Goal: Ask a question: Seek information or help from site administrators or community

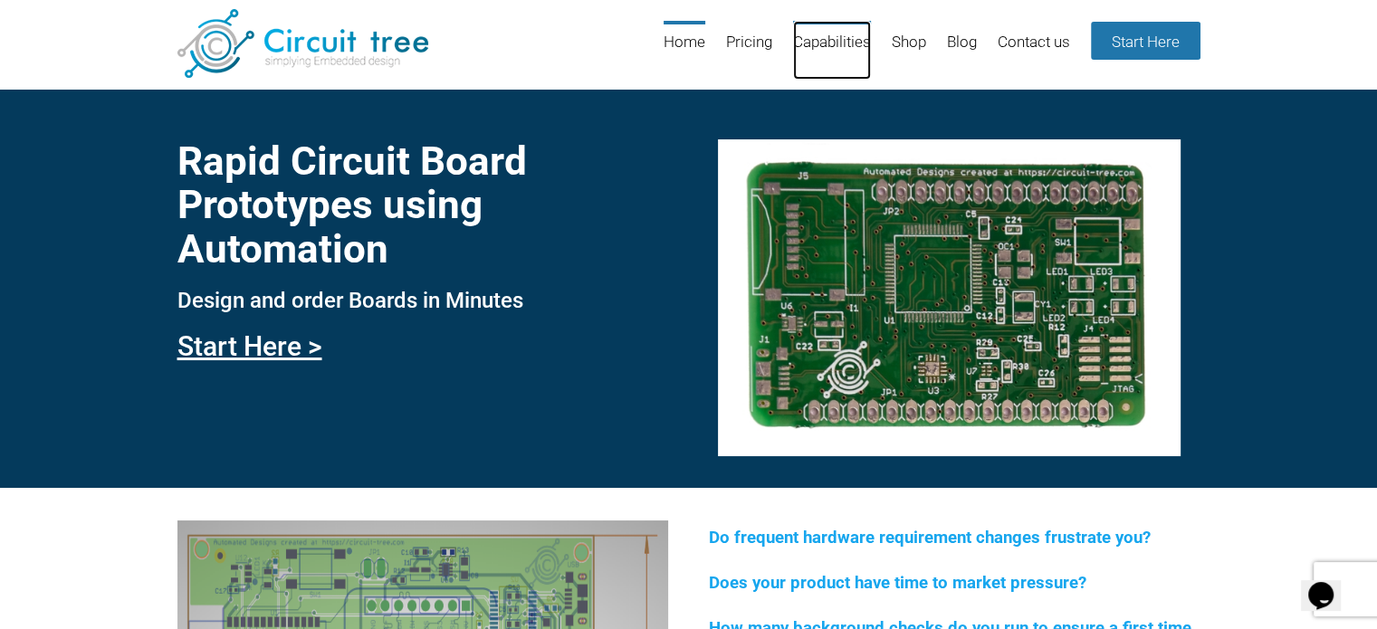
click at [820, 32] on link "Capabilities" at bounding box center [832, 50] width 78 height 59
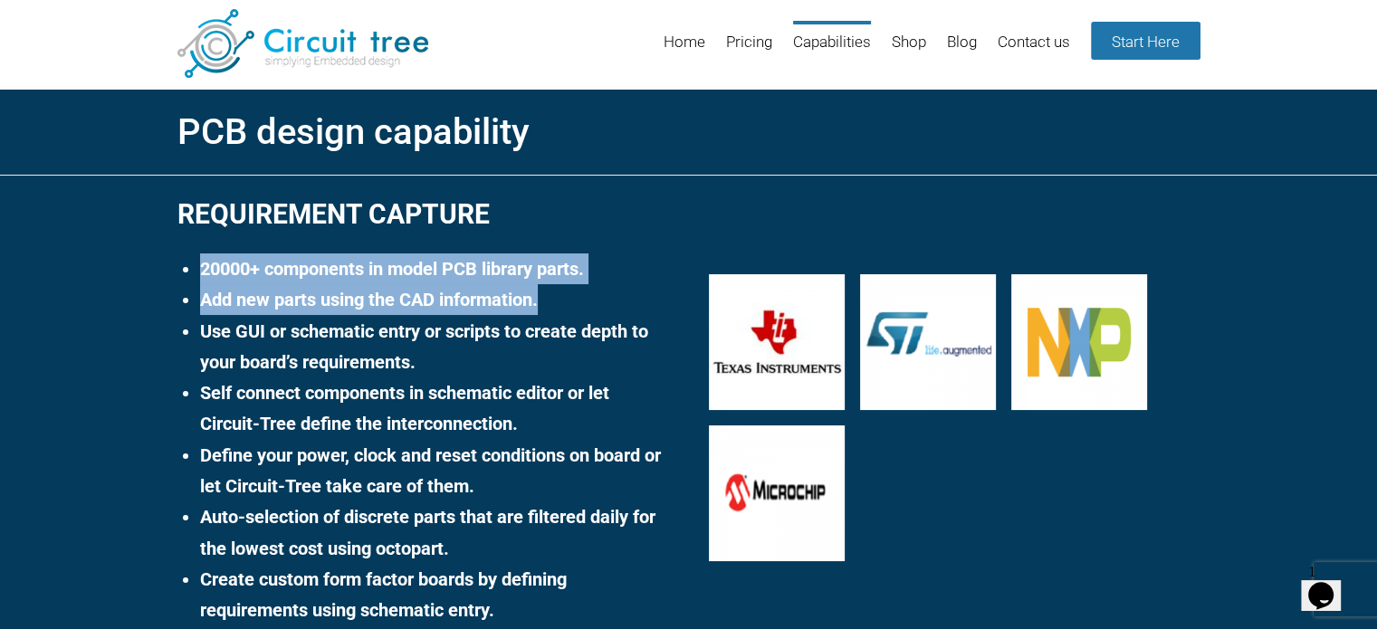
drag, startPoint x: 199, startPoint y: 262, endPoint x: 598, endPoint y: 303, distance: 400.6
click at [598, 303] on ul "20000+ components in model PCB library parts. Add new parts using the CAD infor…" at bounding box center [432, 471] width 473 height 435
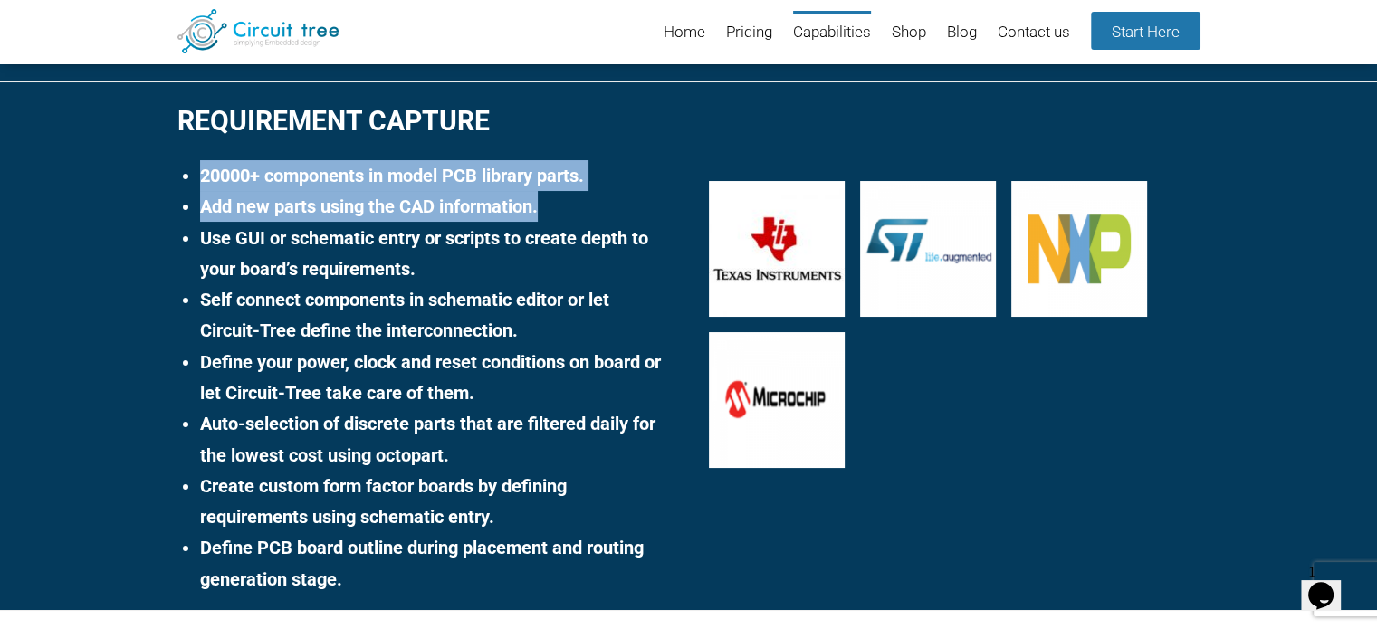
scroll to position [66, 0]
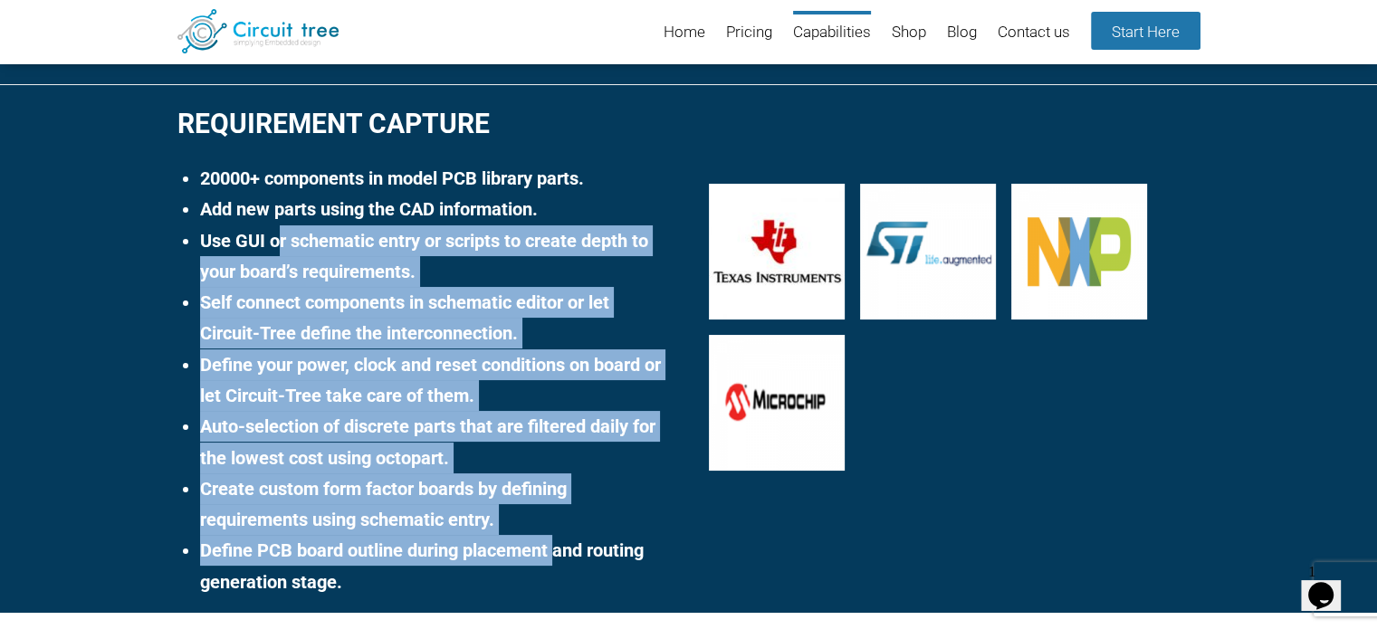
drag, startPoint x: 277, startPoint y: 235, endPoint x: 558, endPoint y: 548, distance: 420.0
click at [558, 548] on ul "20000+ components in model PCB library parts. Add new parts using the CAD infor…" at bounding box center [432, 380] width 473 height 435
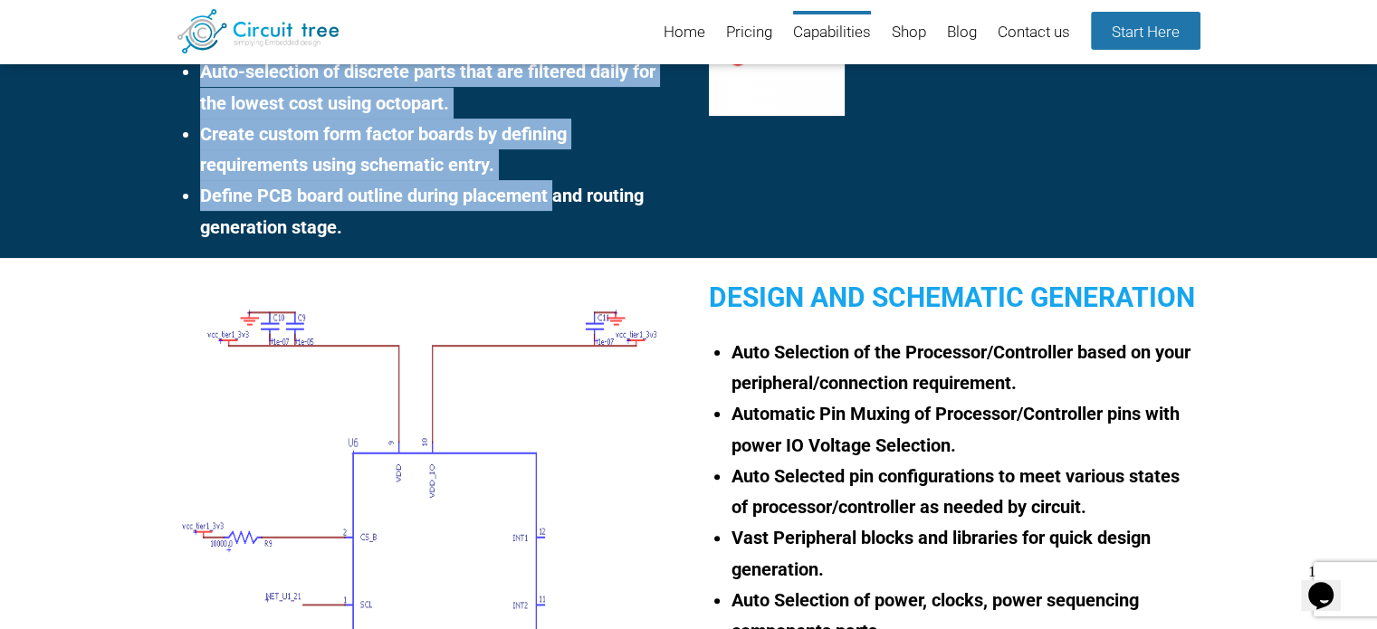
scroll to position [428, 0]
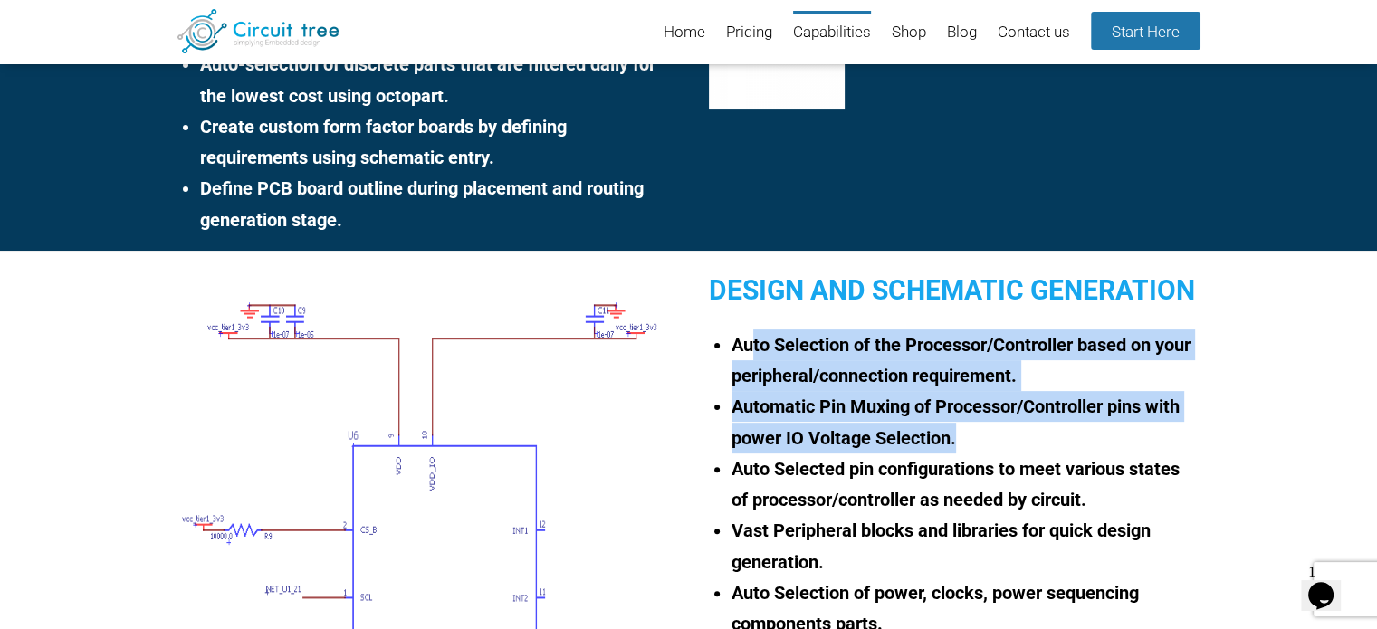
drag, startPoint x: 749, startPoint y: 343, endPoint x: 1017, endPoint y: 436, distance: 283.5
click at [1017, 436] on ul "Auto Selection of the Processor/Controller based on your peripheral/connection …" at bounding box center [963, 547] width 473 height 435
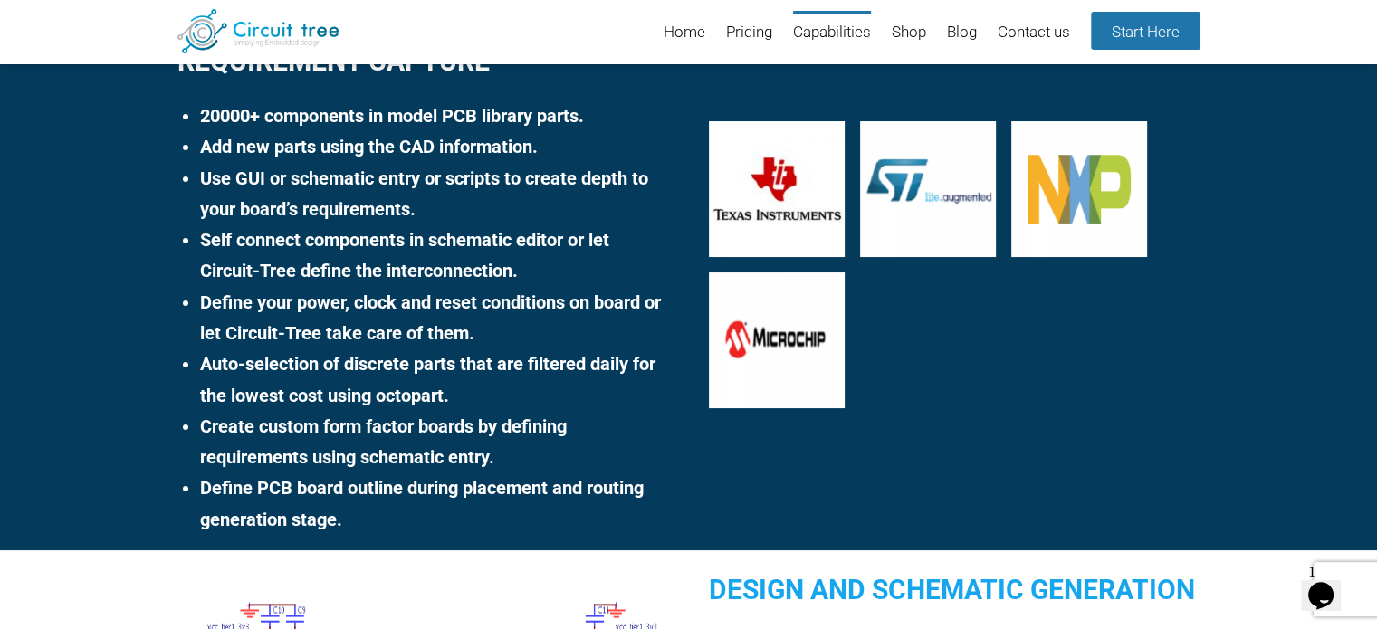
scroll to position [0, 0]
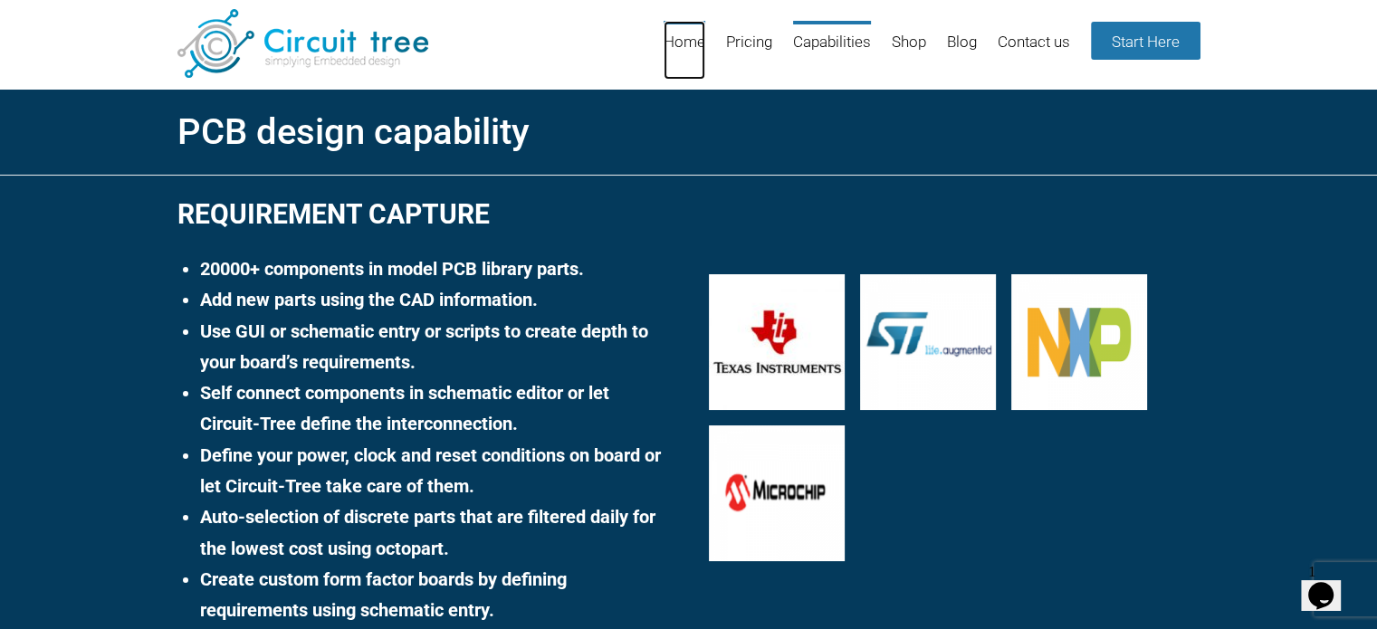
click at [691, 46] on link "Home" at bounding box center [685, 50] width 42 height 59
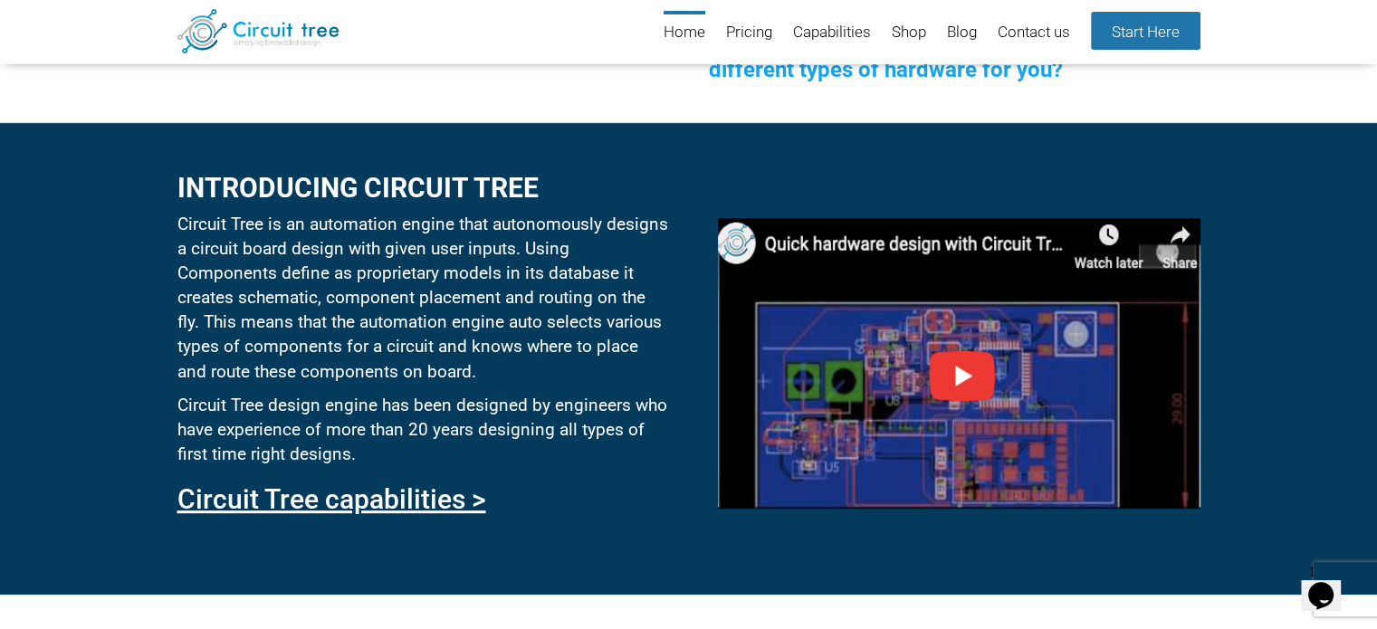
scroll to position [790, 0]
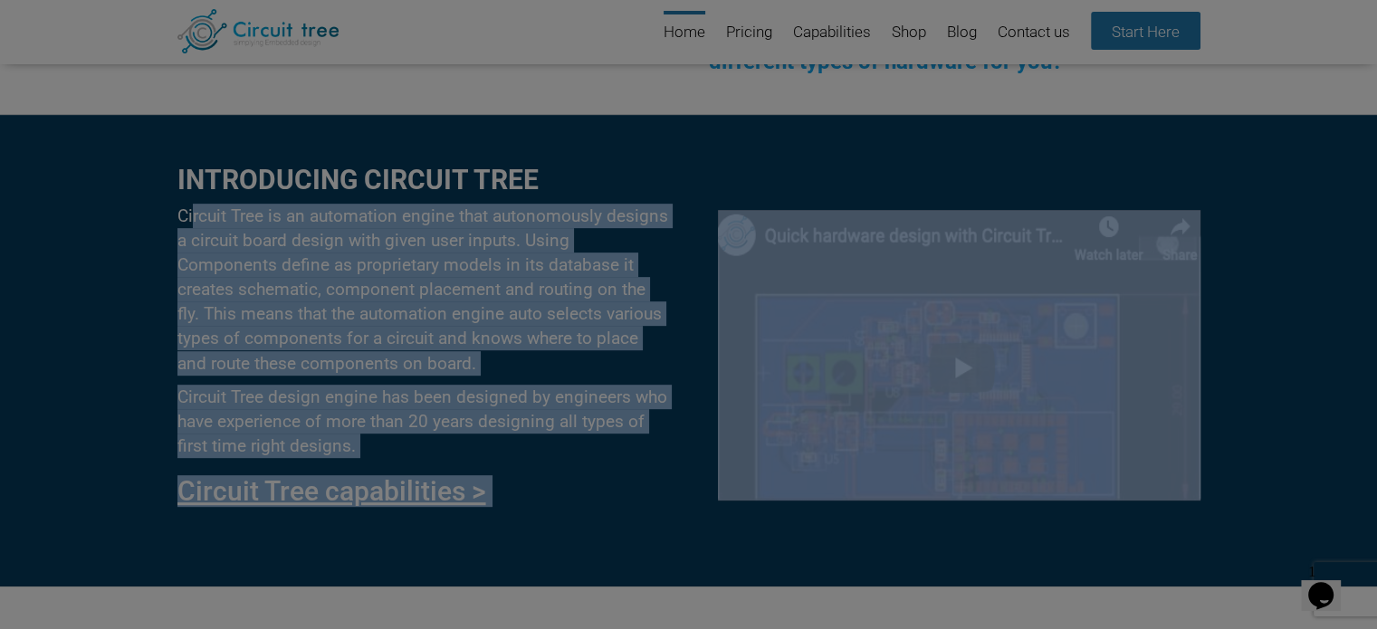
drag, startPoint x: 193, startPoint y: 202, endPoint x: 541, endPoint y: 266, distance: 354.5
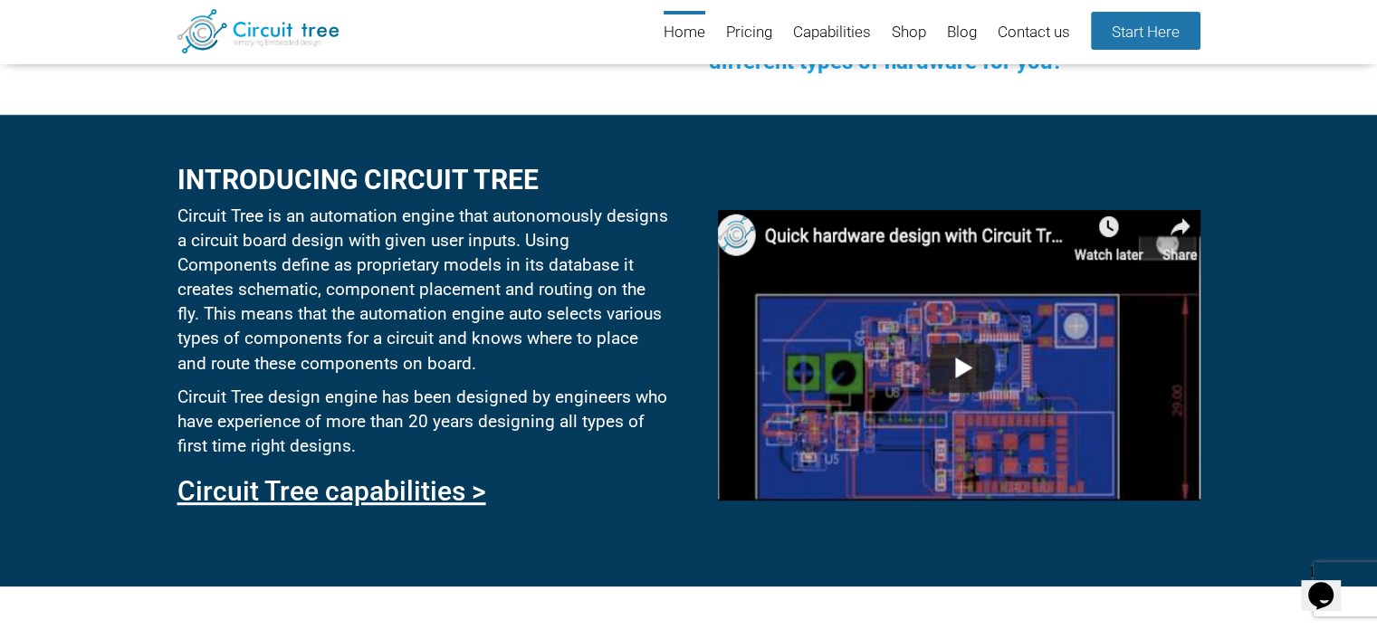
click at [30, 184] on div "Introducing circuit tree Circuit Tree is an automation engine that autonomously…" at bounding box center [688, 350] width 1377 height 473
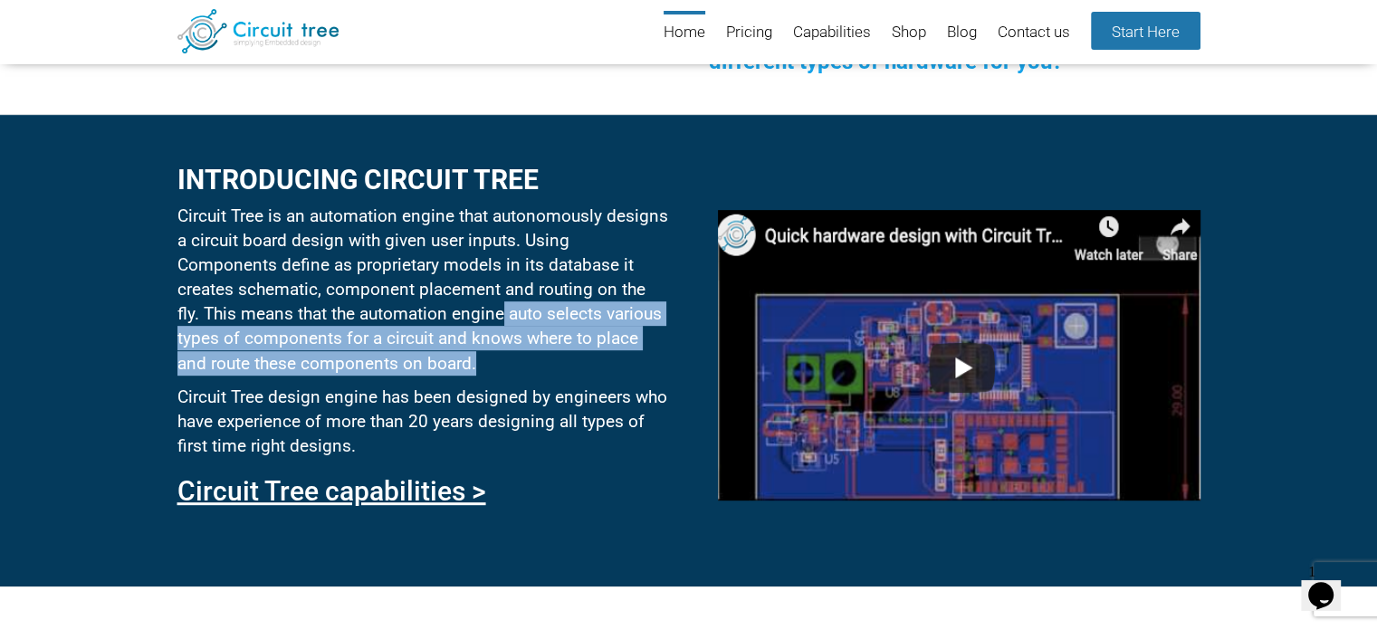
drag, startPoint x: 438, startPoint y: 320, endPoint x: 645, endPoint y: 353, distance: 209.1
click at [645, 353] on p "Circuit Tree is an automation engine that autonomously designs a circuit board …" at bounding box center [422, 290] width 491 height 172
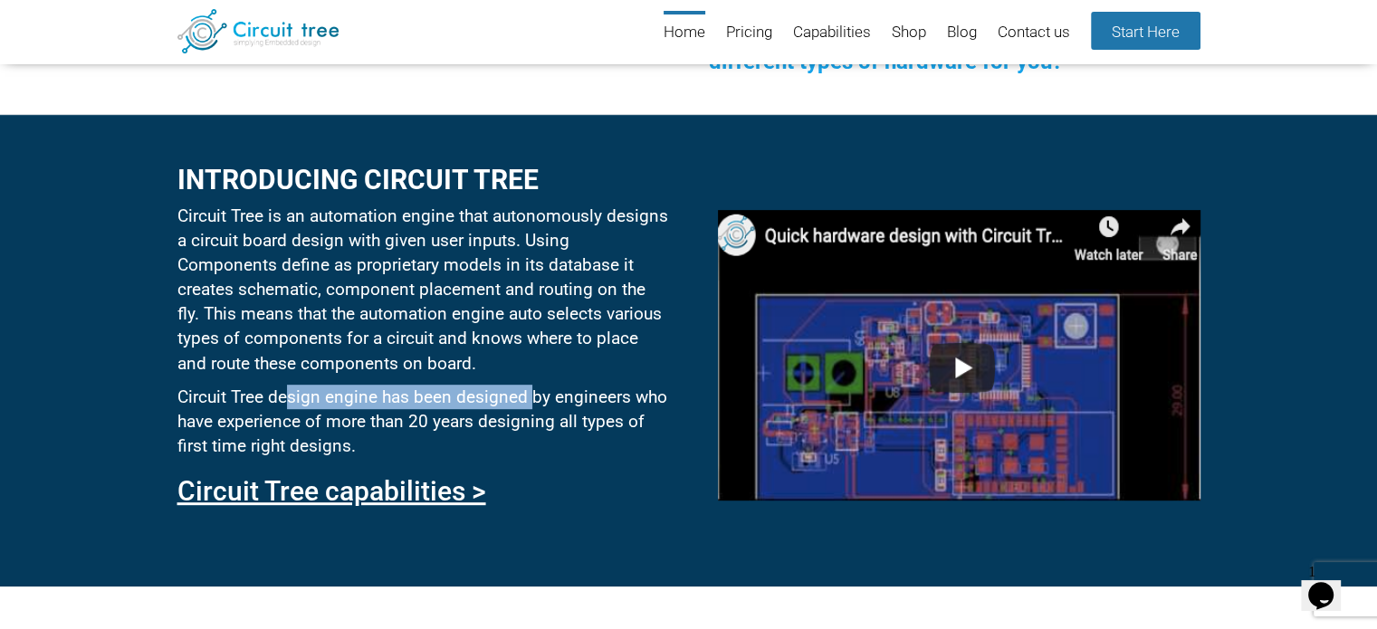
drag, startPoint x: 346, startPoint y: 393, endPoint x: 529, endPoint y: 394, distance: 182.9
click at [529, 394] on p "Circuit Tree design engine has been designed by engineers who have experience o…" at bounding box center [422, 421] width 491 height 73
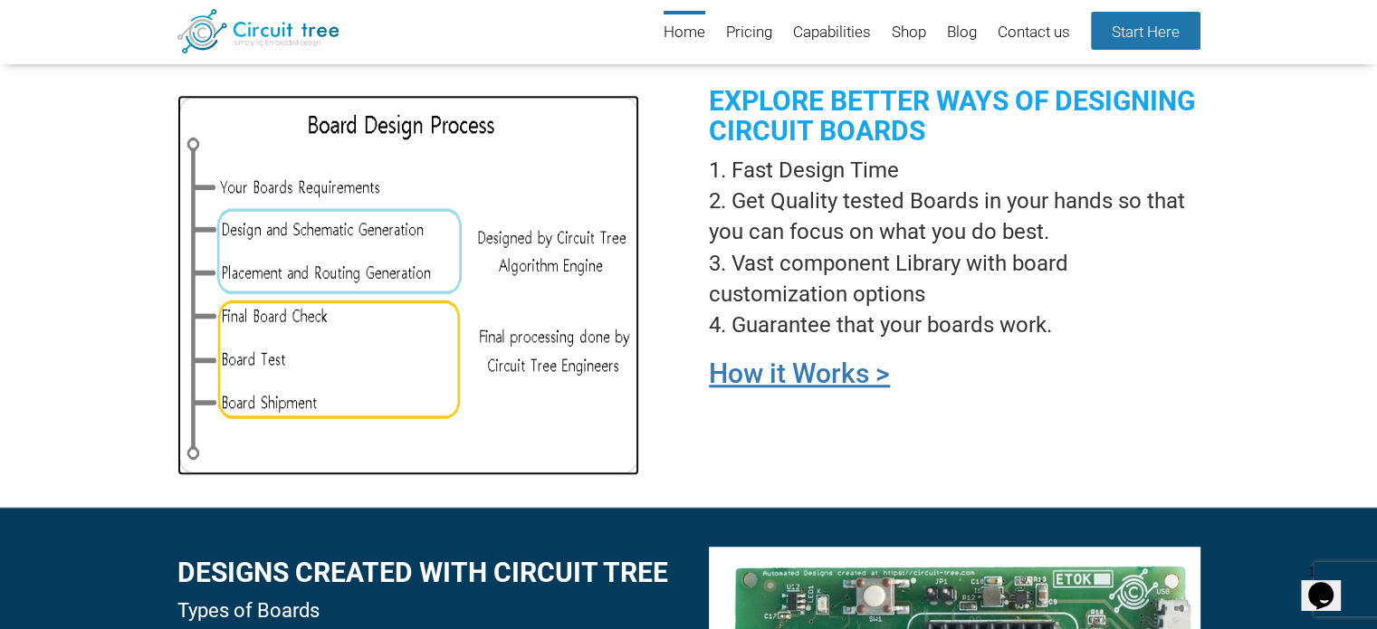
scroll to position [1153, 0]
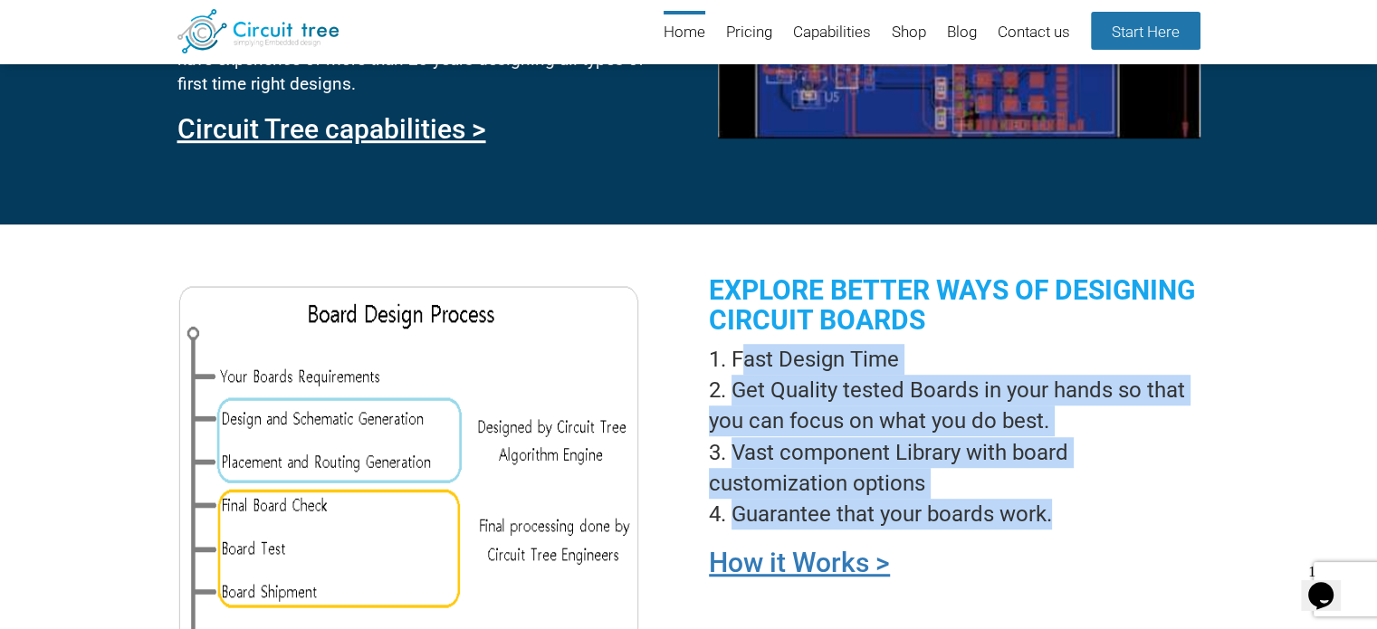
drag, startPoint x: 744, startPoint y: 347, endPoint x: 1050, endPoint y: 510, distance: 346.7
click at [1050, 510] on ol "Fast Design Time Get Quality tested Boards in your hands so that you can focus …" at bounding box center [954, 437] width 491 height 187
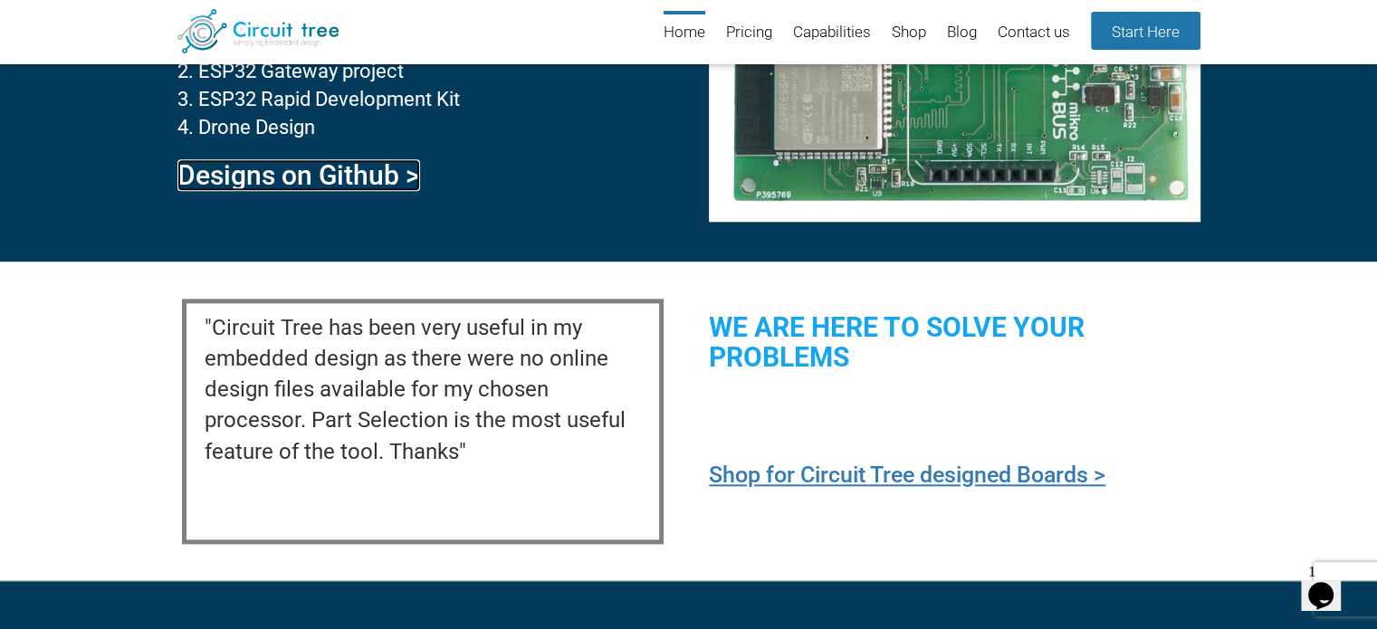
scroll to position [2058, 0]
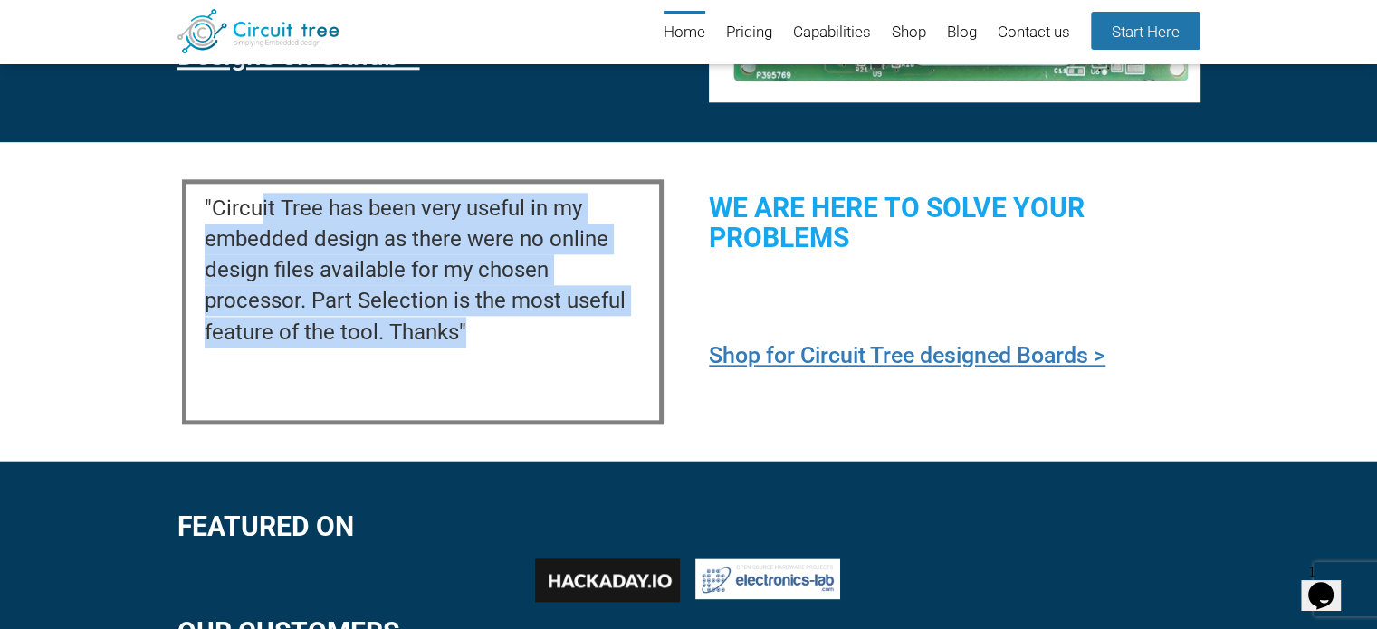
drag, startPoint x: 265, startPoint y: 176, endPoint x: 540, endPoint y: 326, distance: 312.8
click at [540, 326] on div ""Circuit Tree has been very useful in my embedded design as there were no onlin…" at bounding box center [422, 302] width 491 height 254
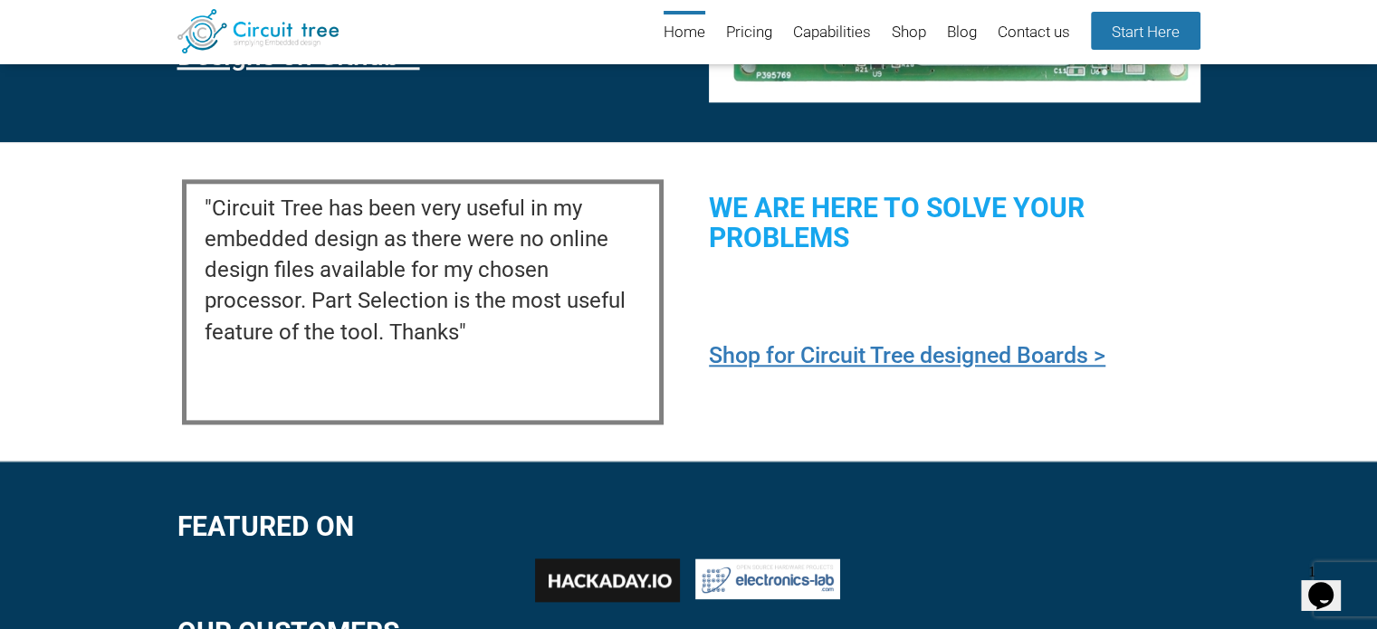
click at [36, 358] on div ""Circuit Tree has been very useful in my embedded design as there were no onlin…" at bounding box center [688, 301] width 1377 height 319
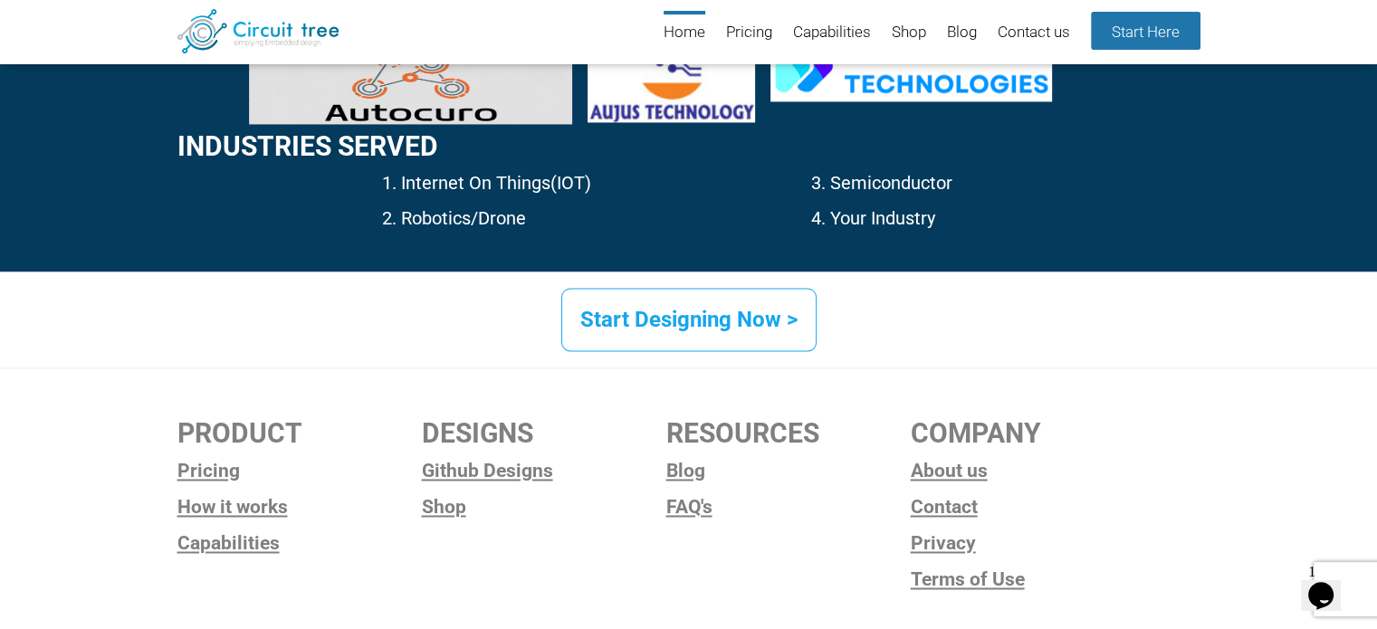
scroll to position [2860, 0]
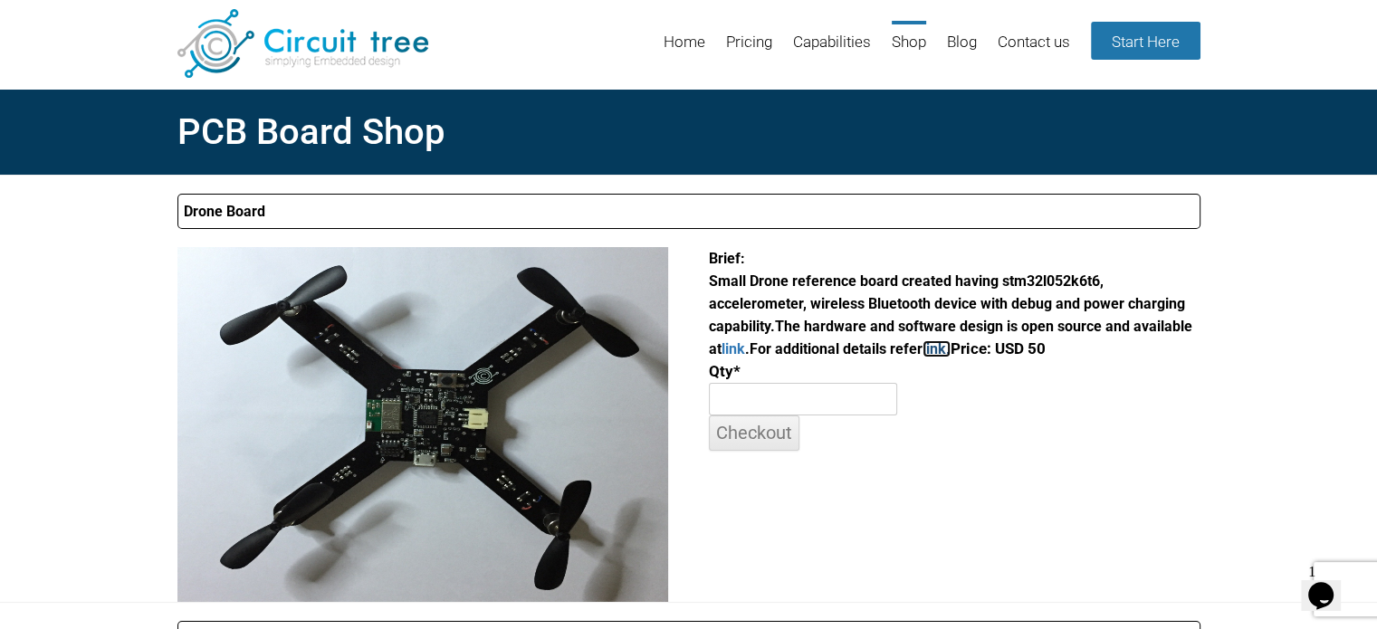
click at [944, 357] on link "link." at bounding box center [937, 348] width 28 height 17
click at [959, 46] on link "Blog" at bounding box center [962, 50] width 30 height 59
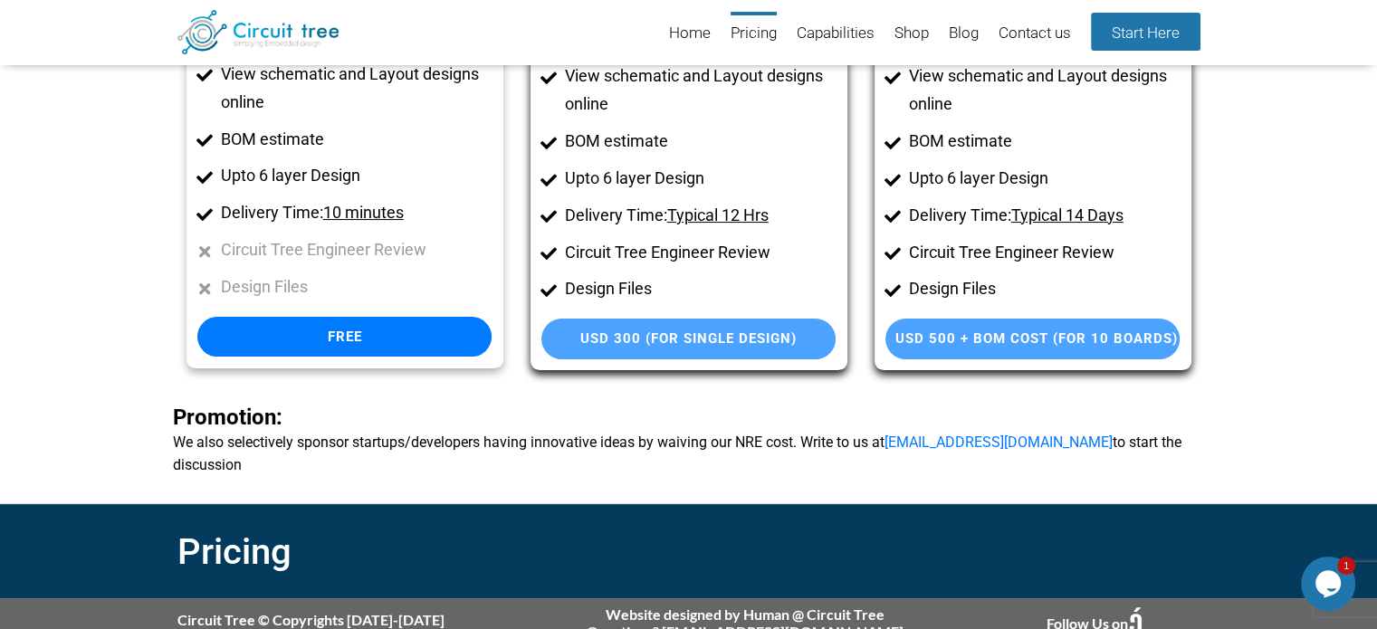
scroll to position [274, 0]
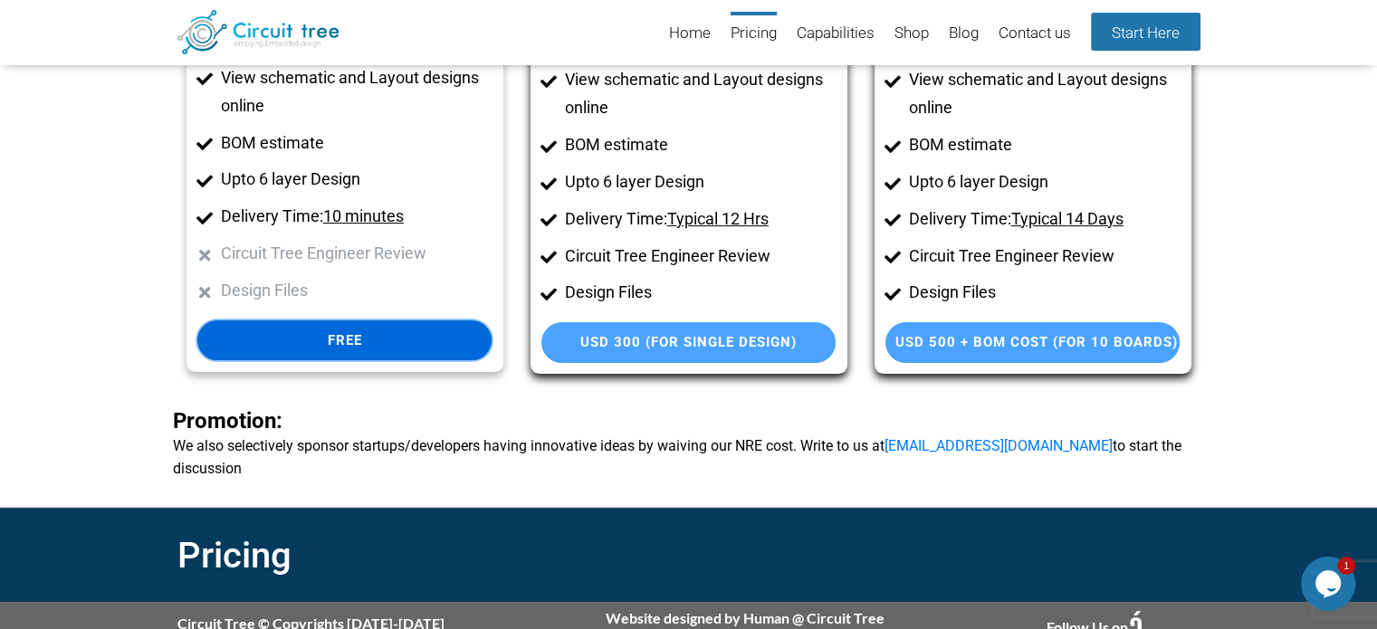
click at [302, 340] on link "Free" at bounding box center [344, 341] width 294 height 41
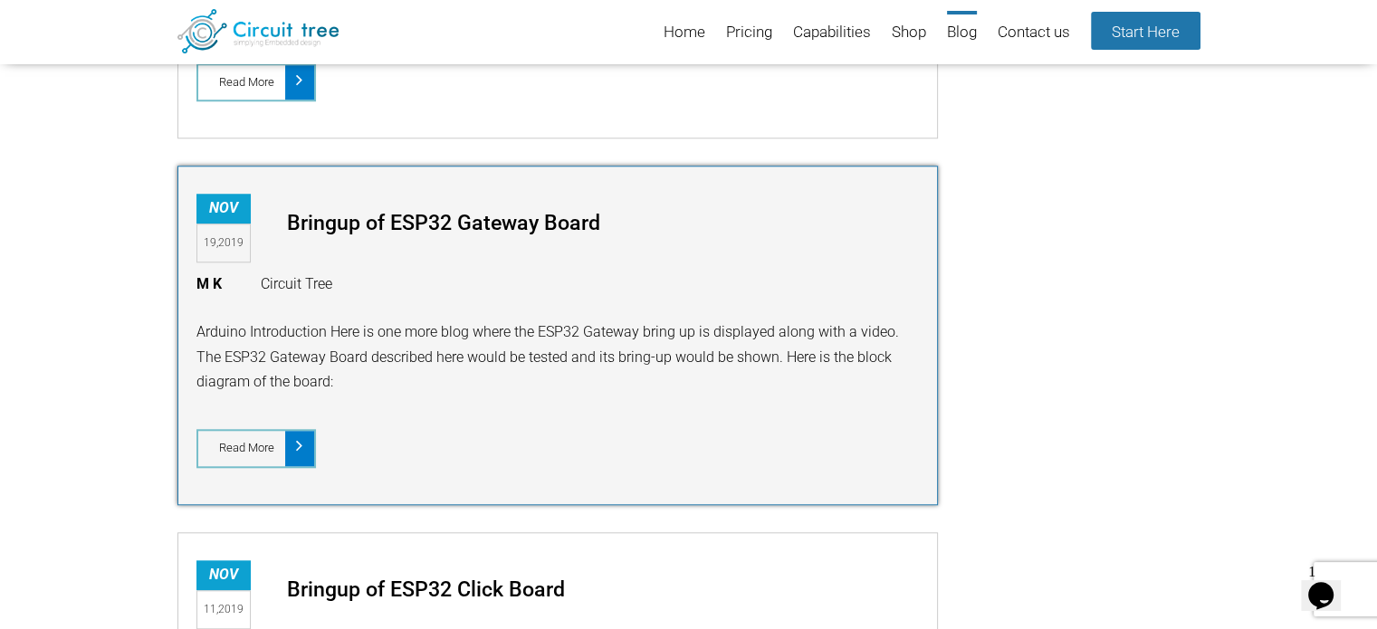
scroll to position [1697, 0]
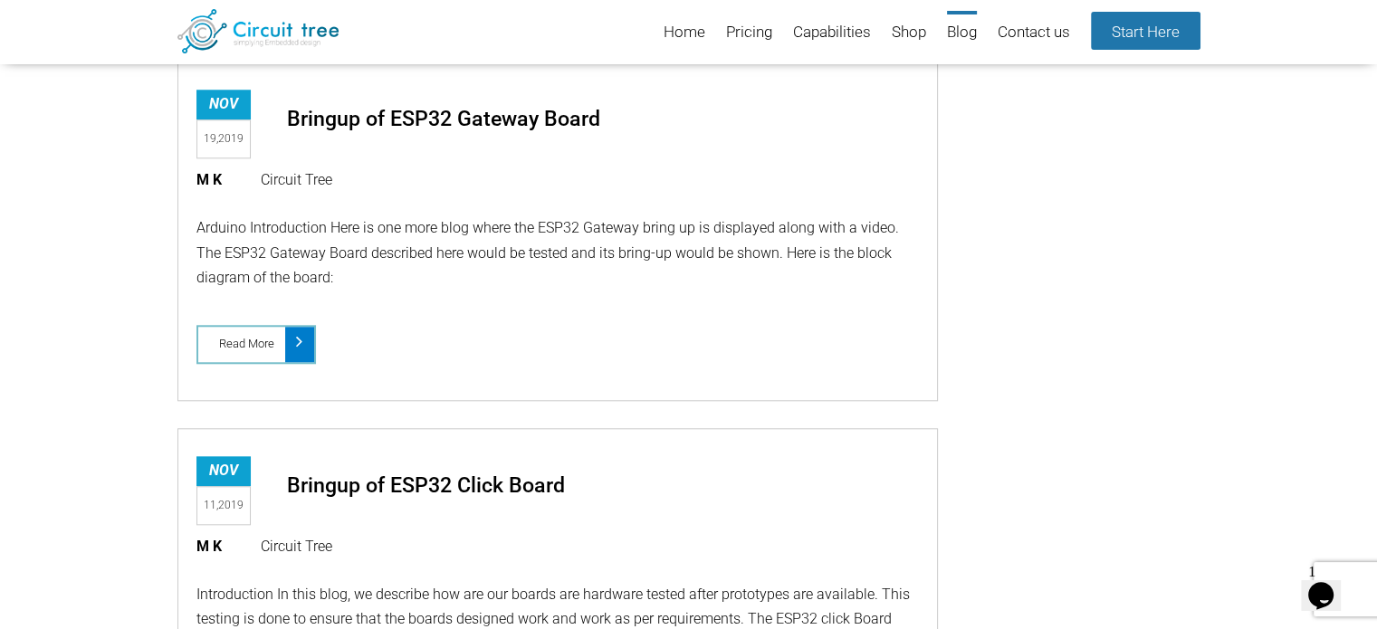
click at [1316, 589] on icon "Opens Chat This icon Opens the chat window." at bounding box center [1321, 595] width 29 height 29
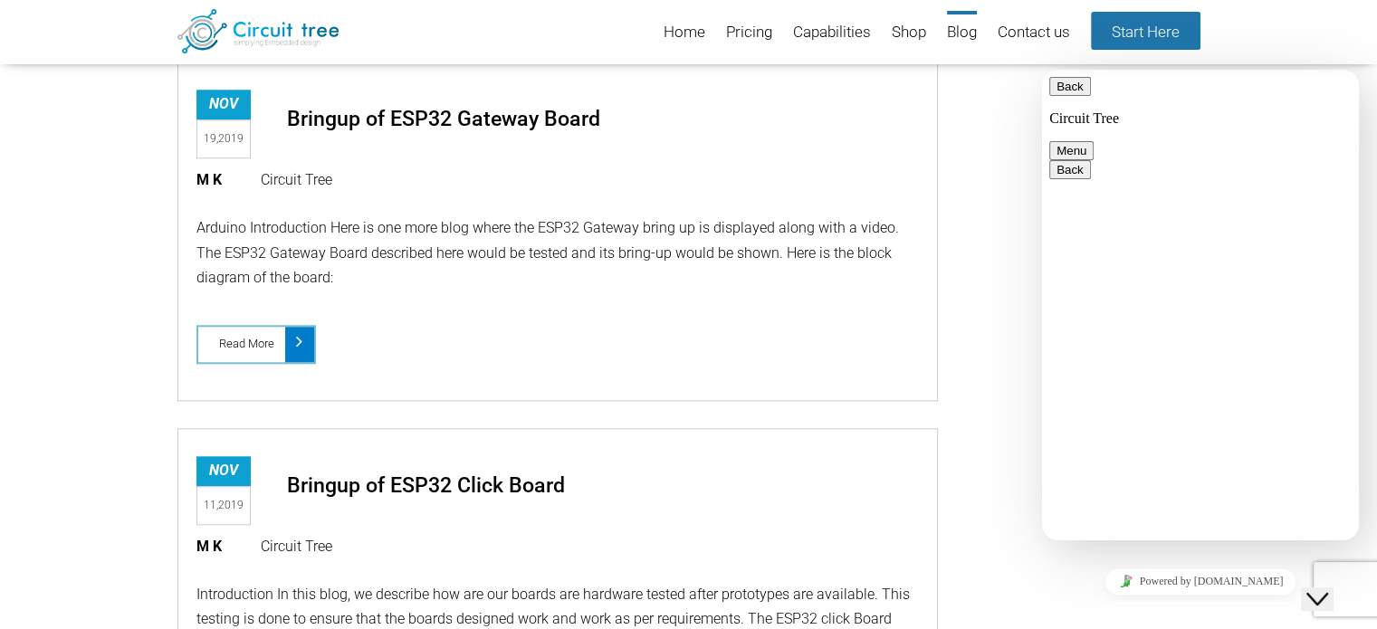
click at [1319, 589] on icon "Close Chat This icon closes the chat window." at bounding box center [1318, 600] width 22 height 22
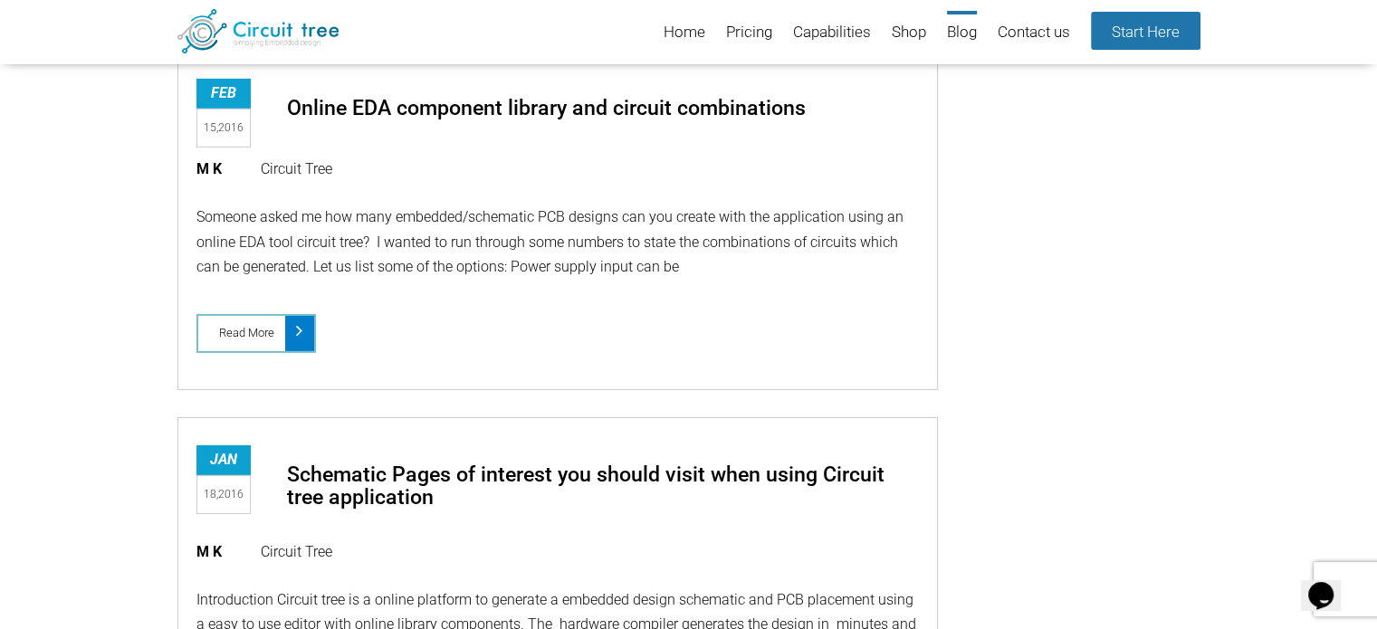
scroll to position [12947, 0]
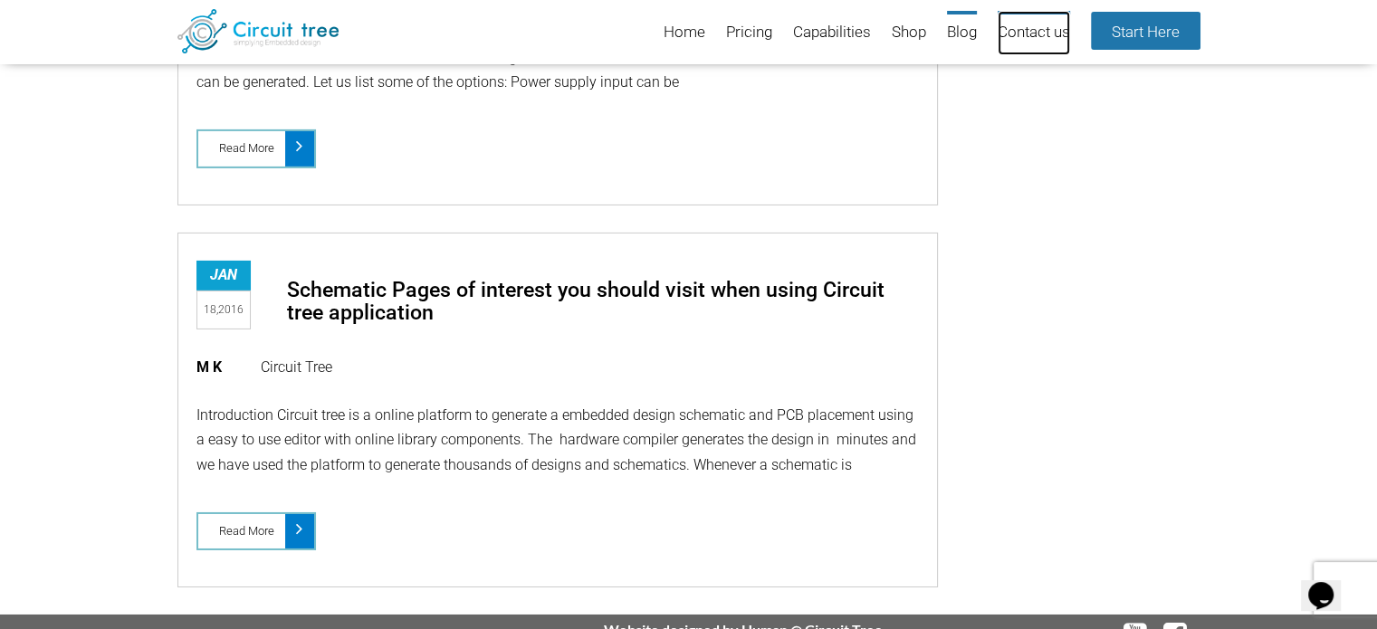
click at [1030, 39] on link "Contact us" at bounding box center [1034, 33] width 72 height 44
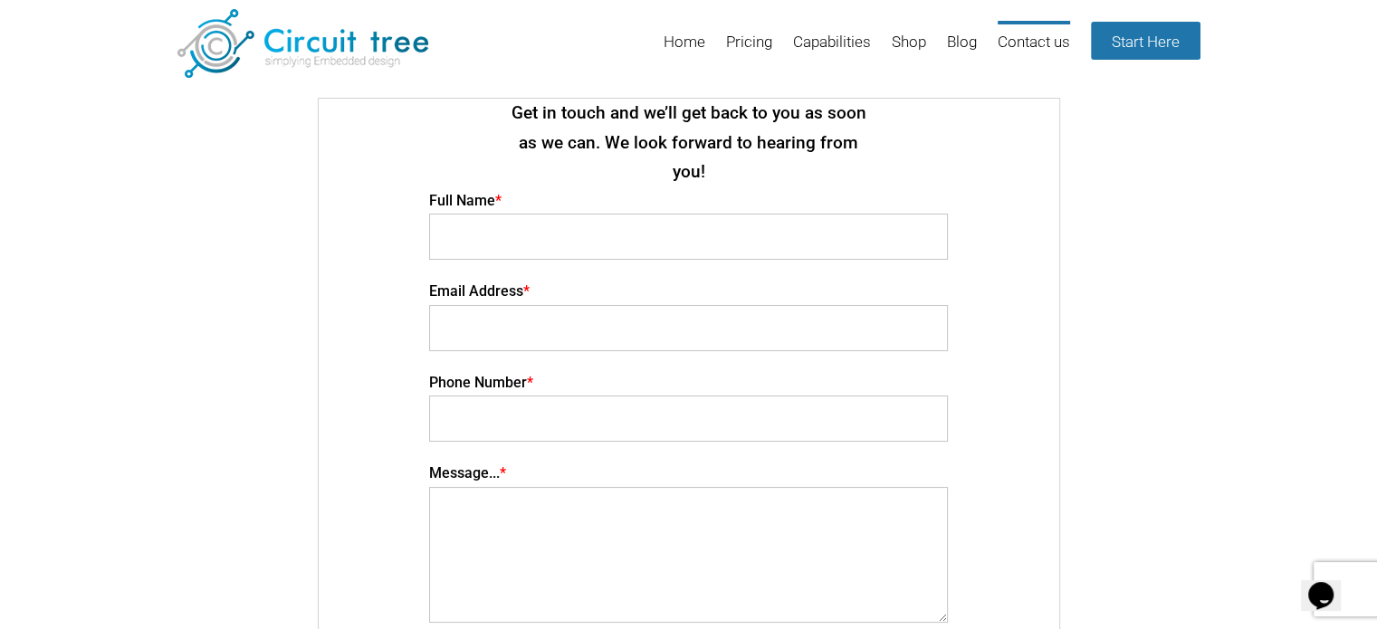
click at [610, 214] on input "Contact form" at bounding box center [688, 237] width 519 height 46
type input "Rochak Joshi"
type input "rochak.joshi@acldigital.com"
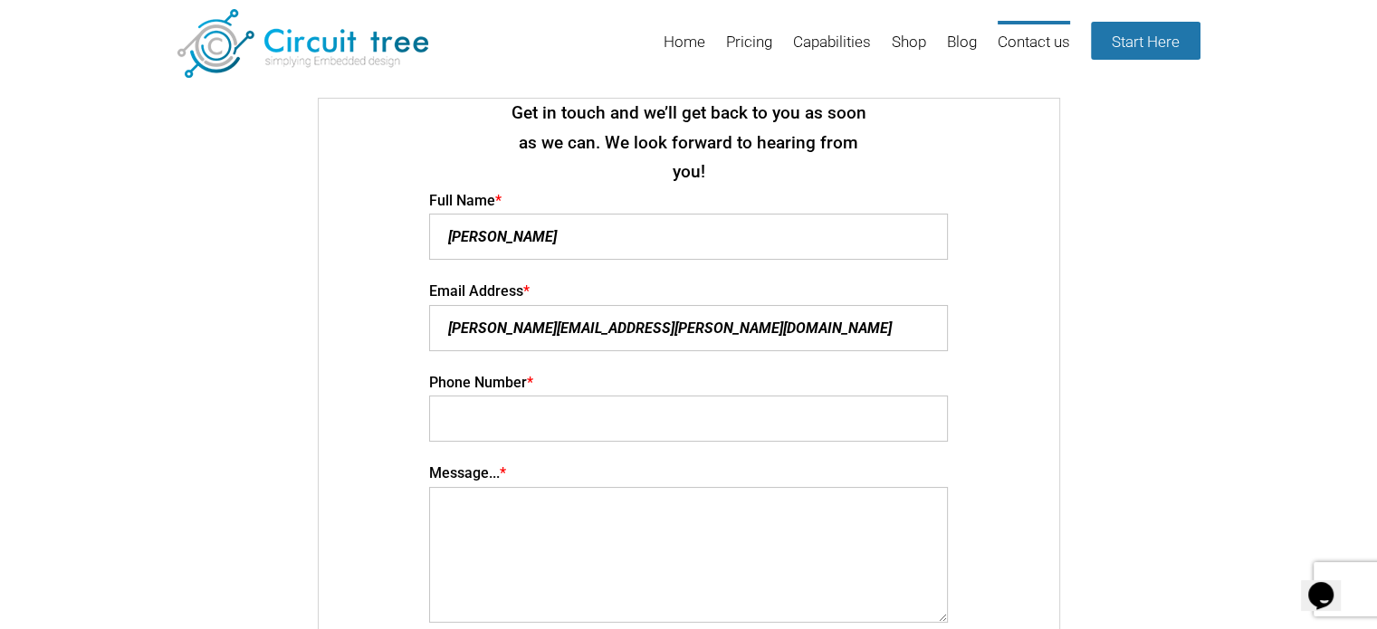
type input "07976498805"
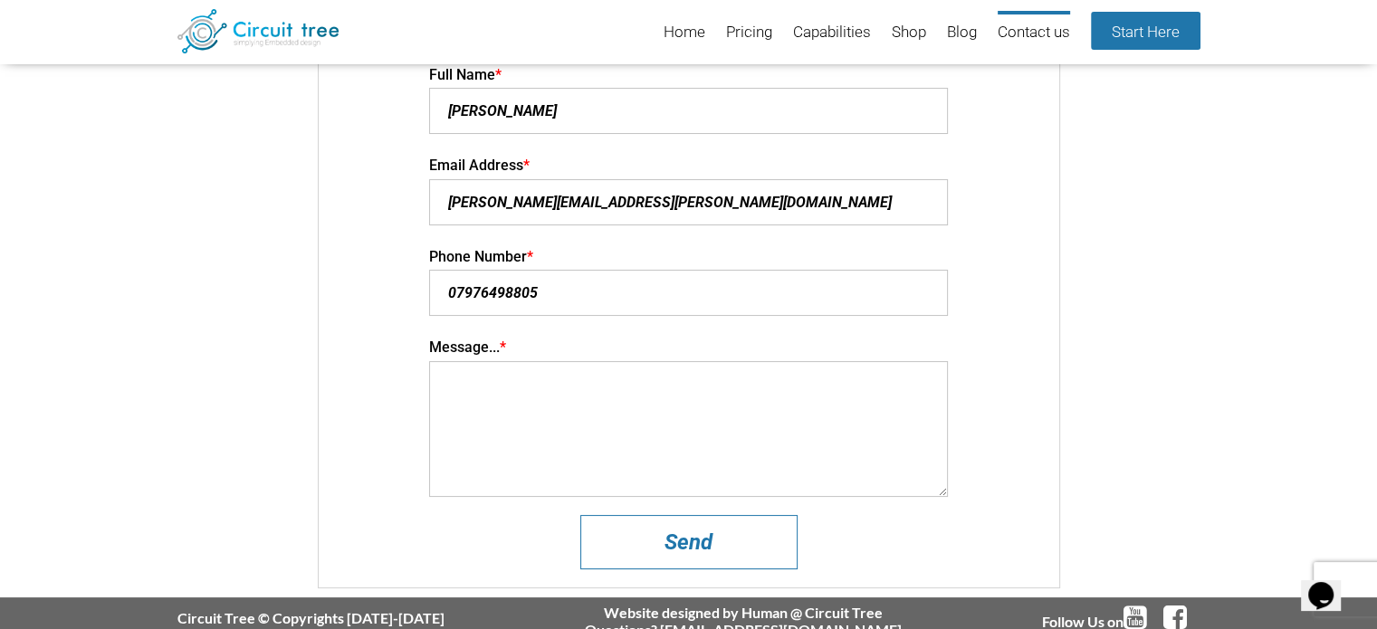
scroll to position [87, 0]
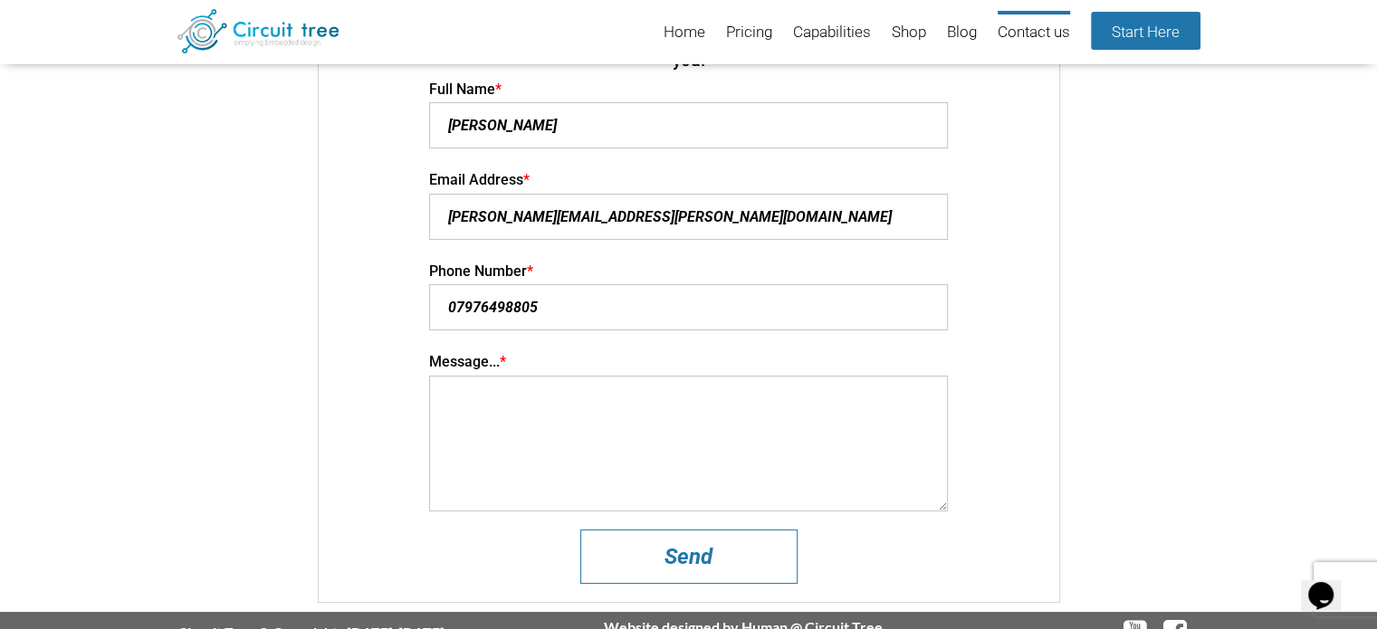
click at [575, 405] on textarea "Contact form" at bounding box center [688, 444] width 519 height 136
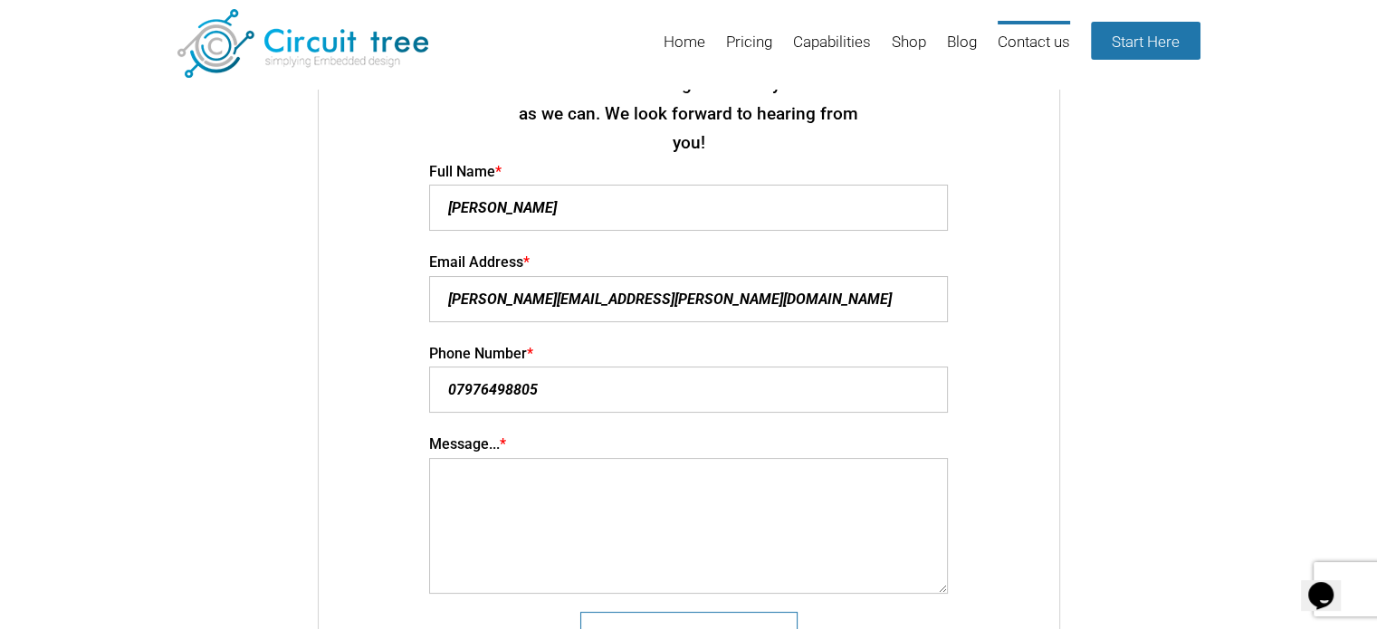
scroll to position [0, 0]
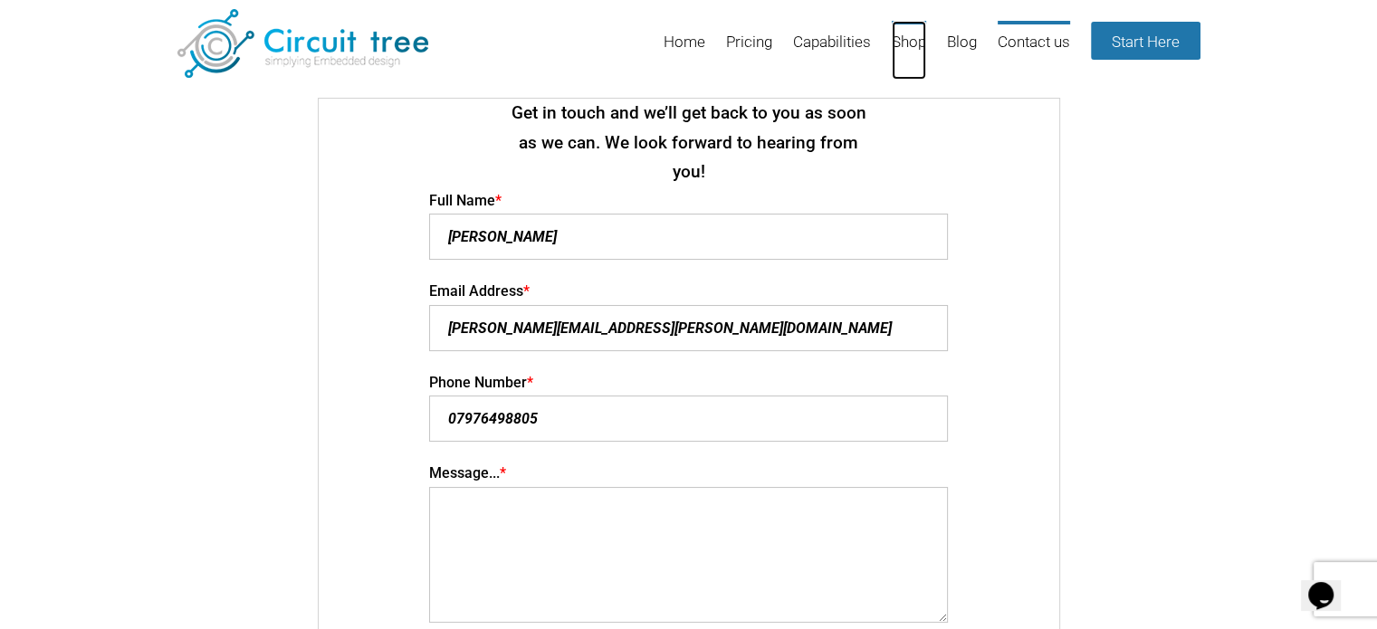
click at [905, 46] on link "Shop" at bounding box center [909, 50] width 34 height 59
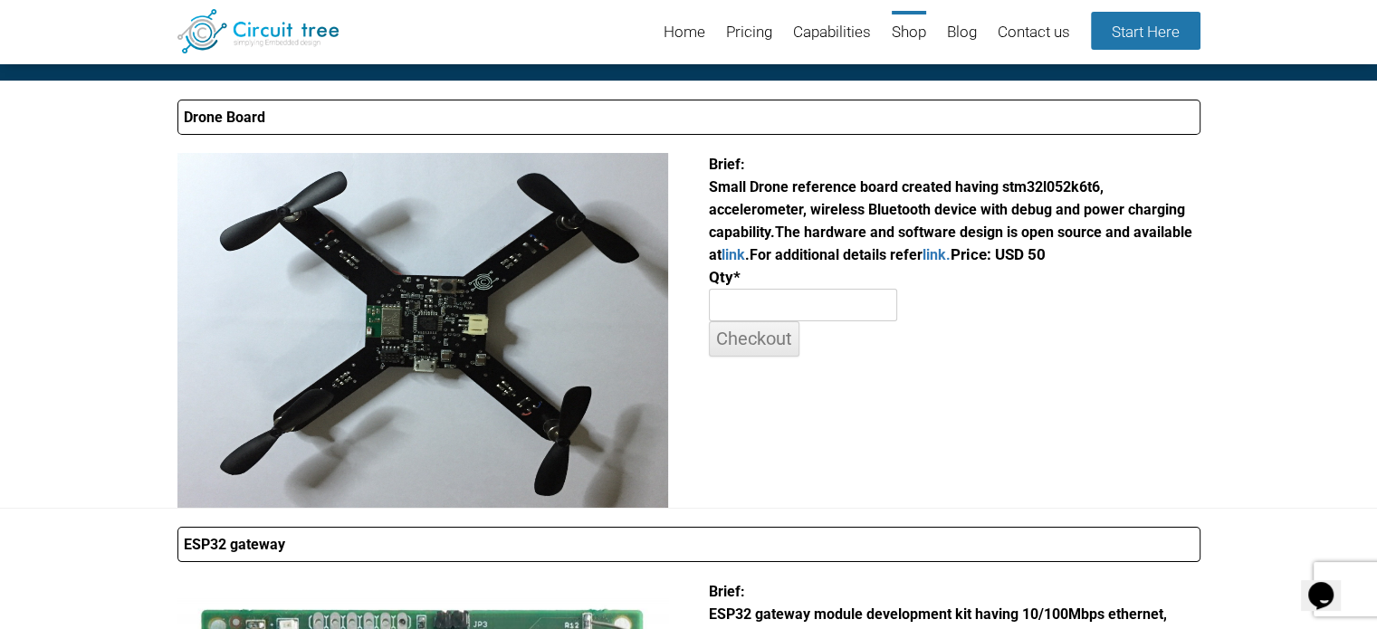
scroll to position [65, 0]
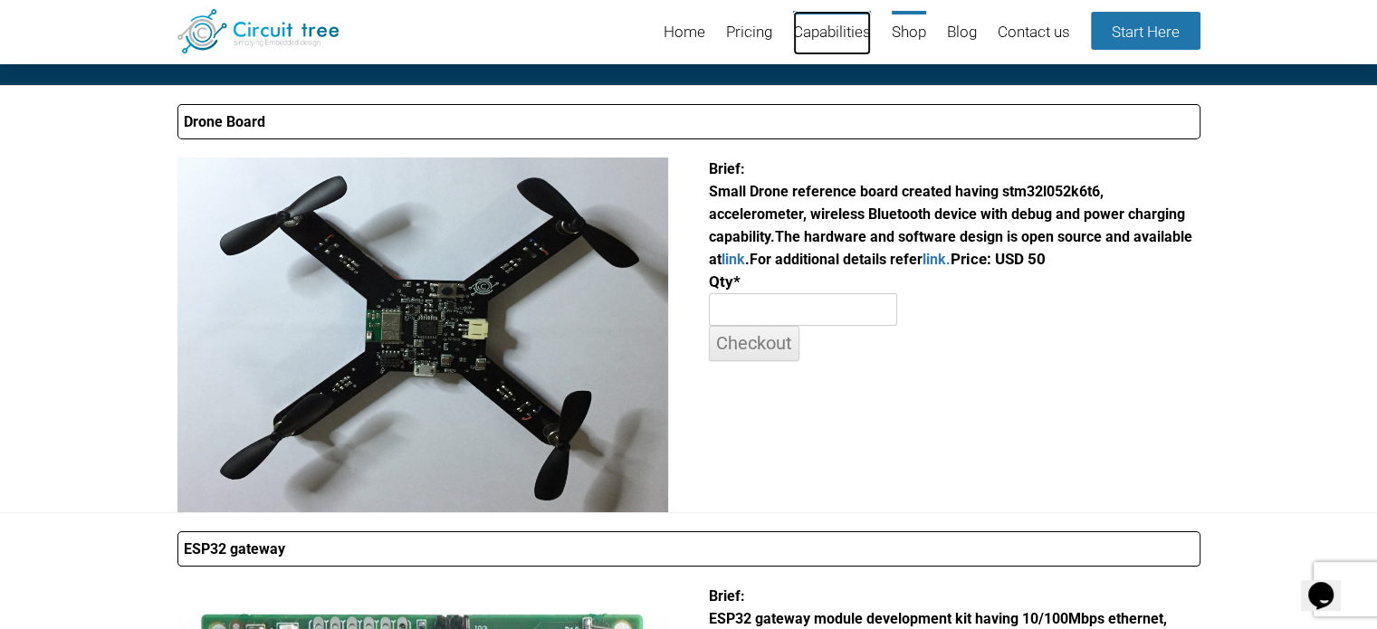
click at [840, 17] on link "Capabilities" at bounding box center [832, 33] width 78 height 44
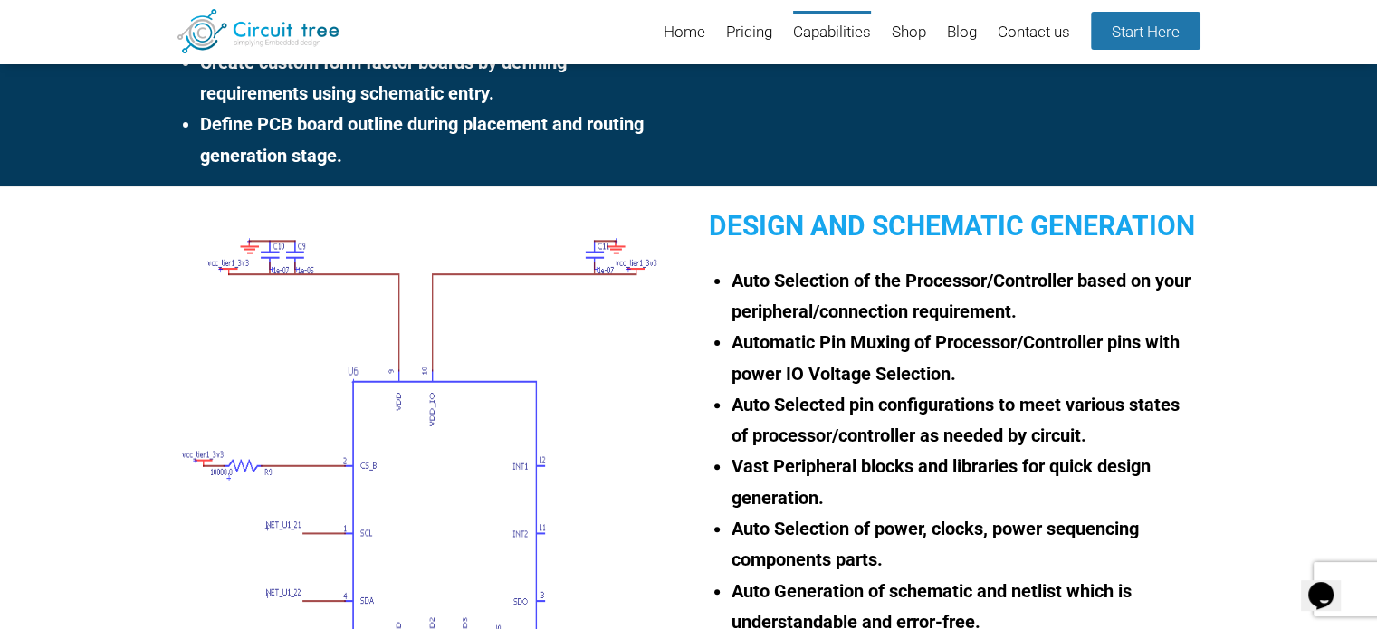
scroll to position [518, 0]
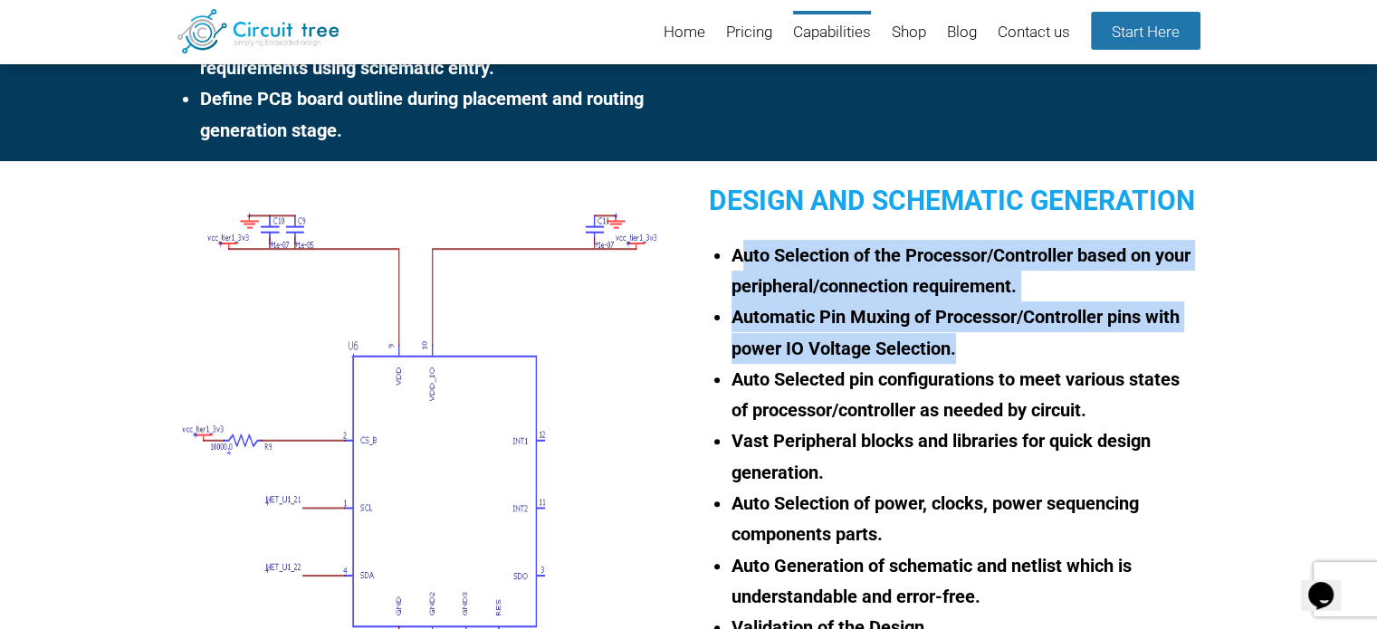
drag, startPoint x: 768, startPoint y: 254, endPoint x: 962, endPoint y: 343, distance: 213.1
click at [962, 343] on ul "Auto Selection of the Processor/Controller based on your peripheral/connection …" at bounding box center [963, 457] width 473 height 435
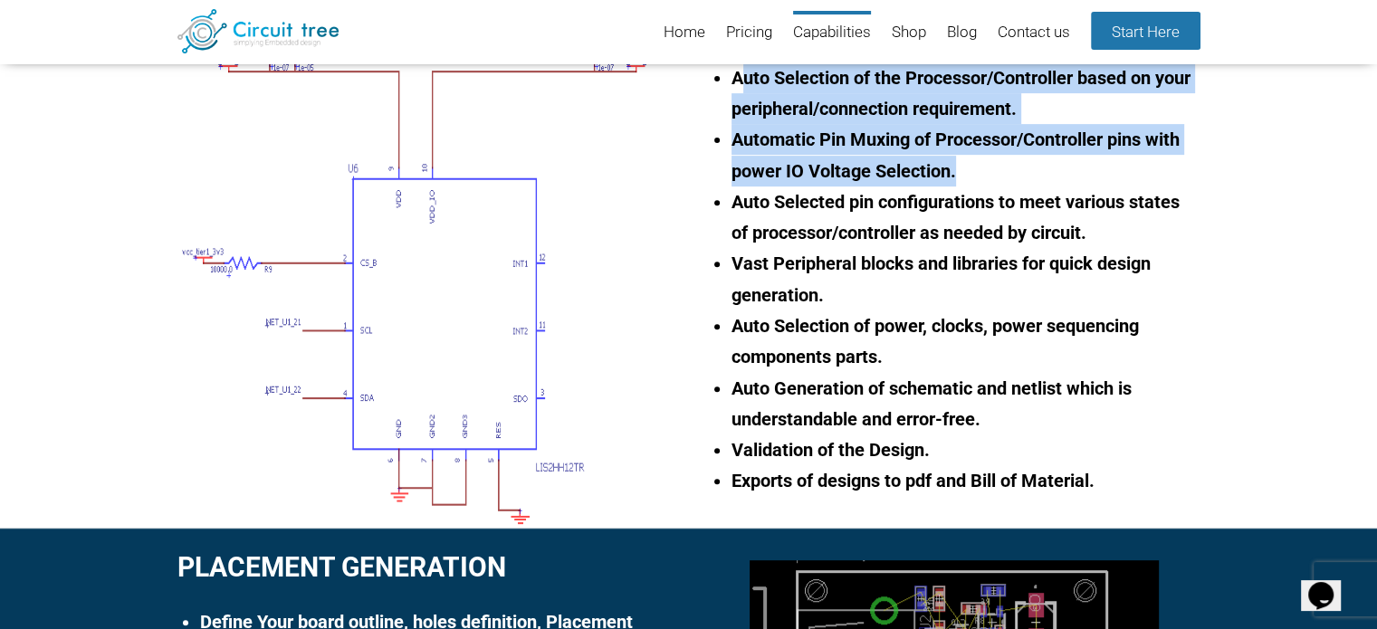
scroll to position [699, 0]
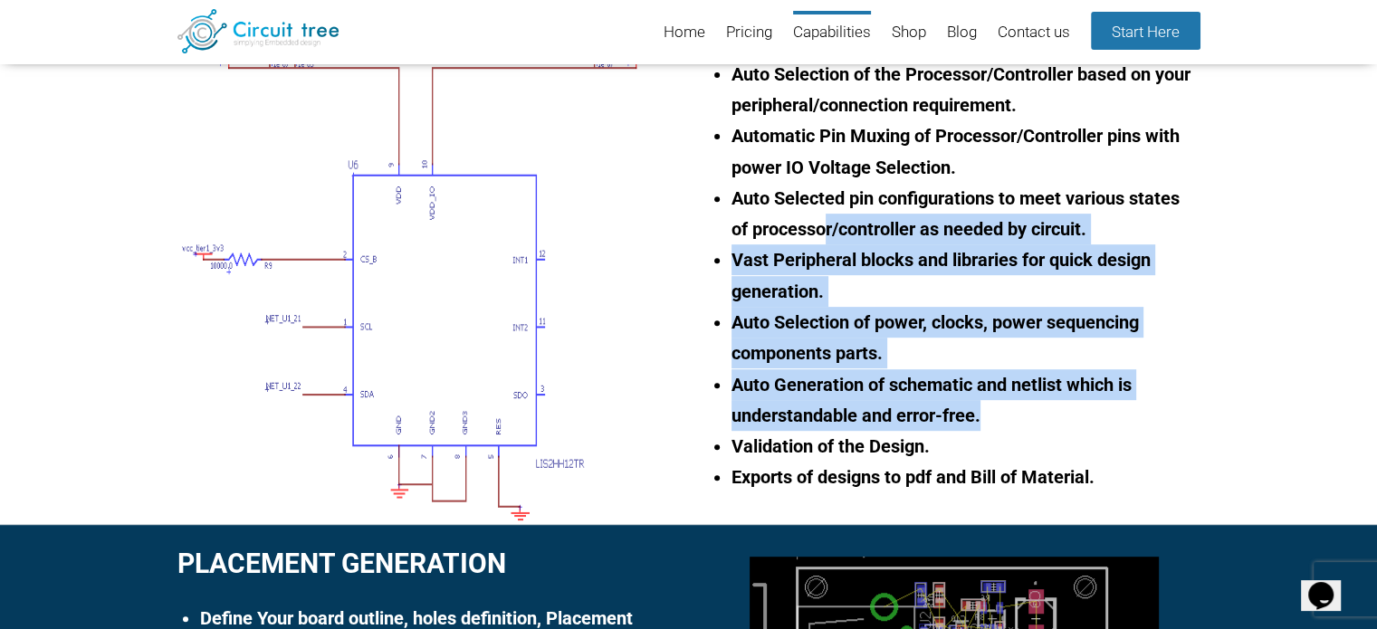
drag, startPoint x: 829, startPoint y: 216, endPoint x: 1029, endPoint y: 416, distance: 281.7
click at [1029, 416] on ul "Auto Selection of the Processor/Controller based on your peripheral/connection …" at bounding box center [963, 276] width 473 height 435
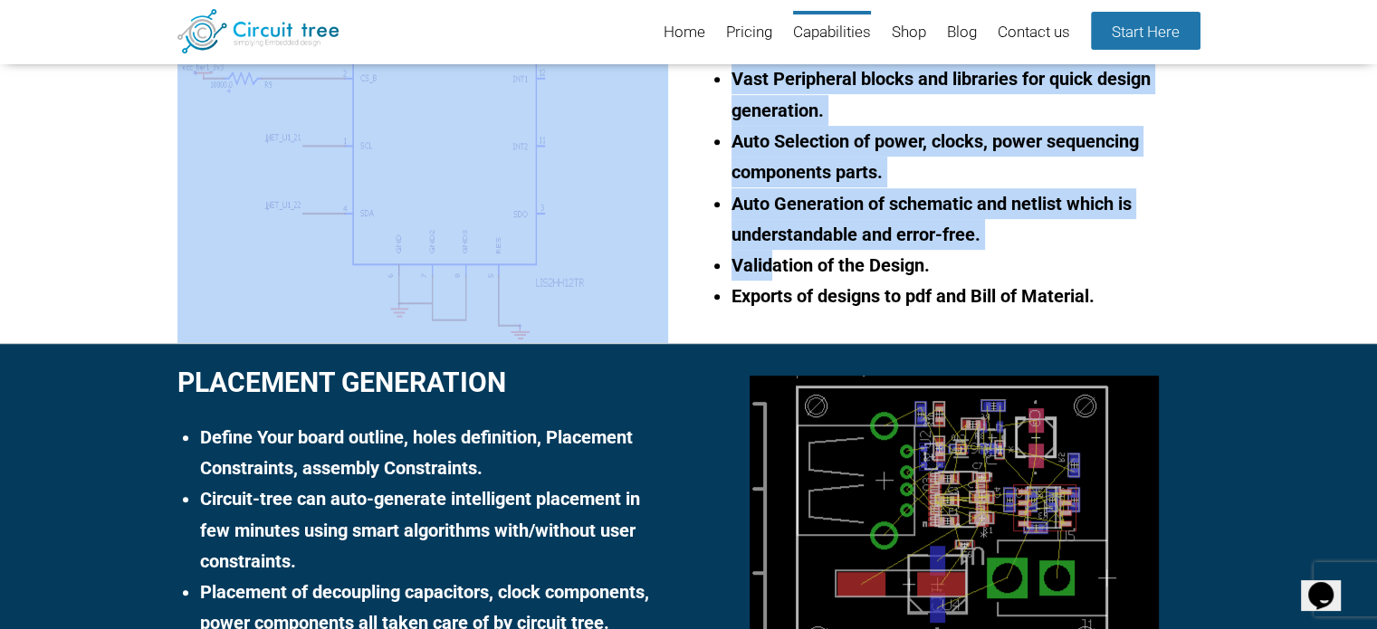
drag, startPoint x: 775, startPoint y: 262, endPoint x: 1111, endPoint y: 329, distance: 342.5
click at [1111, 329] on div "Design and Schematic Generation Auto Selection of the Processor/Controller base…" at bounding box center [688, 71] width 1377 height 544
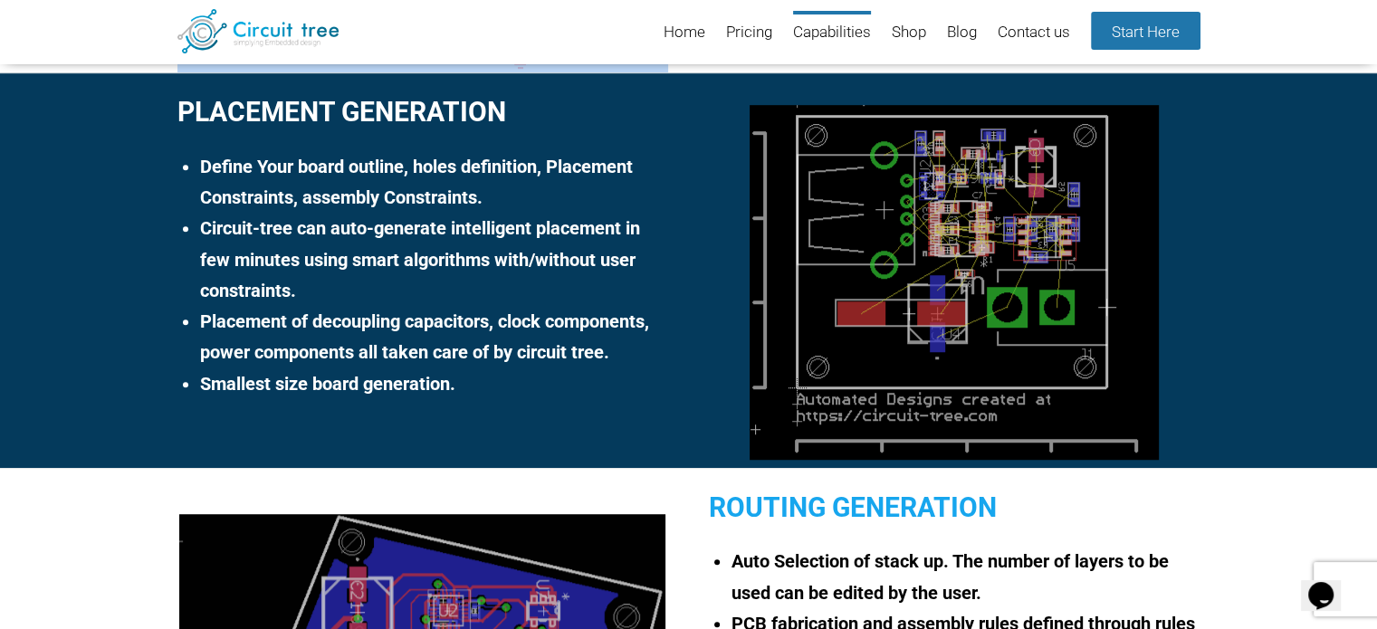
scroll to position [1152, 0]
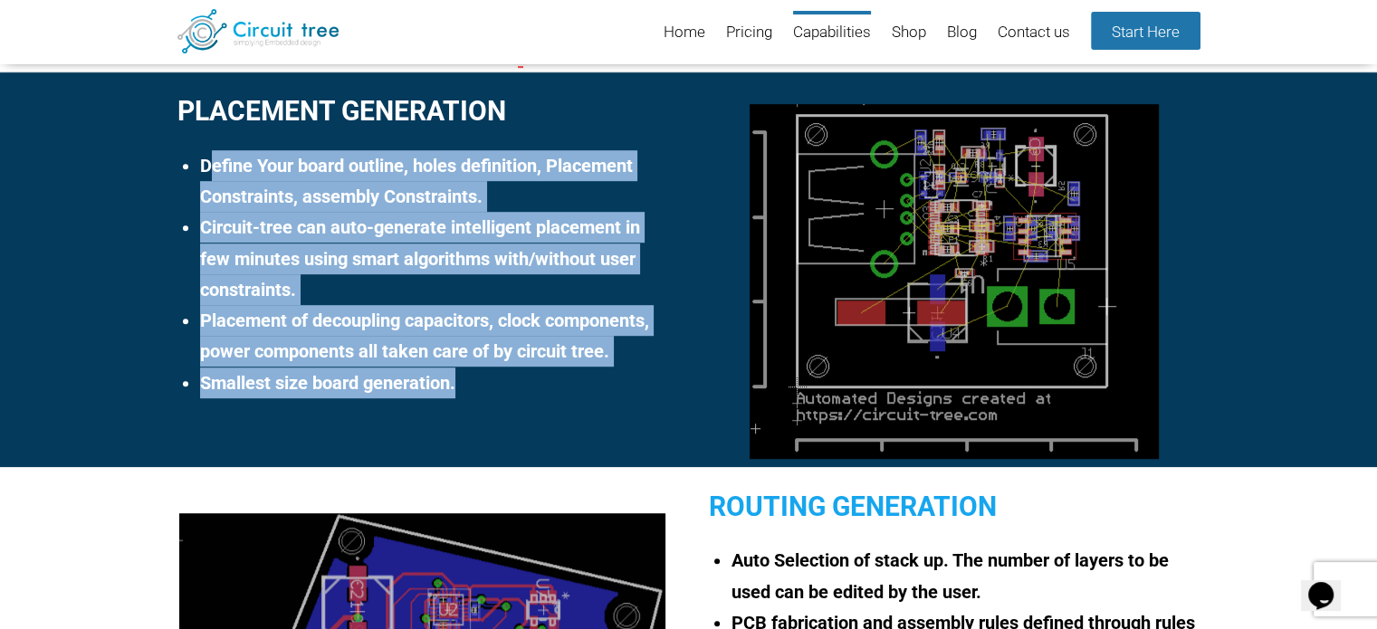
drag, startPoint x: 206, startPoint y: 159, endPoint x: 561, endPoint y: 375, distance: 415.2
click at [561, 375] on ul "Define Your board outline, holes definition, Placement Constraints, assembly Co…" at bounding box center [432, 274] width 473 height 248
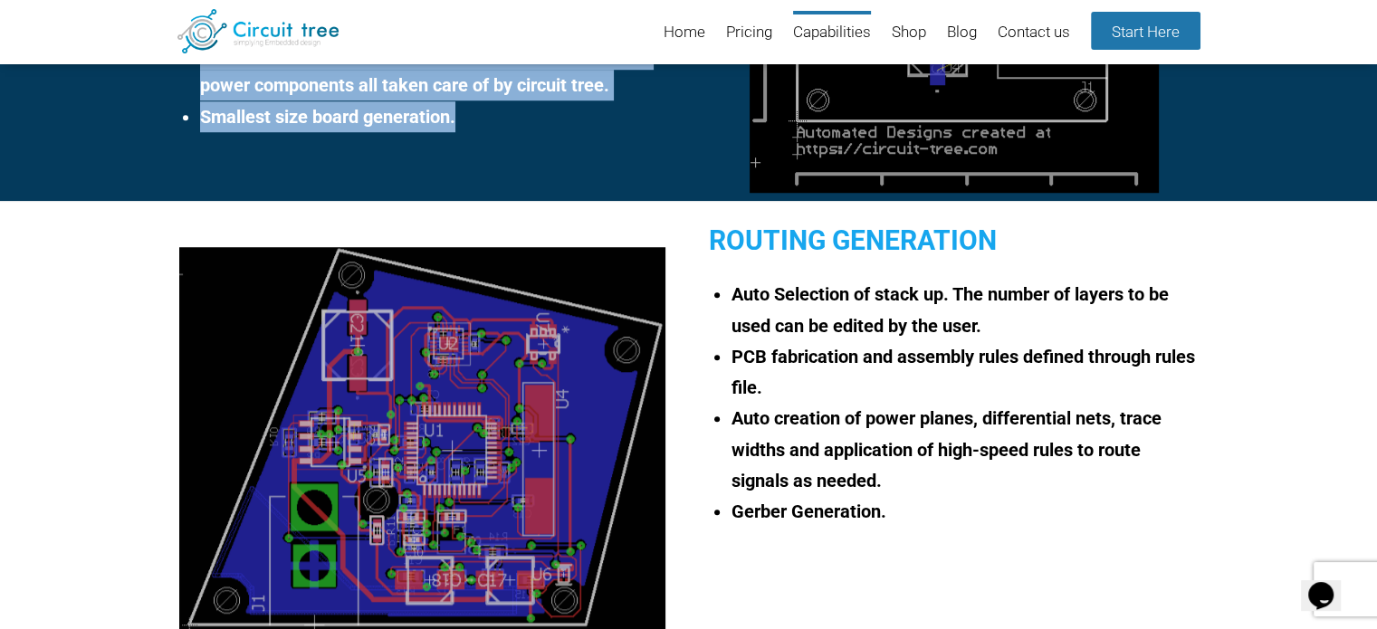
scroll to position [1514, 0]
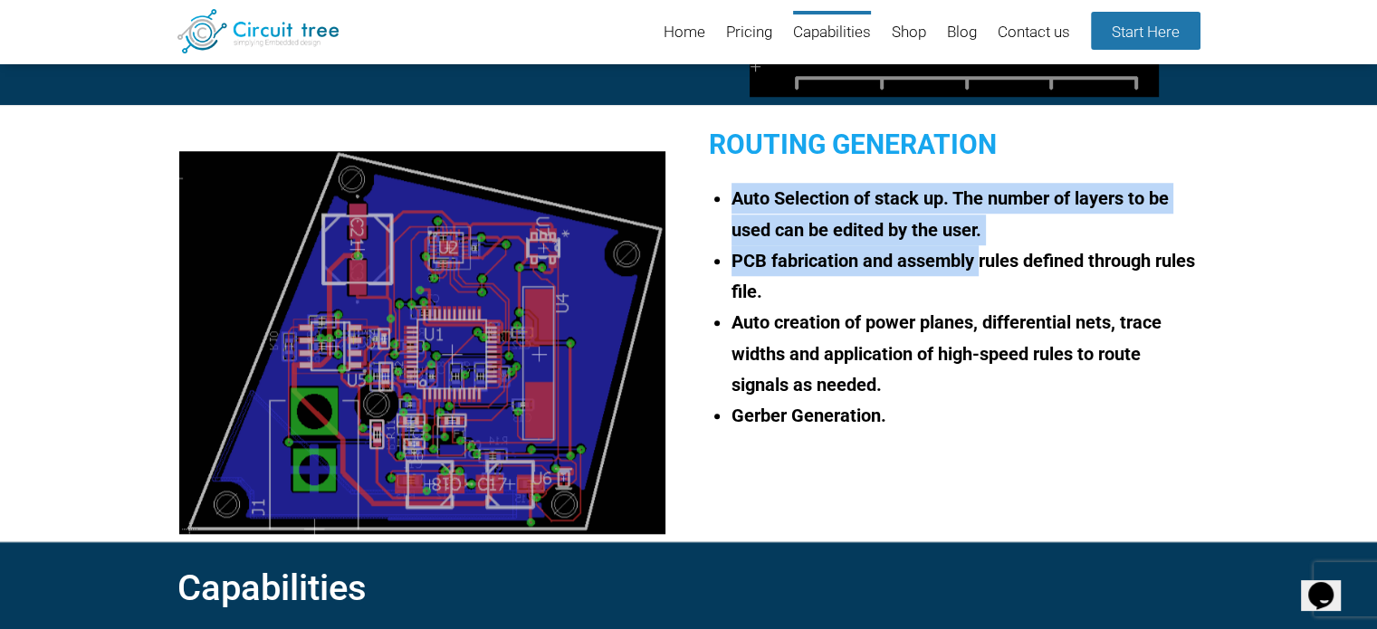
drag, startPoint x: 737, startPoint y: 201, endPoint x: 982, endPoint y: 260, distance: 251.5
click at [982, 260] on ul "Auto Selection of stack up. The number of layers to be used can be edited by th…" at bounding box center [963, 307] width 473 height 248
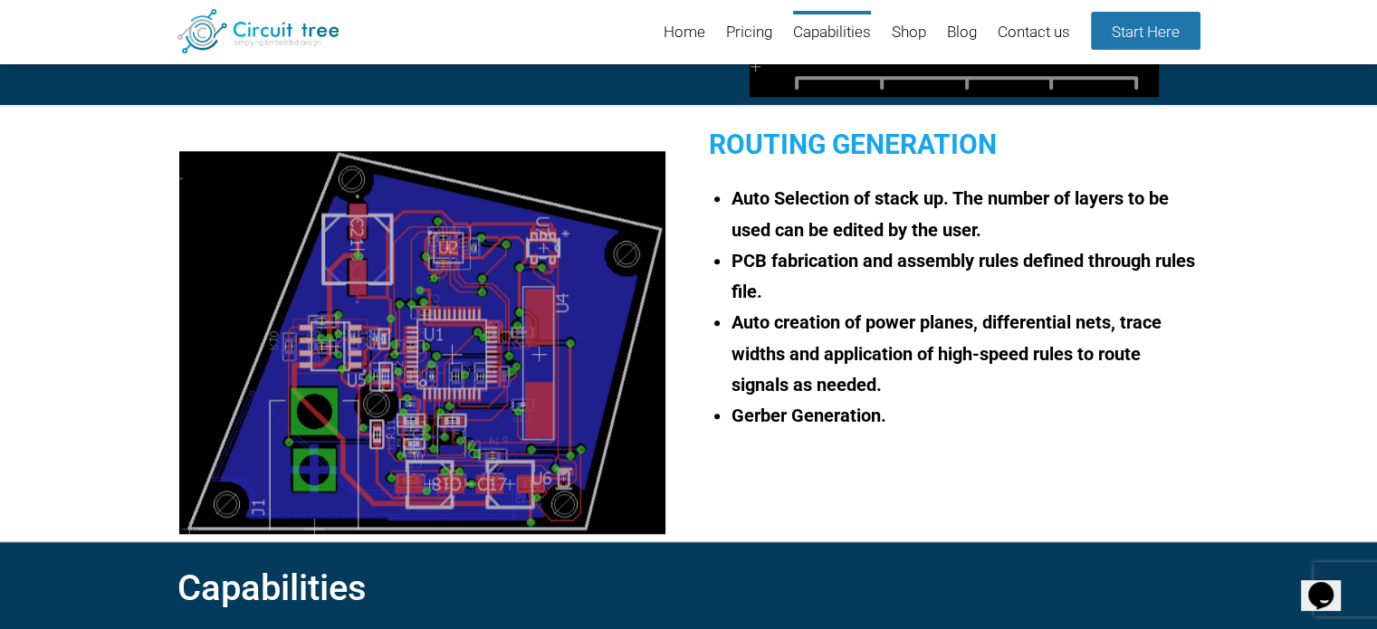
click at [855, 302] on li "PCB fabrication and assembly rules defined through rules file." at bounding box center [966, 276] width 468 height 62
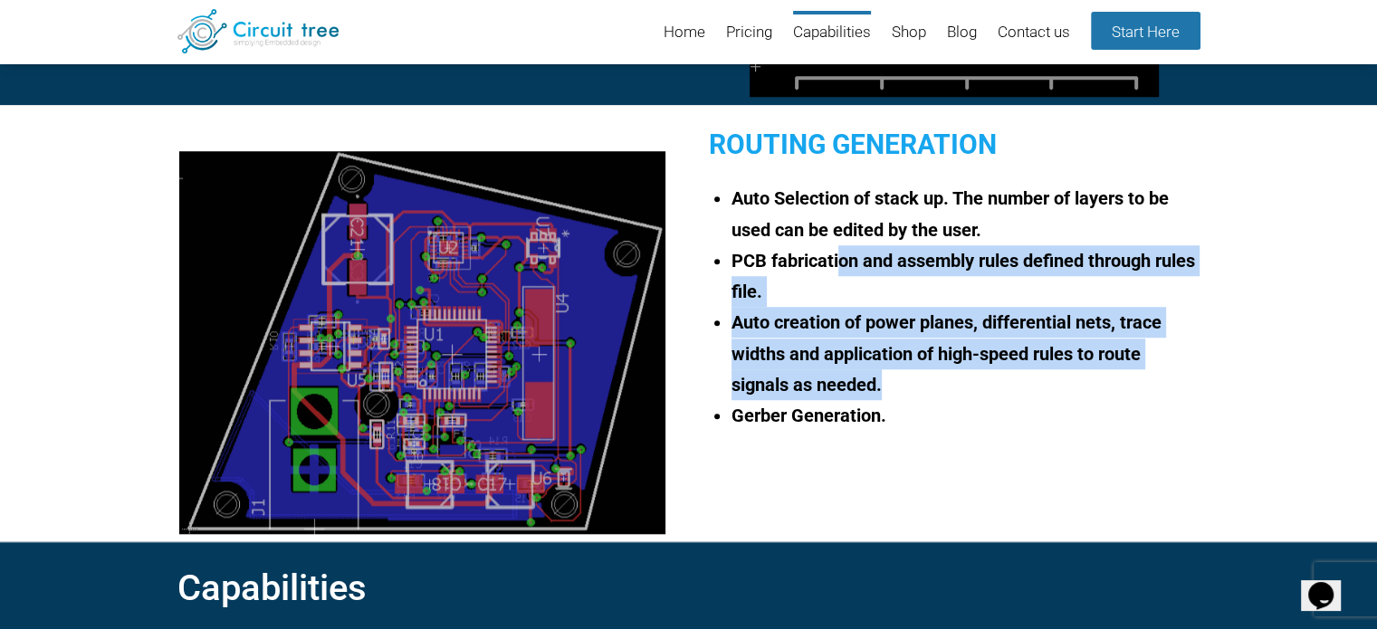
drag, startPoint x: 839, startPoint y: 253, endPoint x: 1088, endPoint y: 406, distance: 292.3
click at [1116, 391] on ul "Auto Selection of stack up. The number of layers to be used can be edited by th…" at bounding box center [963, 307] width 473 height 248
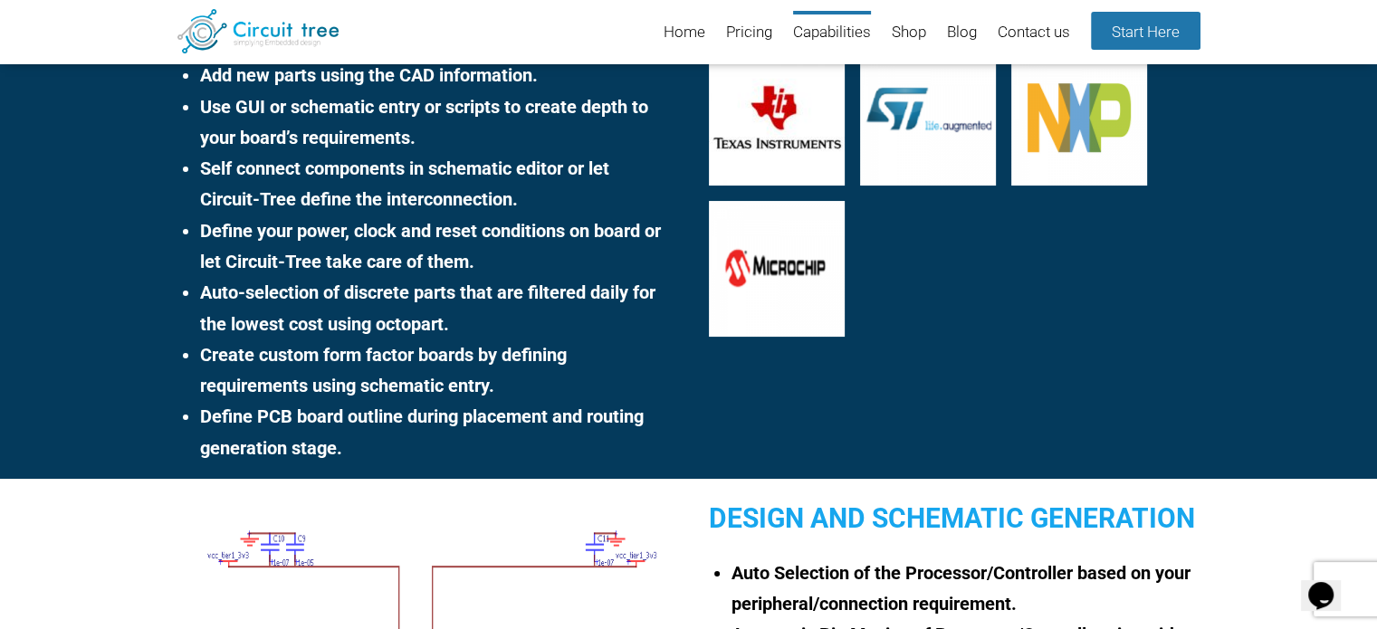
scroll to position [0, 0]
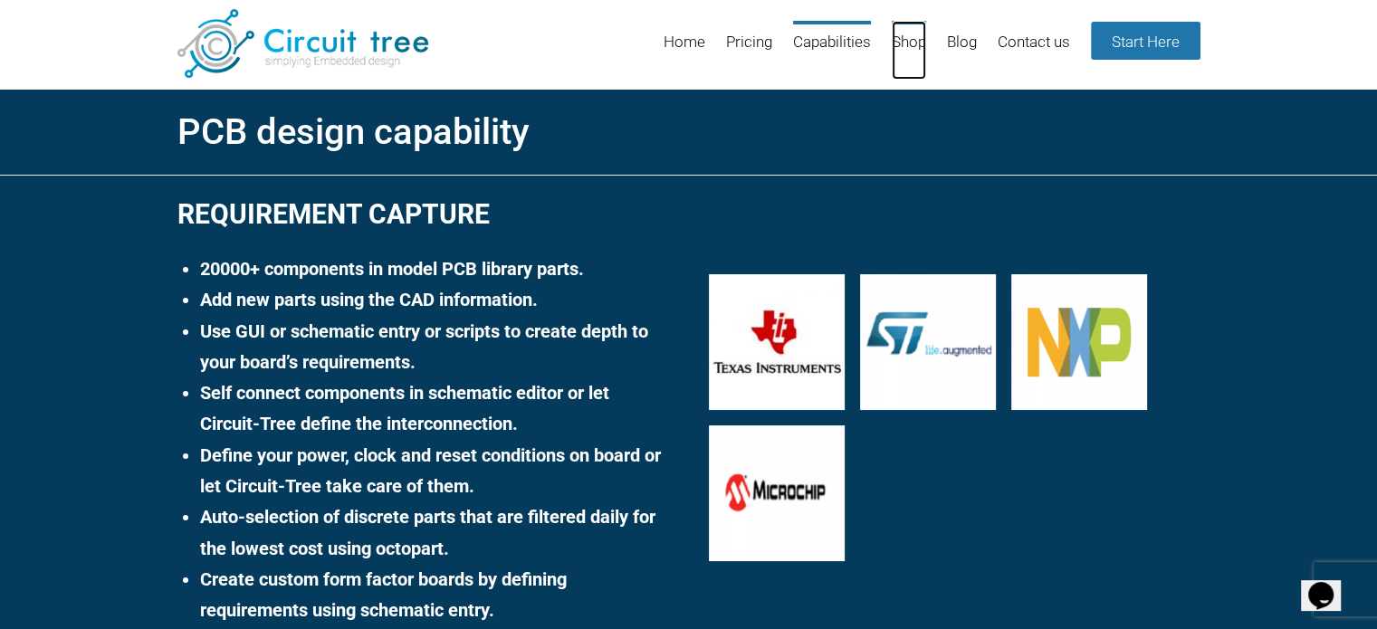
click at [906, 39] on link "Shop" at bounding box center [909, 50] width 34 height 59
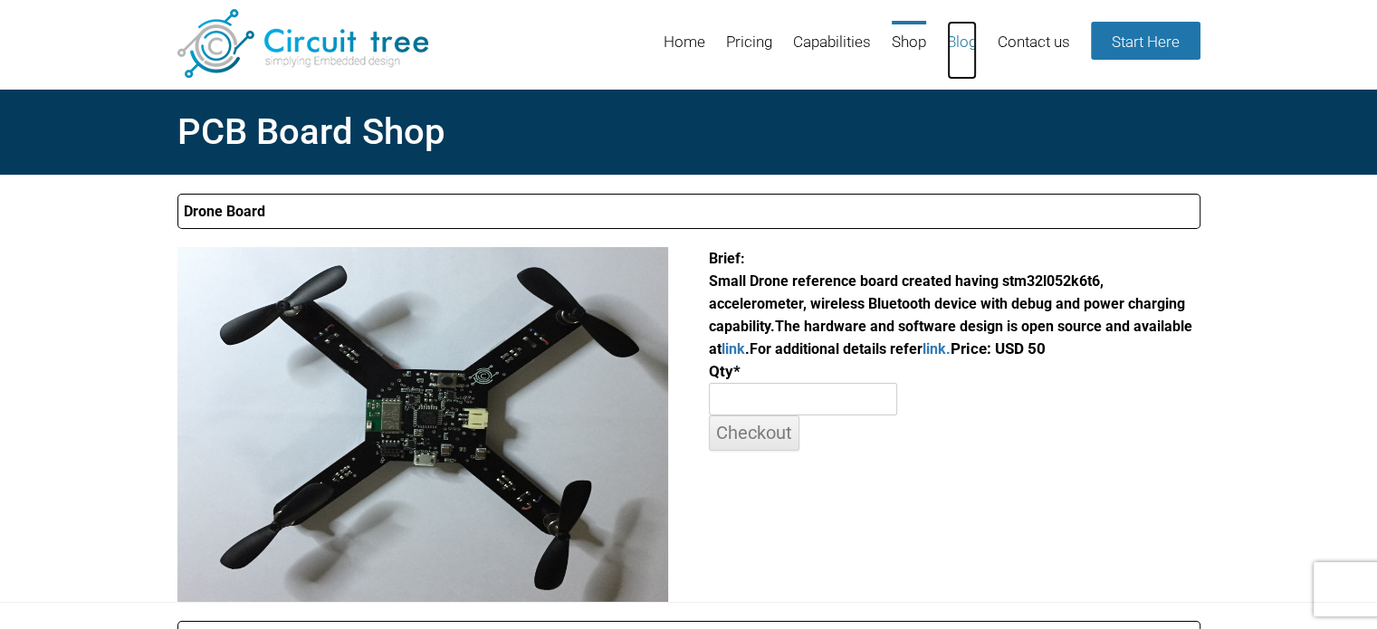
click at [952, 42] on link "Blog" at bounding box center [962, 50] width 30 height 59
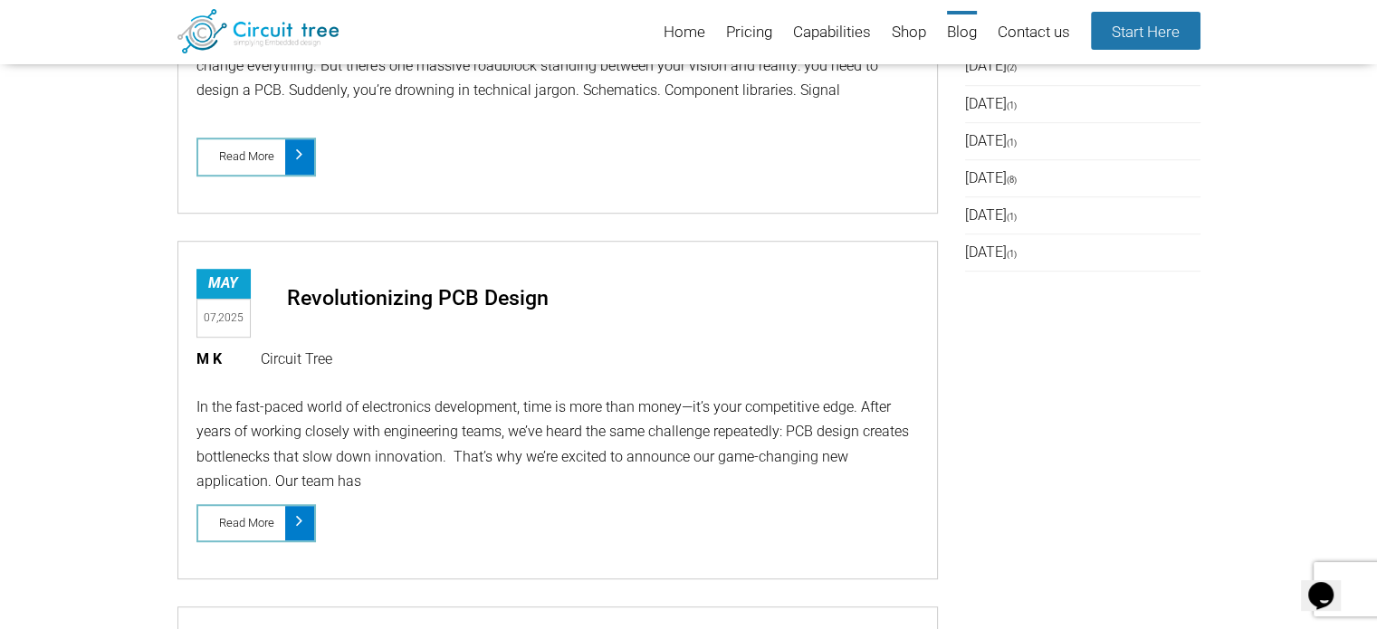
scroll to position [1333, 0]
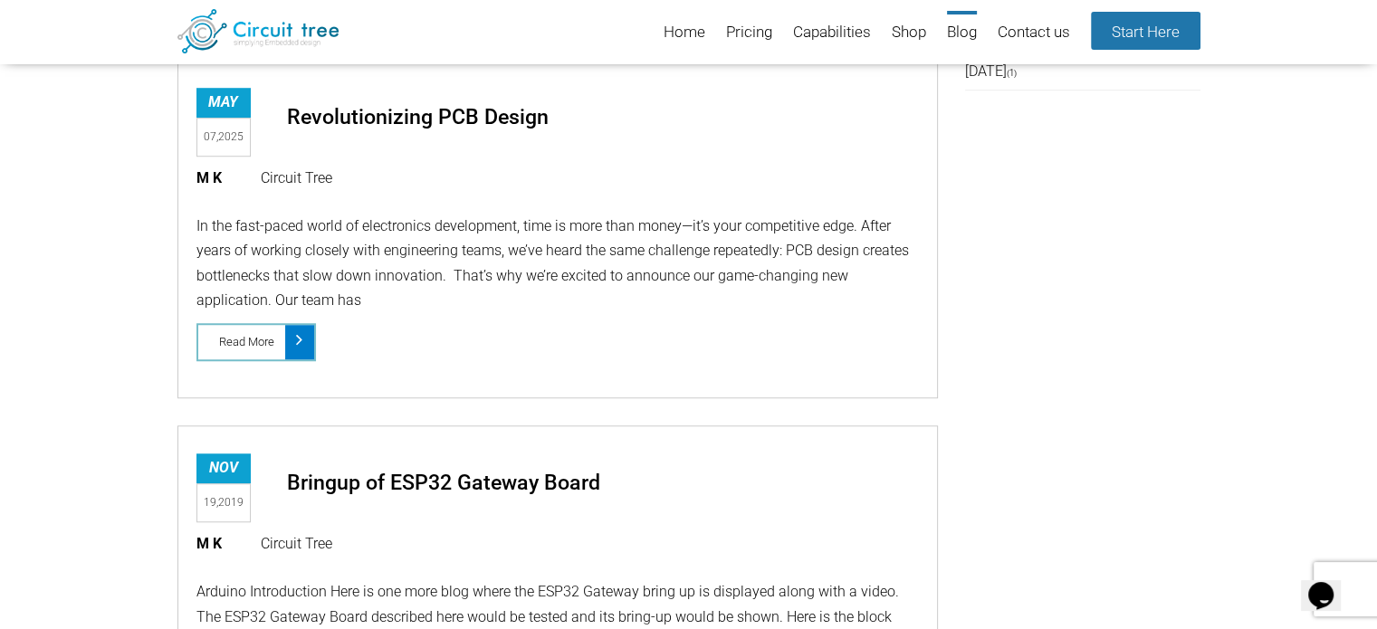
drag, startPoint x: 366, startPoint y: 29, endPoint x: 233, endPoint y: 26, distance: 133.1
click at [233, 26] on header "Menu Skip to content Home Pricing Capabilities Shop Blog Contact us Start Here" at bounding box center [688, 32] width 1377 height 64
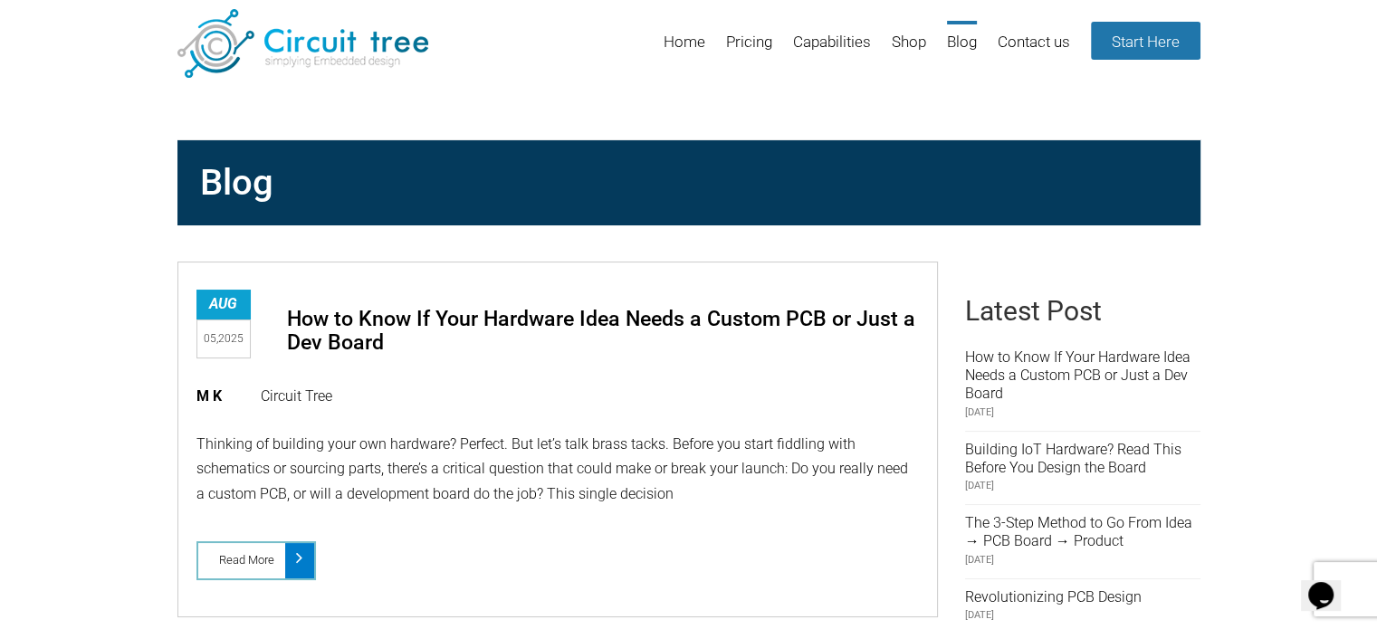
scroll to position [0, 0]
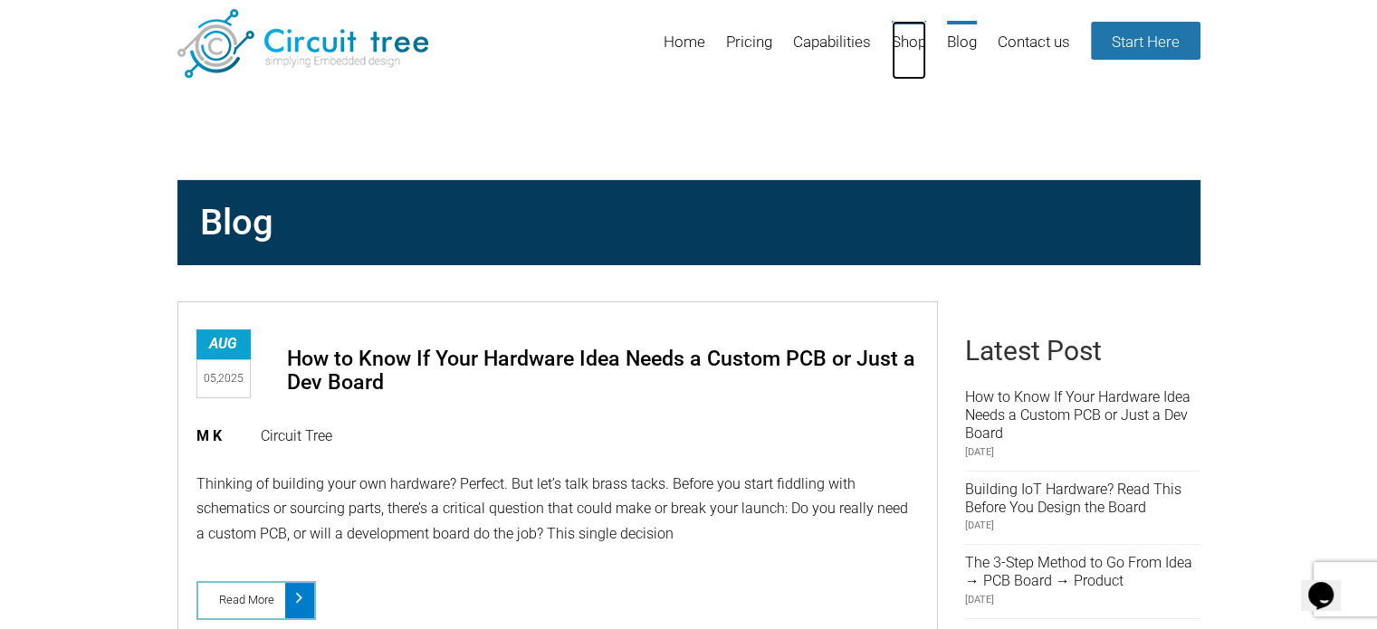
click at [908, 41] on link "Shop" at bounding box center [909, 50] width 34 height 59
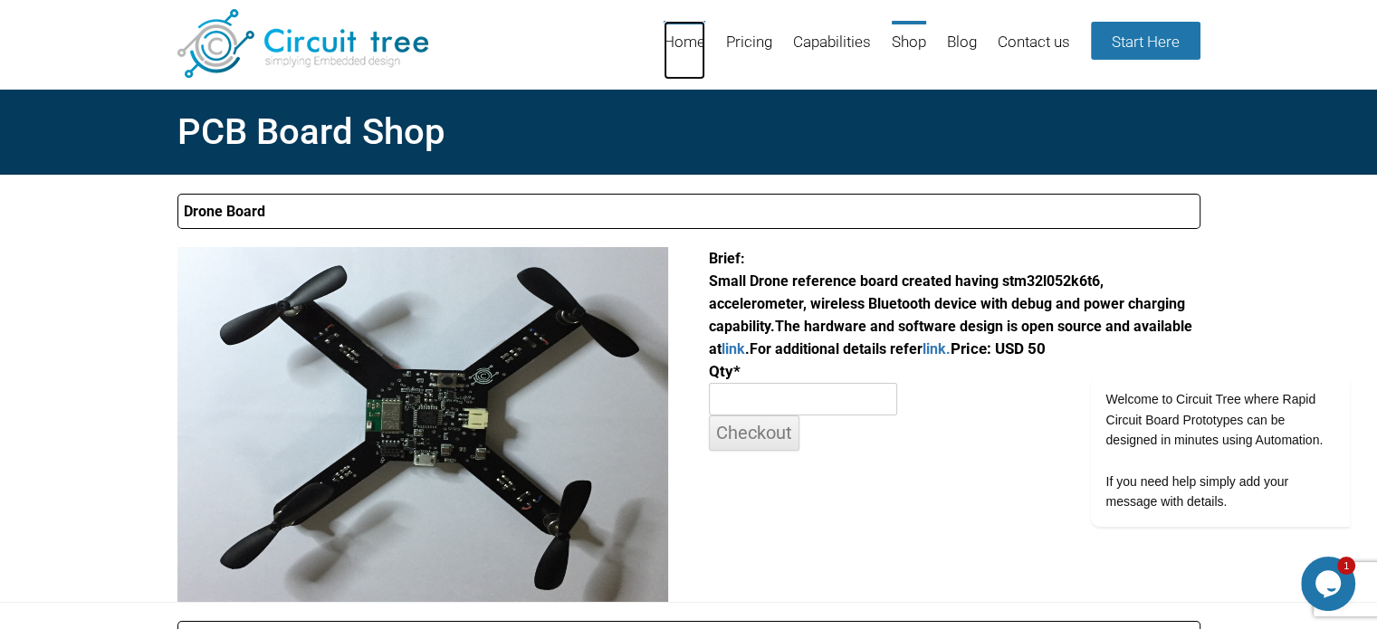
click at [675, 35] on link "Home" at bounding box center [685, 50] width 42 height 59
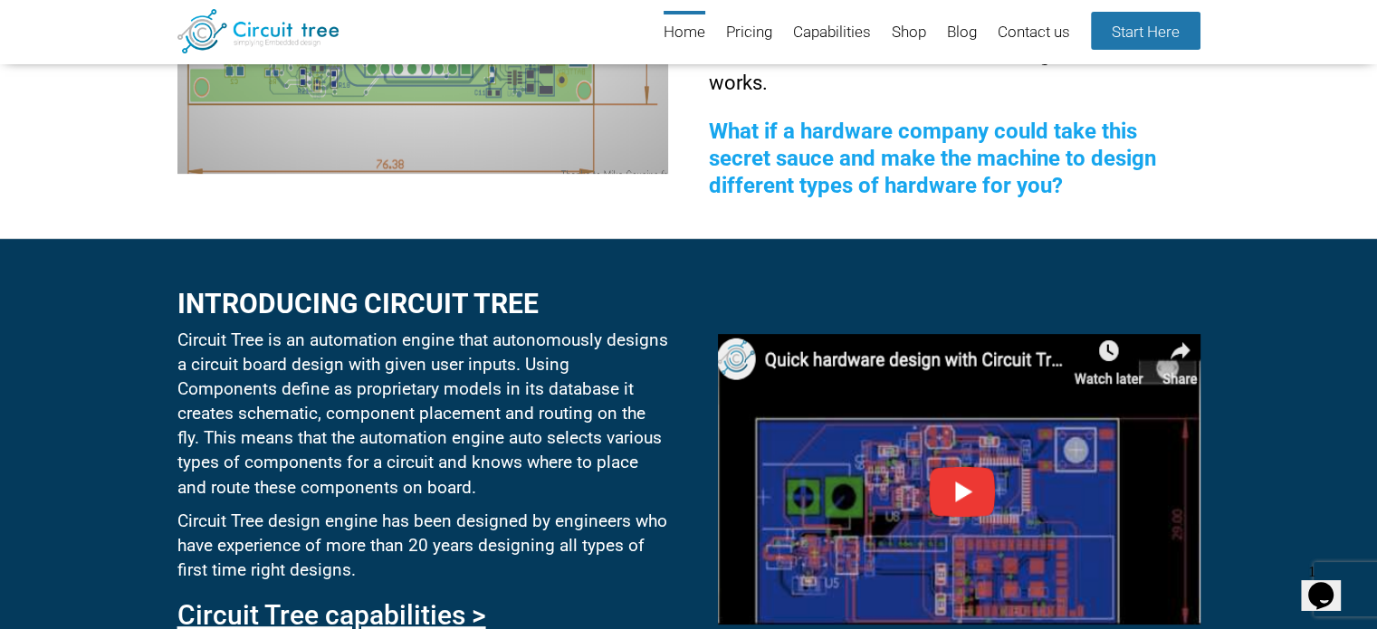
scroll to position [428, 0]
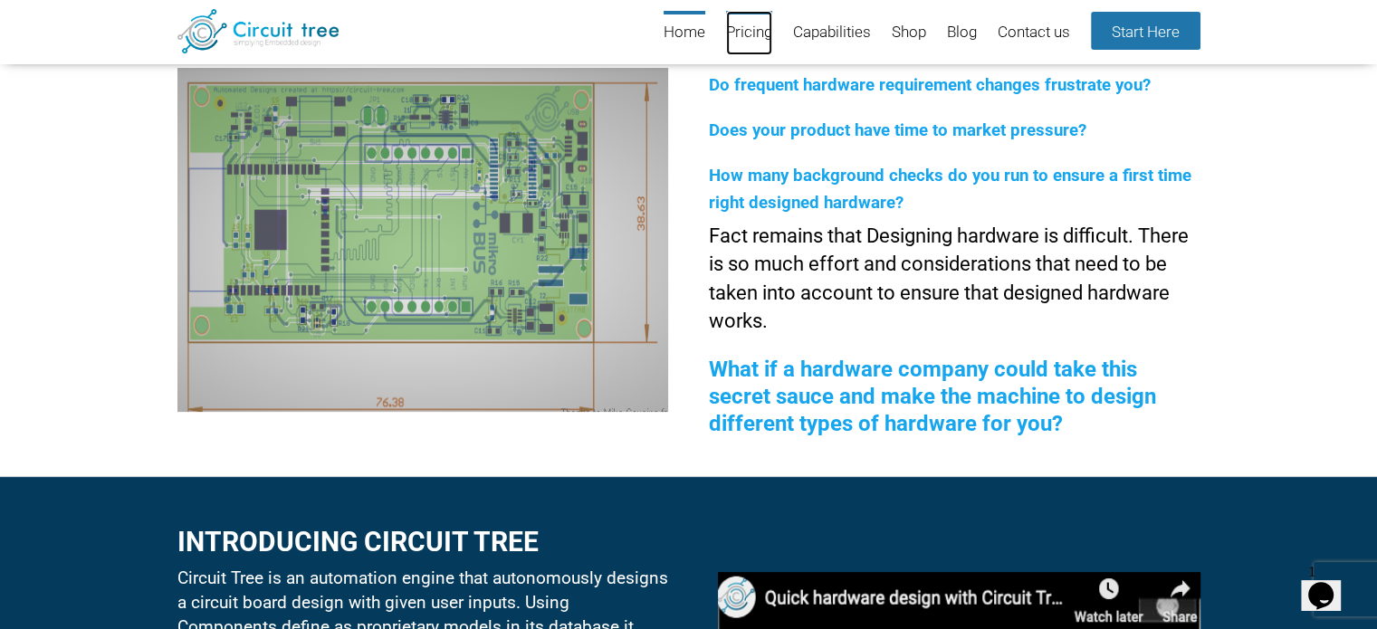
click at [731, 39] on link "Pricing" at bounding box center [749, 33] width 46 height 44
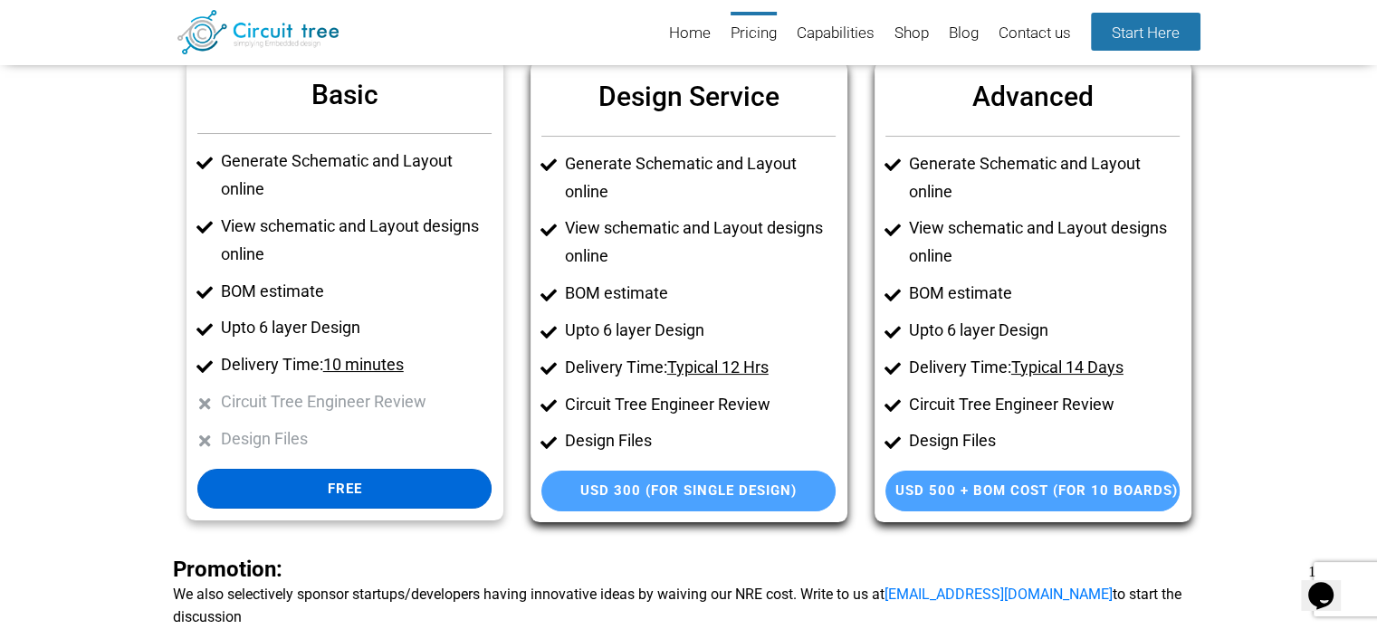
scroll to position [157, 0]
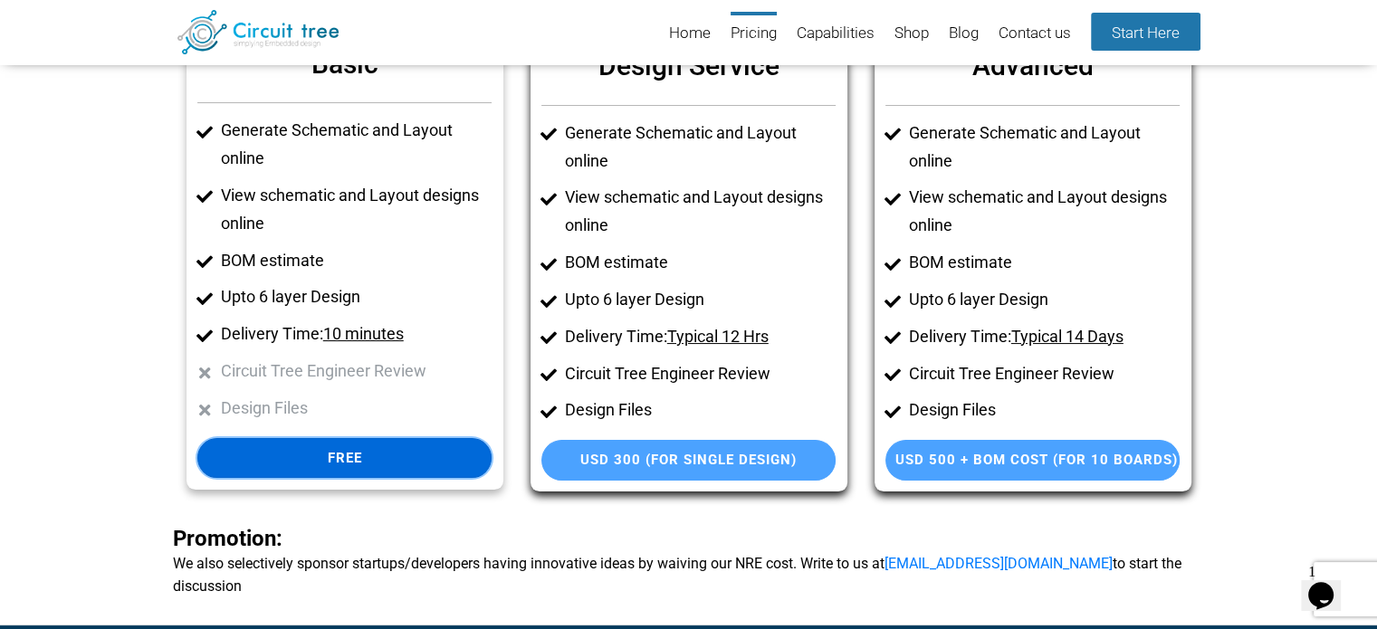
click at [373, 455] on link "Free" at bounding box center [344, 458] width 294 height 41
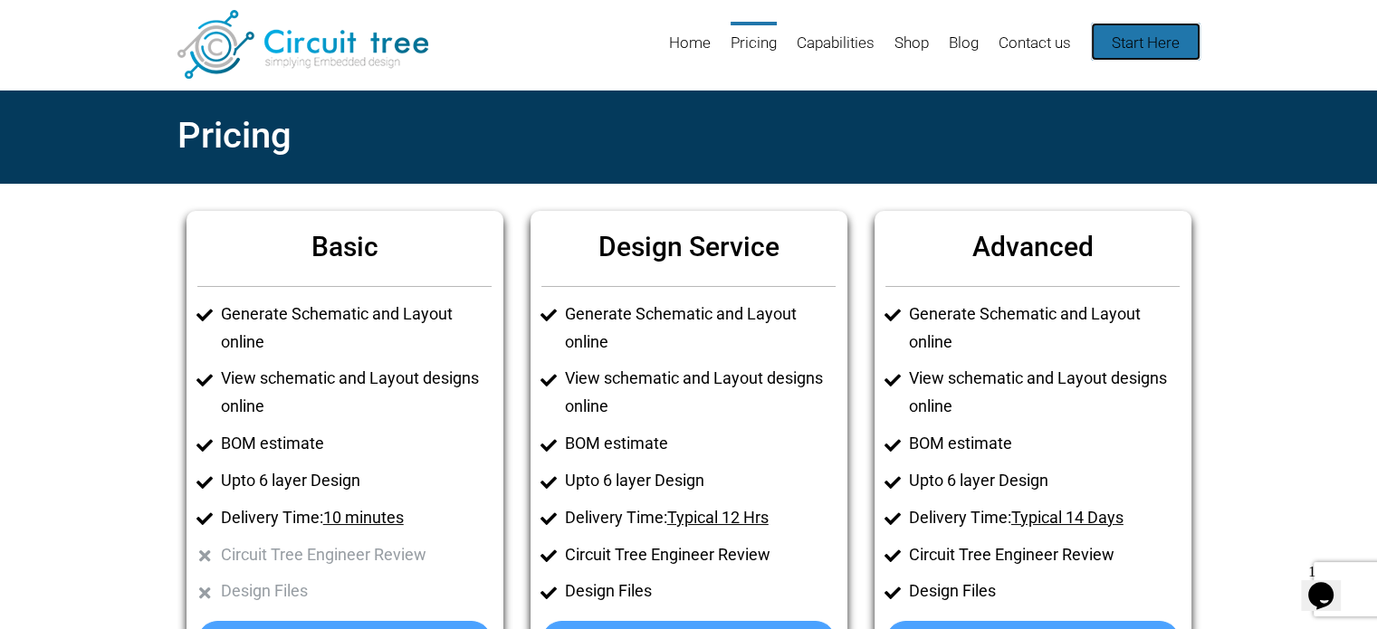
click at [1123, 42] on link "Start Here" at bounding box center [1146, 42] width 110 height 38
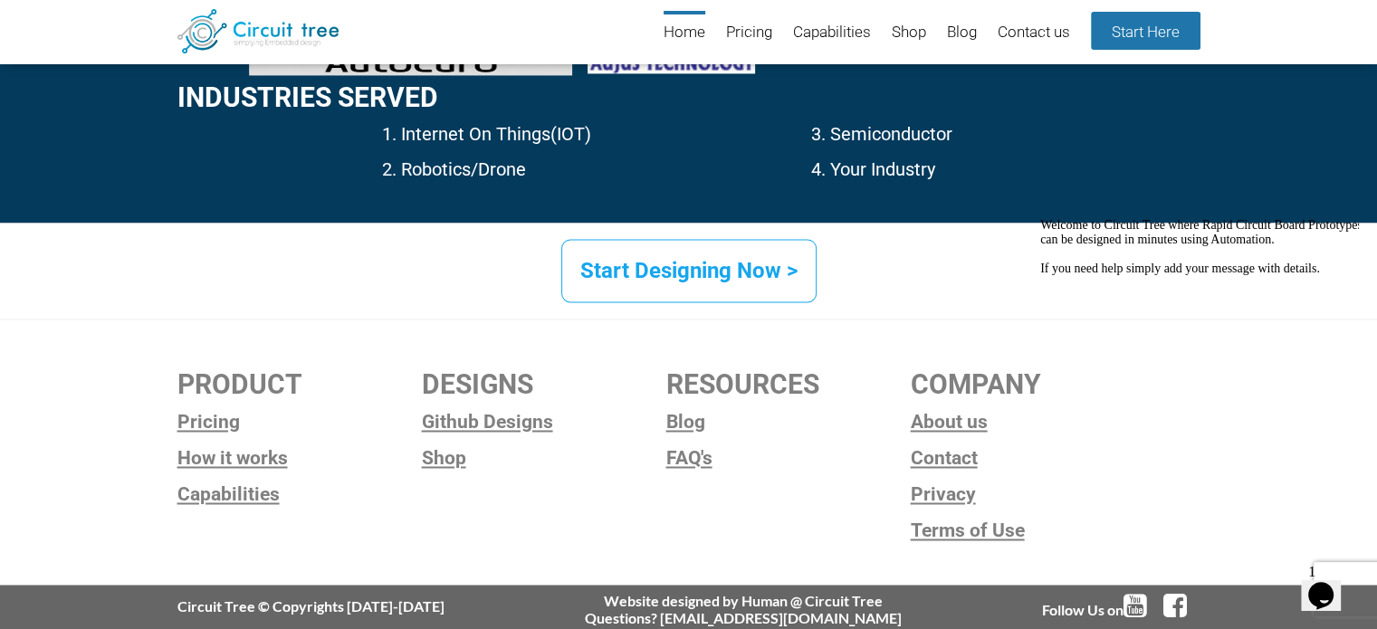
click at [1327, 582] on icon "Chat widget" at bounding box center [1320, 595] width 25 height 27
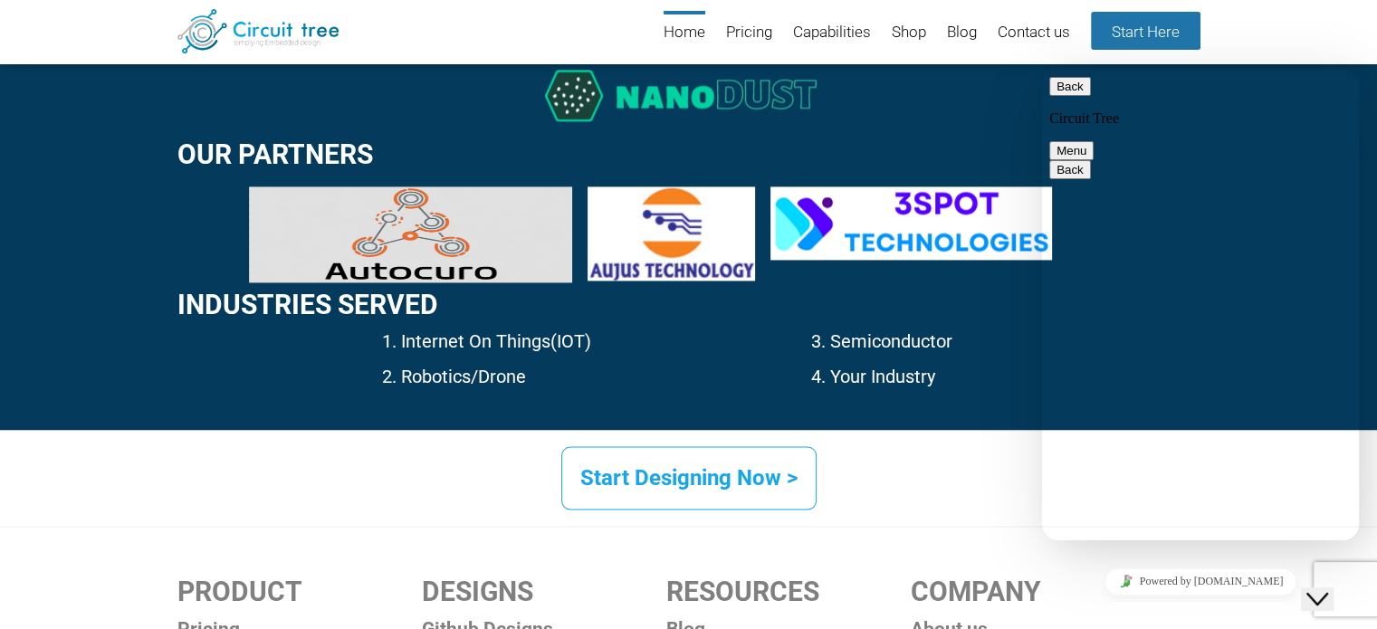
scroll to position [2678, 0]
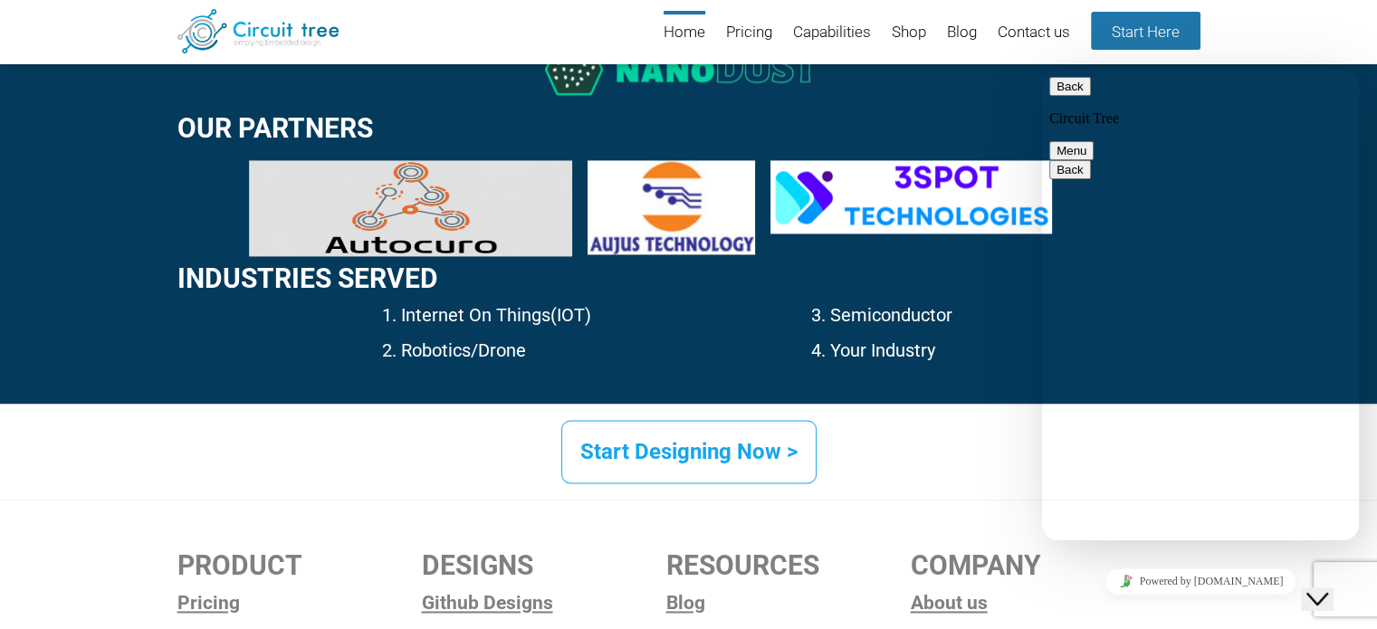
type textarea "hi"
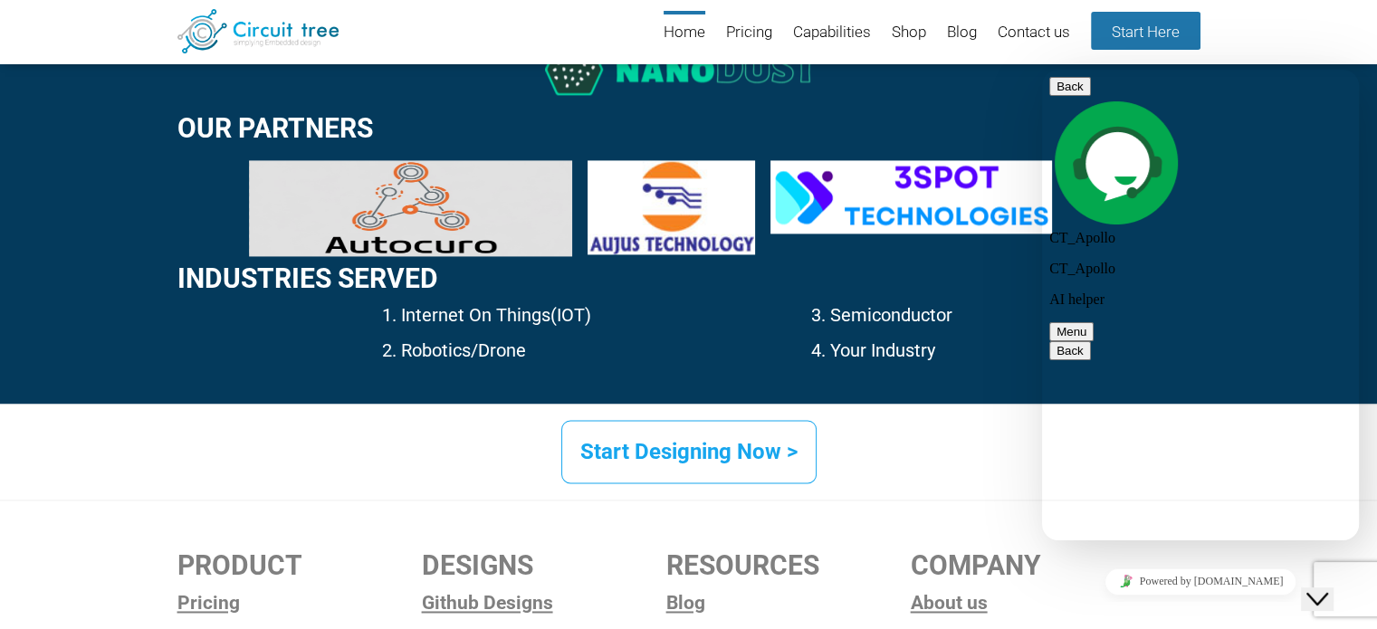
scroll to position [213, 0]
type textarea "Do you provide subscription to Circuit Tree ?"
type textarea "So for basic how can I do it?"
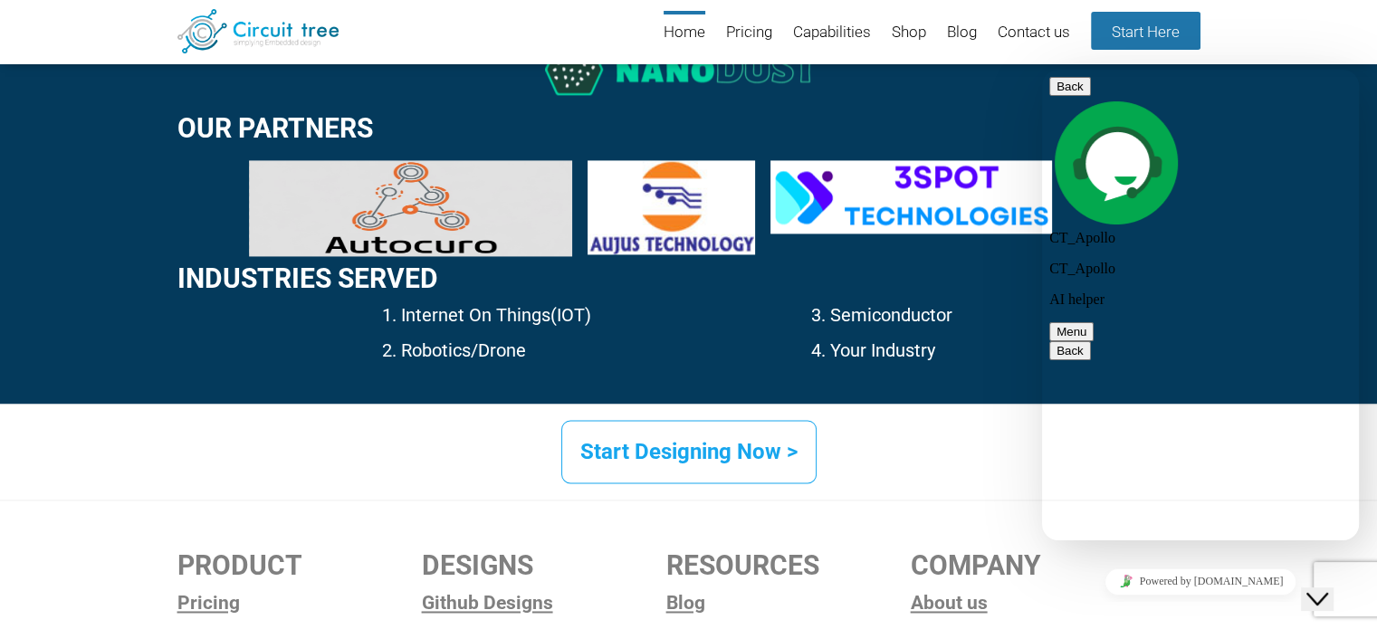
type textarea "Link of that application?"
drag, startPoint x: 1179, startPoint y: 238, endPoint x: 1311, endPoint y: 375, distance: 190.2
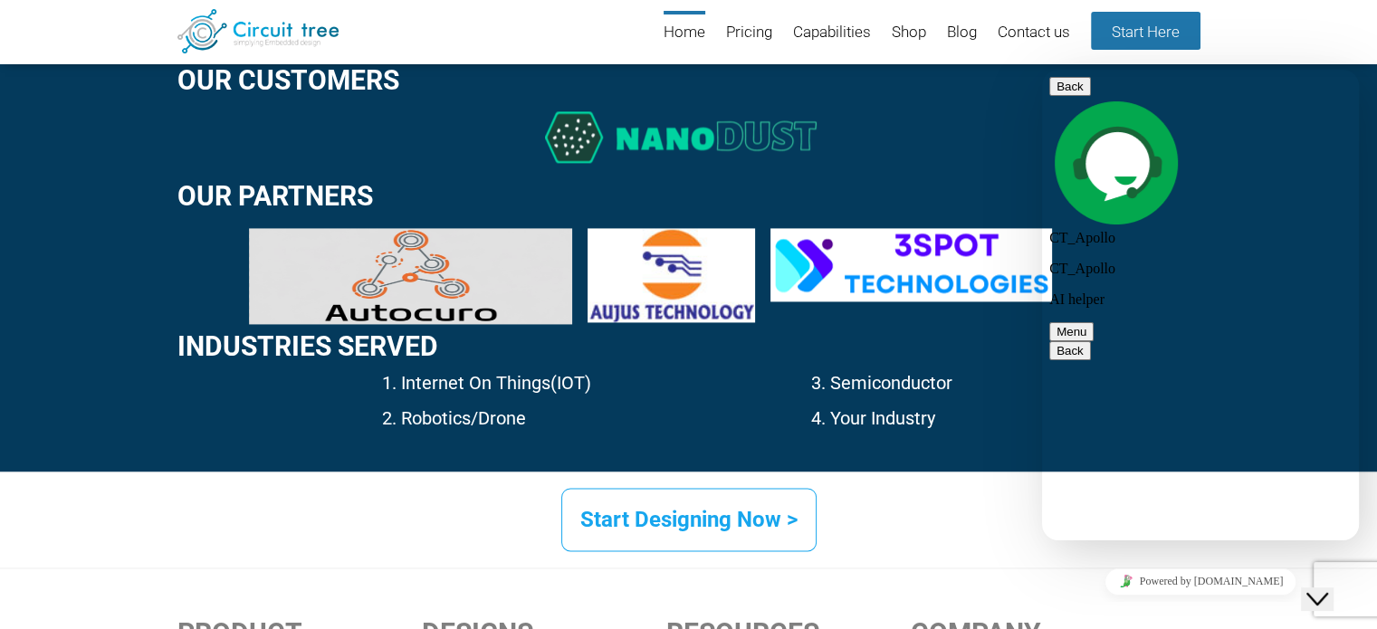
scroll to position [2769, 0]
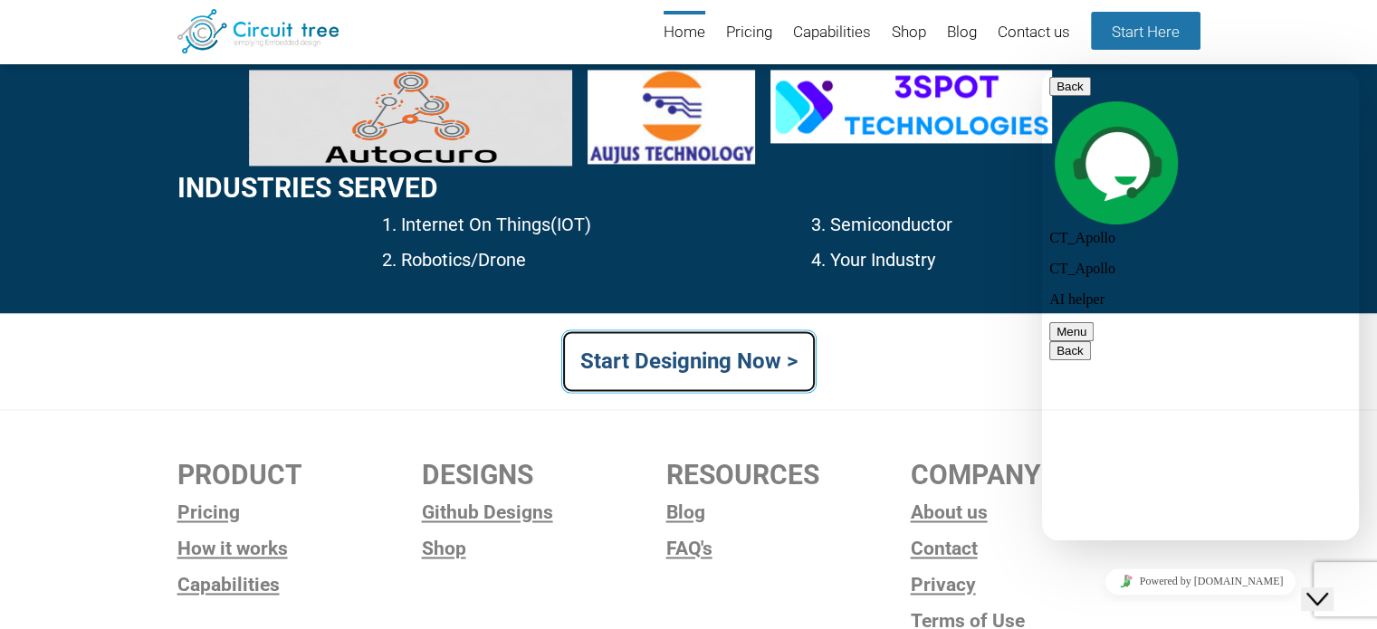
click at [685, 334] on link "Start Designing Now >" at bounding box center [688, 361] width 255 height 63
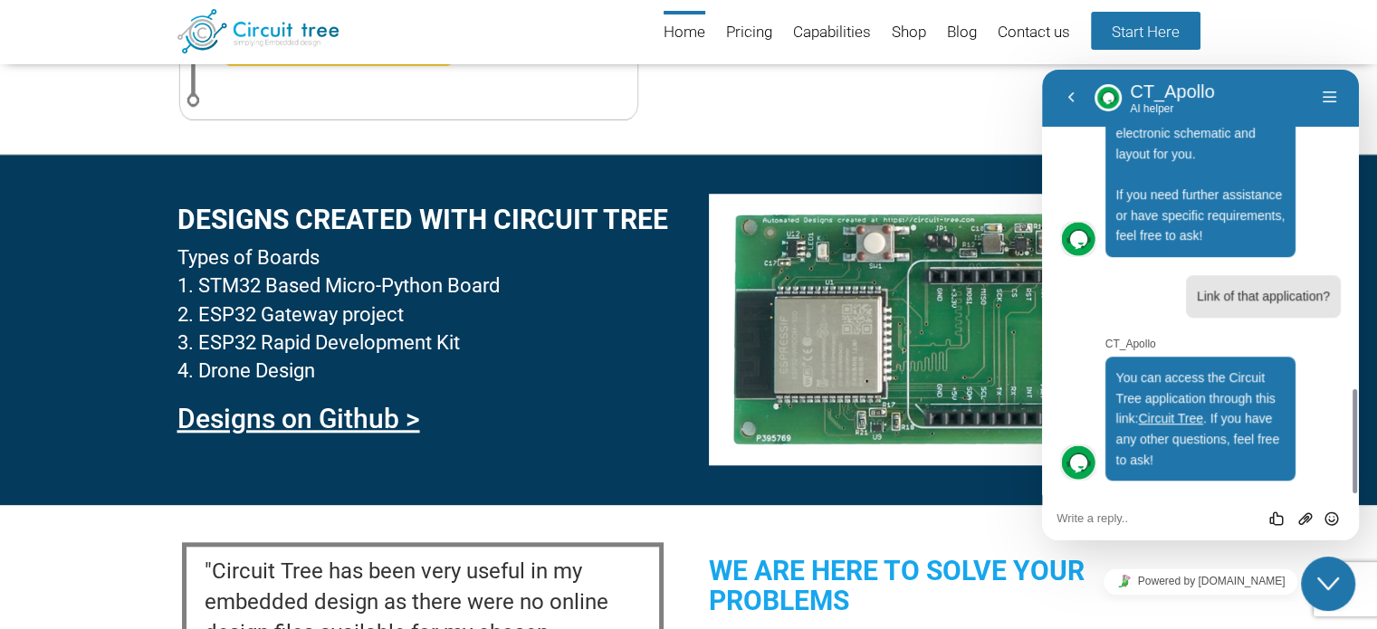
scroll to position [1696, 0]
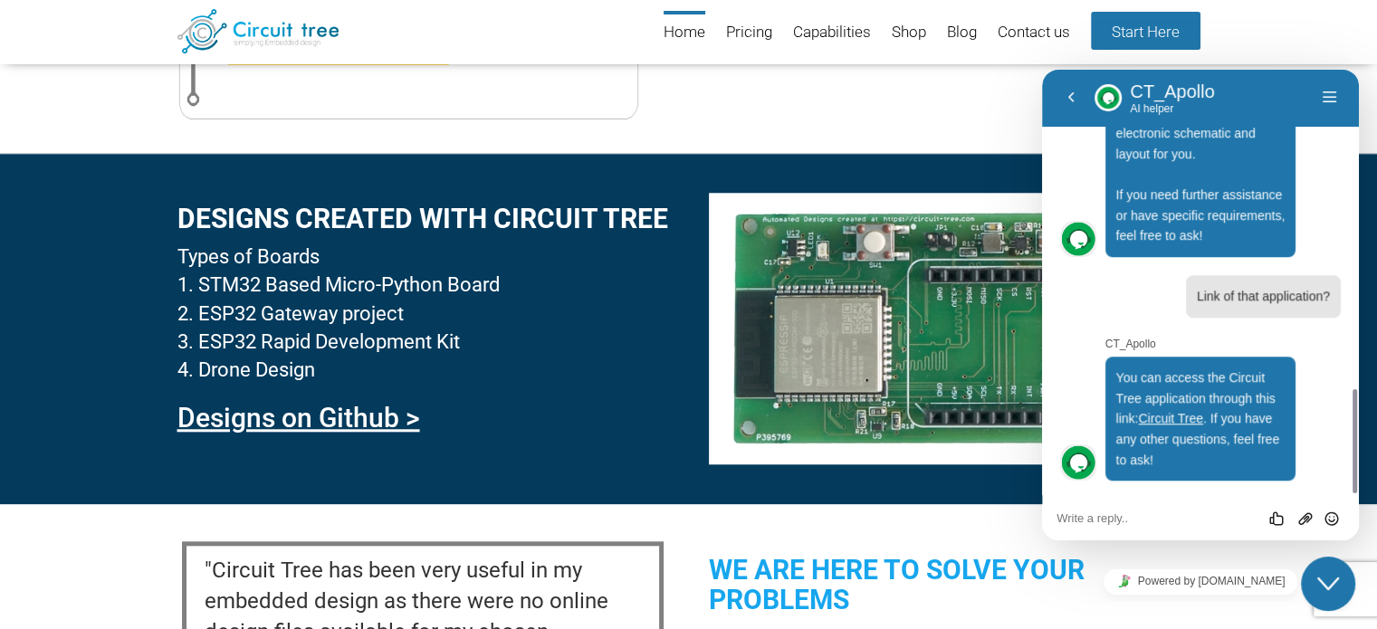
click at [1121, 521] on textarea at bounding box center [1201, 519] width 288 height 14
type textarea "but how can I start?"
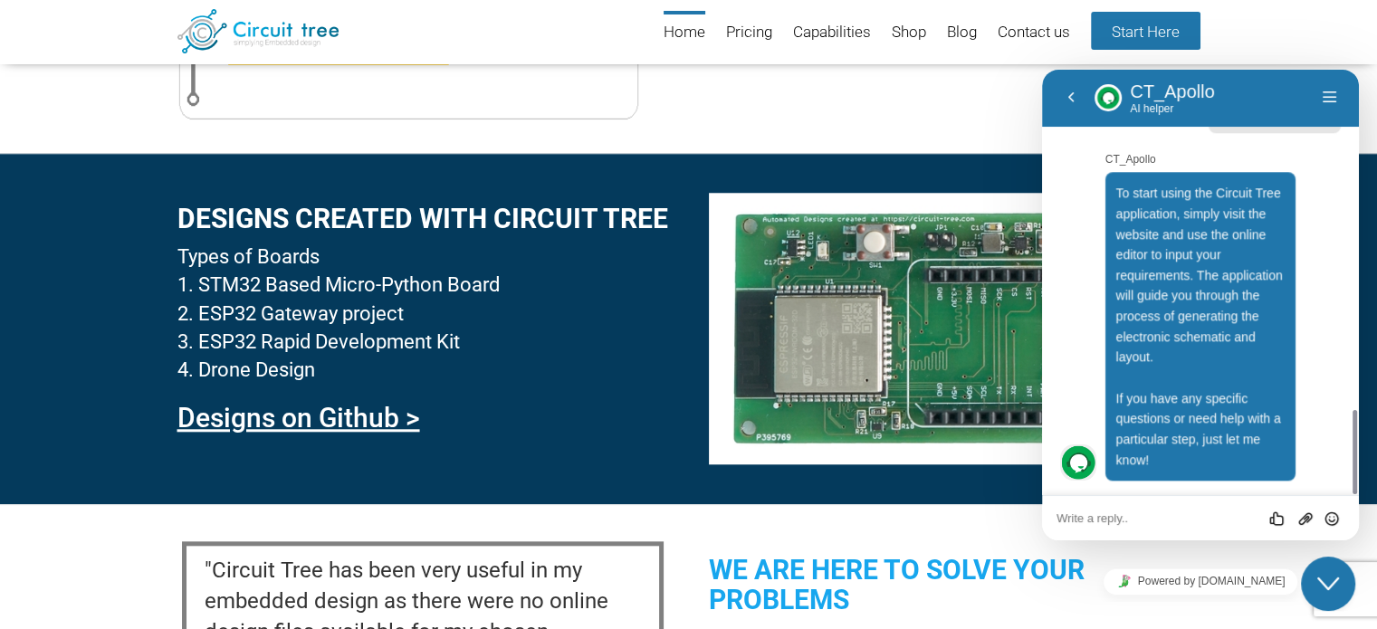
scroll to position [1706, 0]
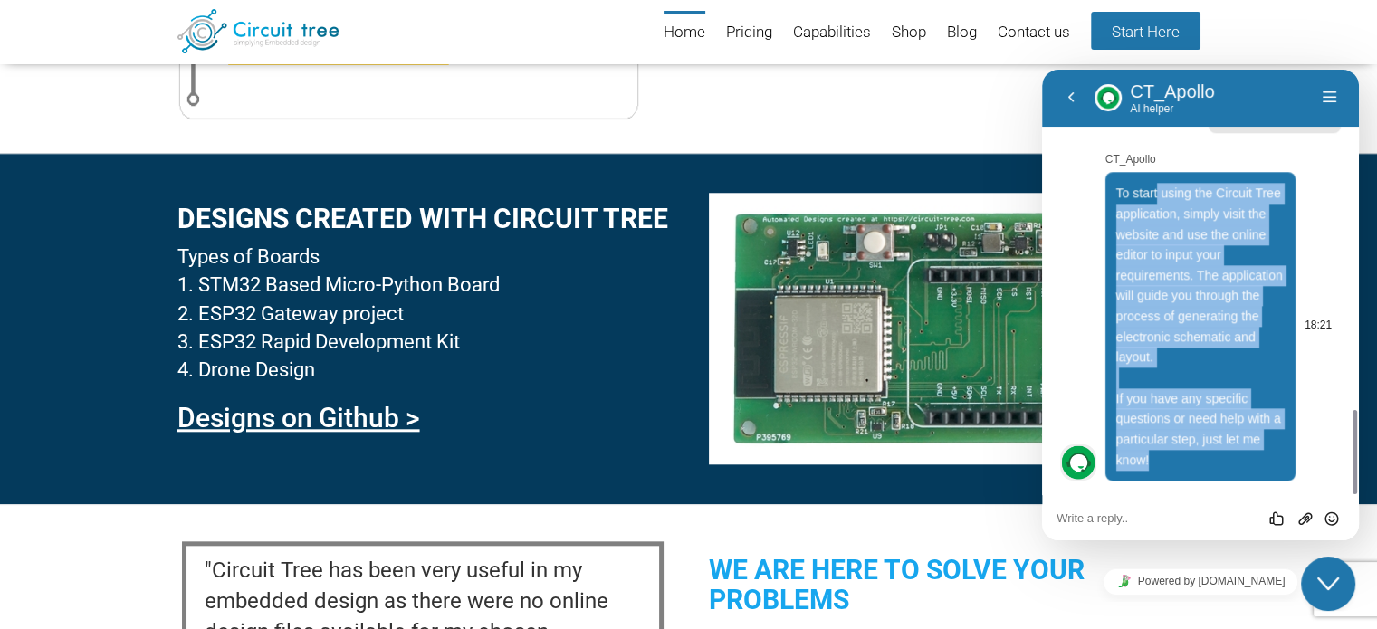
drag, startPoint x: 1156, startPoint y: 189, endPoint x: 1231, endPoint y: 466, distance: 286.9
click at [1231, 466] on p "To start using the Circuit Tree application, simply visit the website and use t…" at bounding box center [1200, 326] width 169 height 287
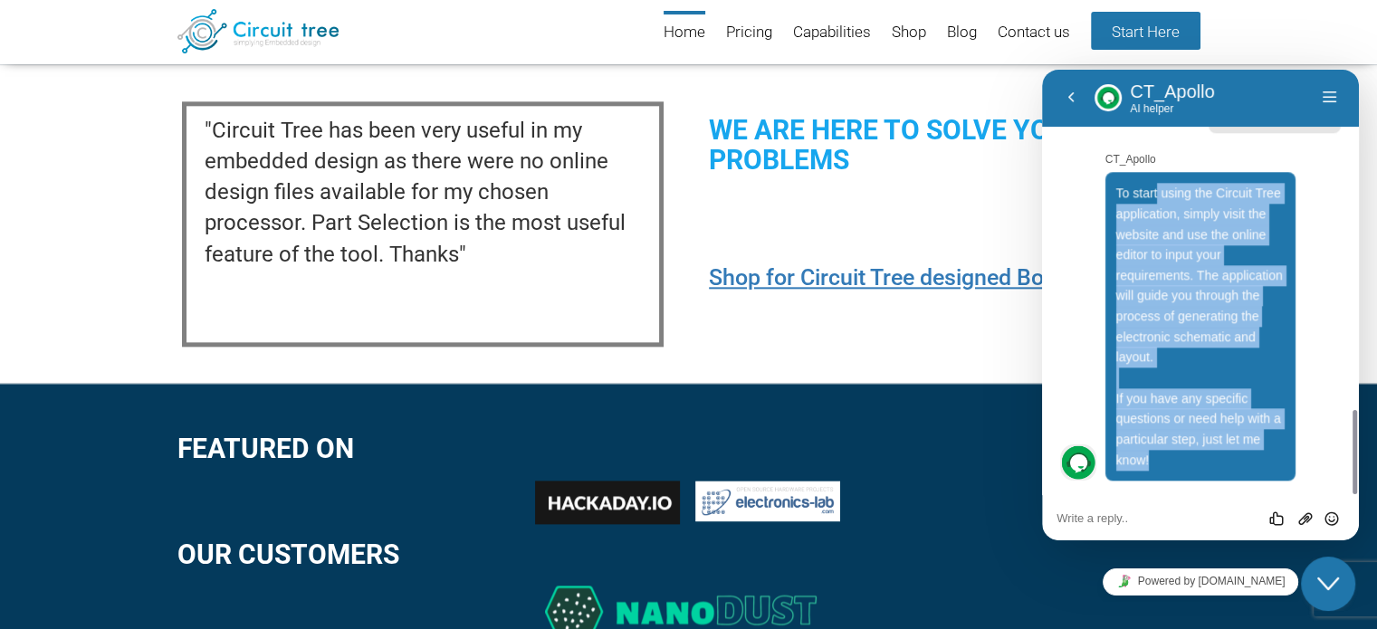
scroll to position [2330, 0]
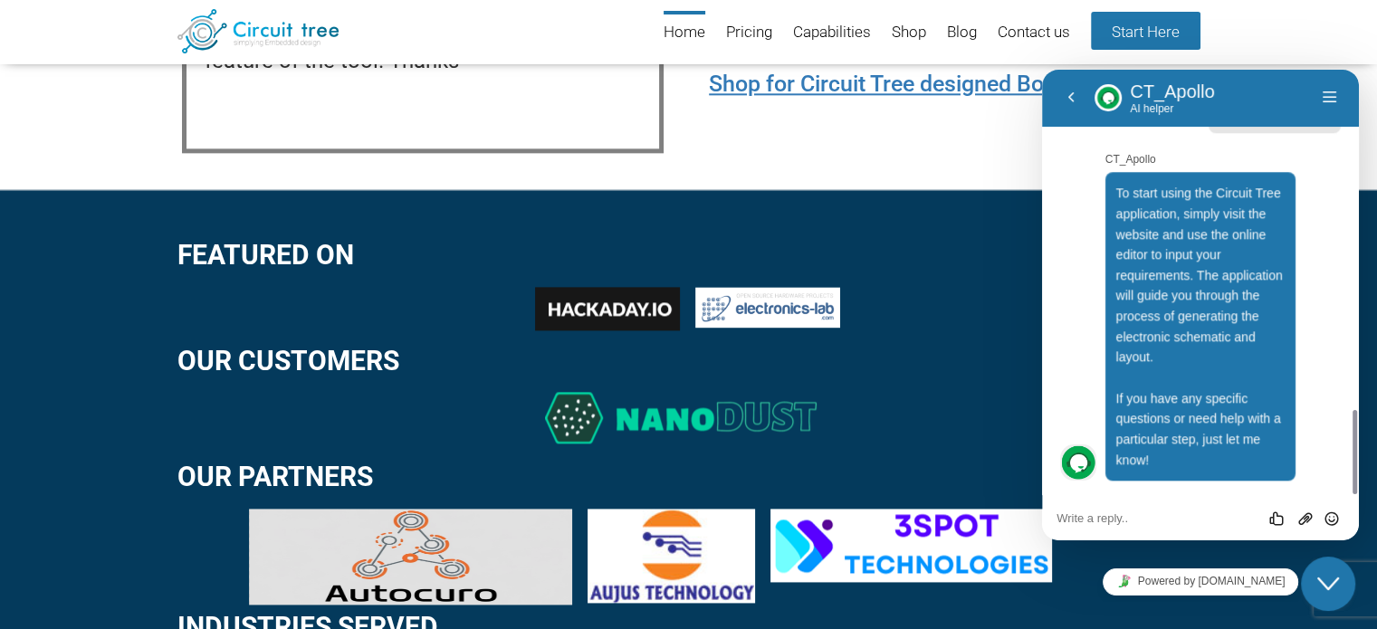
click at [1077, 335] on div "CT_Apollo To start using the Circuit Tree application, simply visit the website…" at bounding box center [1200, 314] width 281 height 333
click at [1080, 90] on button "Back" at bounding box center [1071, 97] width 29 height 27
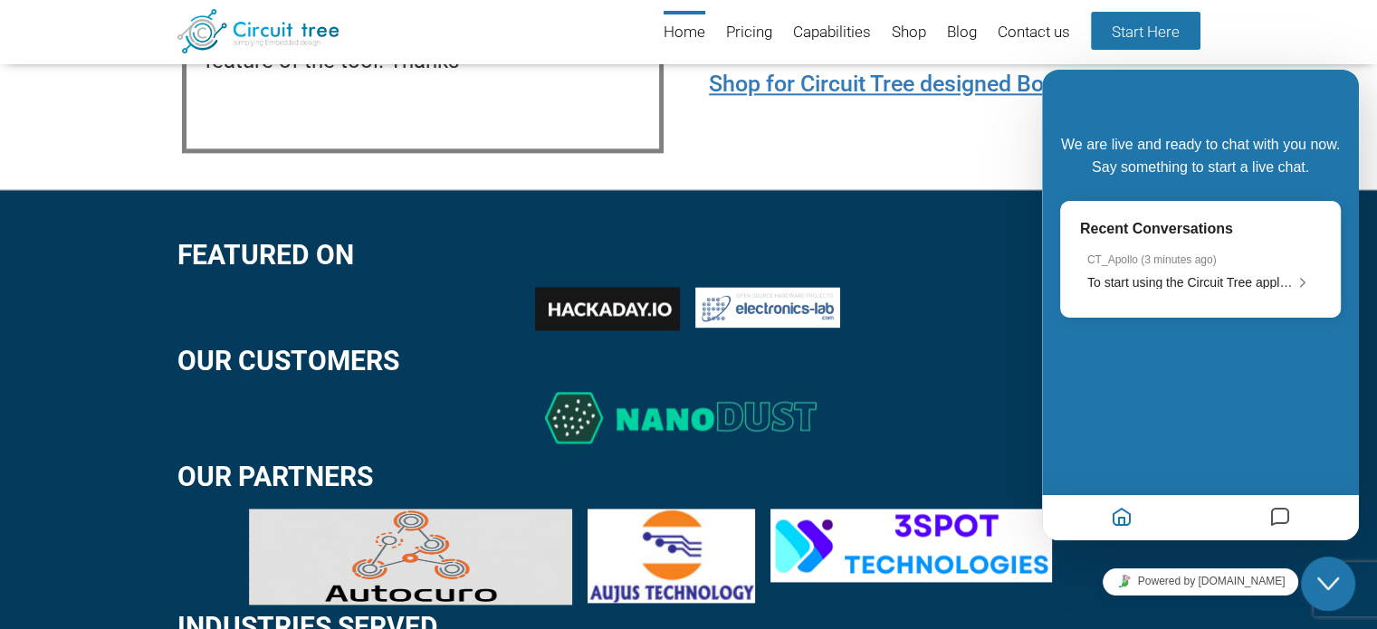
scroll to position [1660, 0]
click at [1124, 270] on div "CT_Apollo ( 3 minutes ago ) To start using the Circuit Tree application, simply…" at bounding box center [1200, 273] width 226 height 38
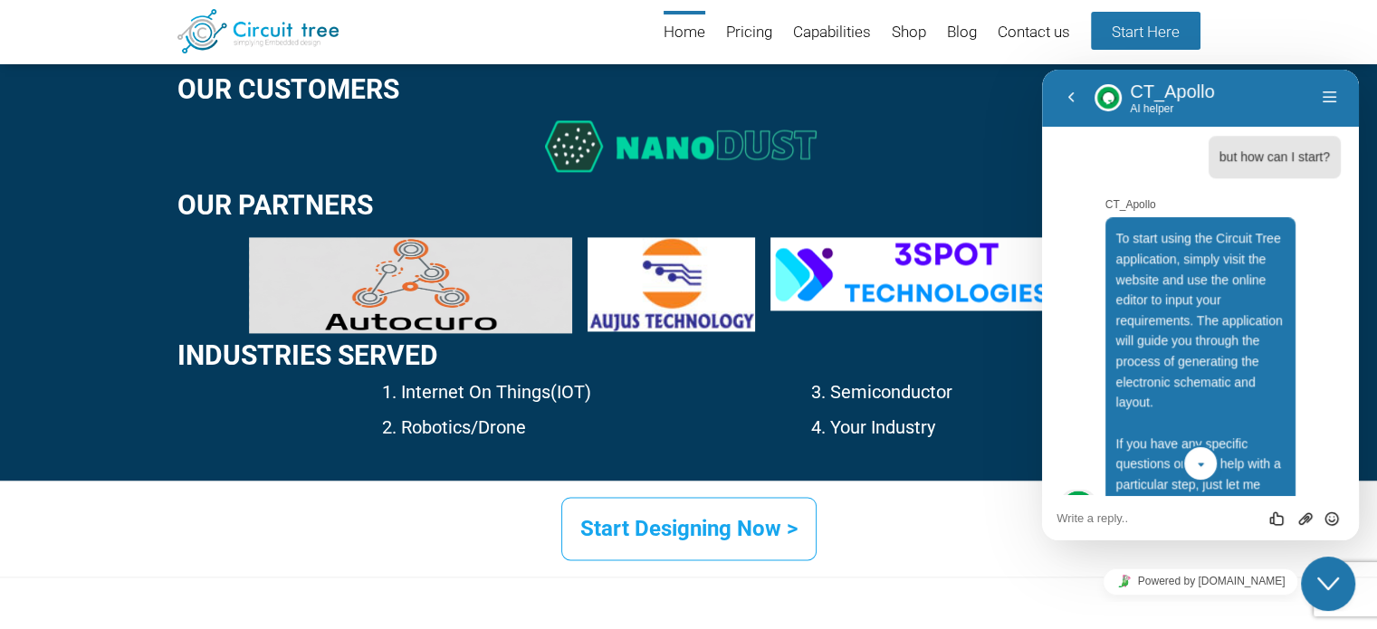
scroll to position [2860, 0]
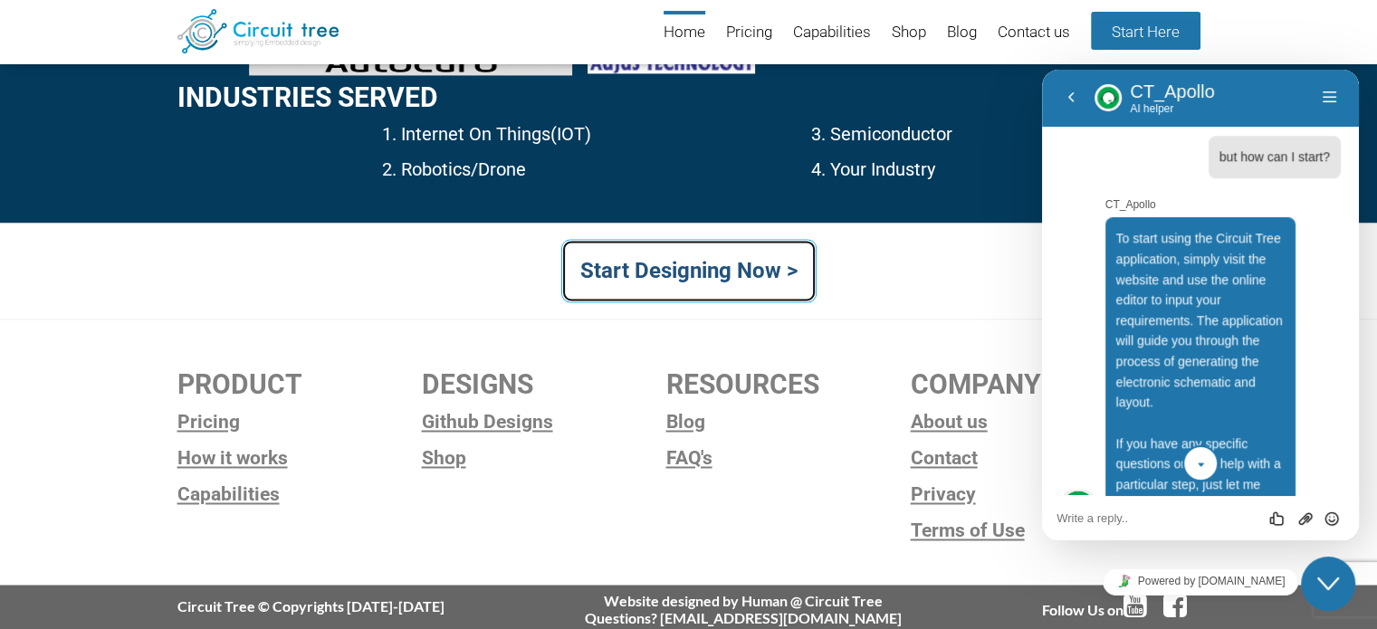
click at [736, 254] on link "Start Designing Now >" at bounding box center [688, 270] width 255 height 63
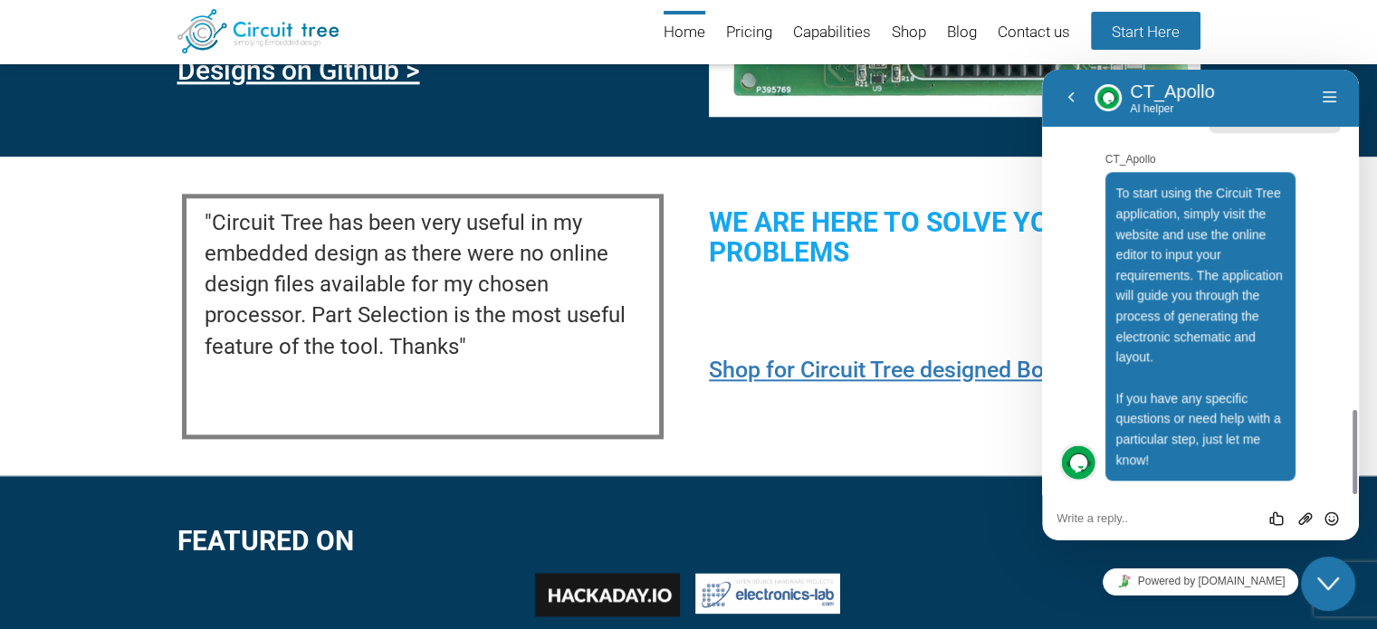
scroll to position [2045, 0]
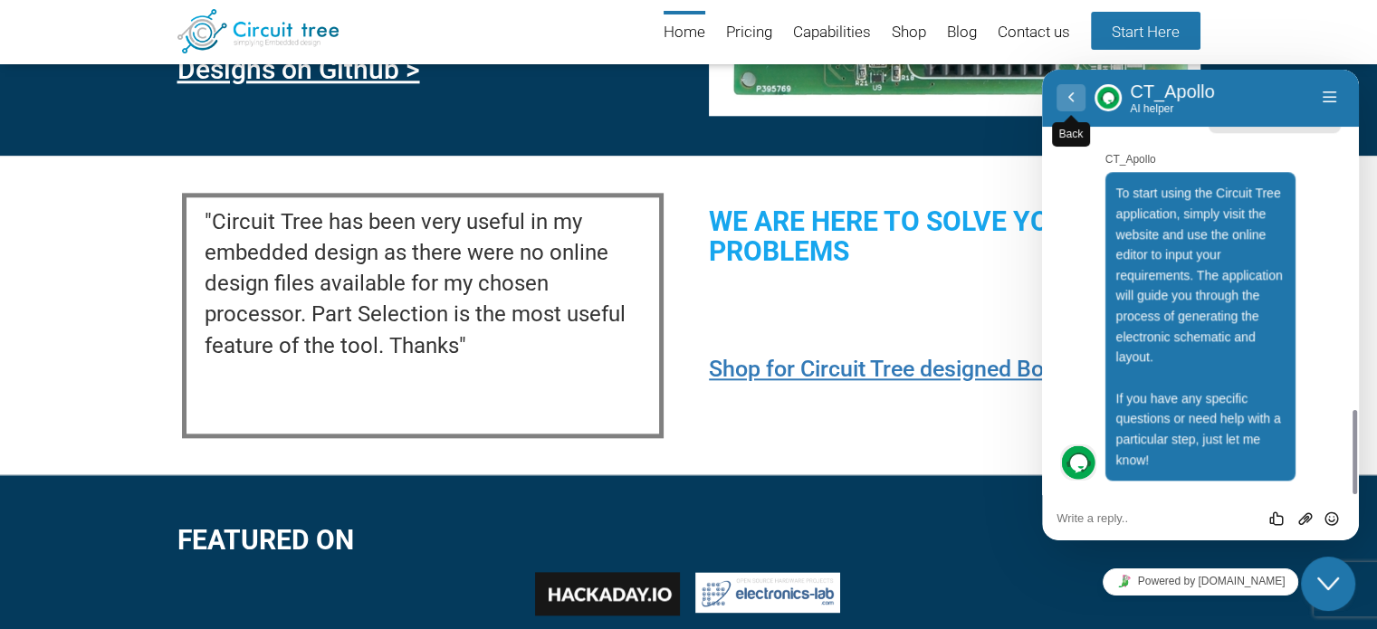
click at [1067, 95] on button "Back" at bounding box center [1071, 97] width 29 height 27
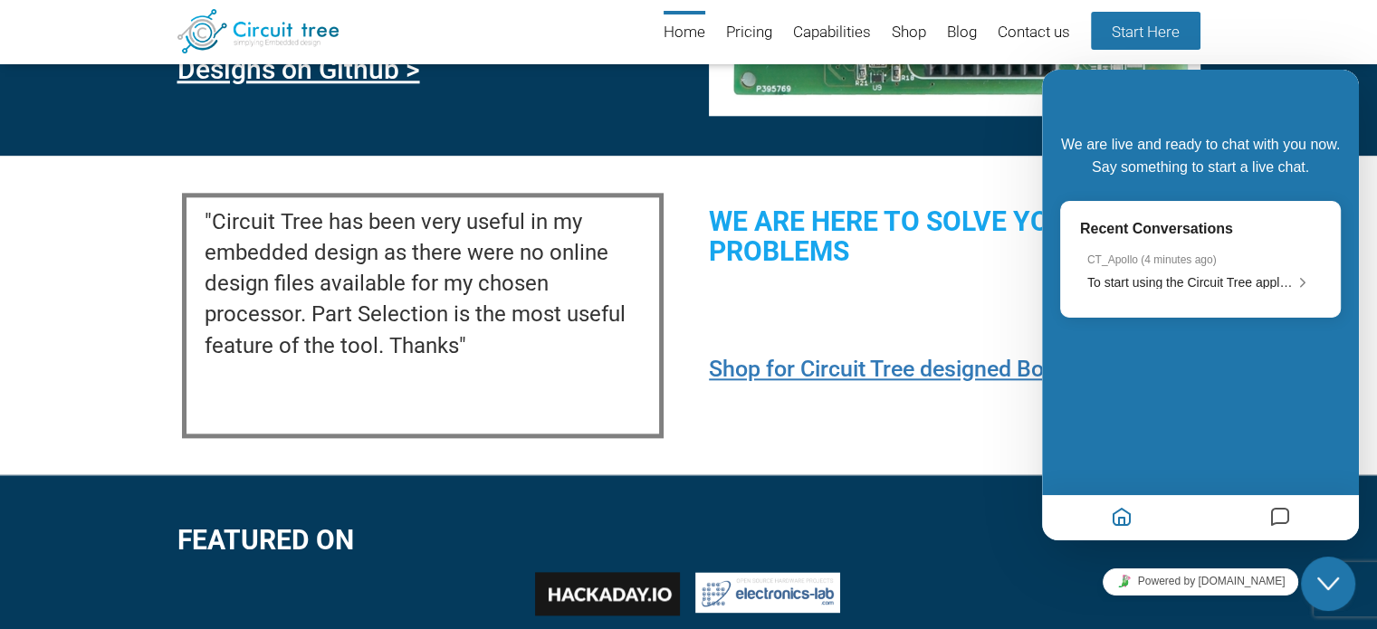
scroll to position [1660, 0]
click at [856, 381] on div "We are here to solve your problems Shop for Circuit Tree designed Boards >" at bounding box center [954, 289] width 491 height 203
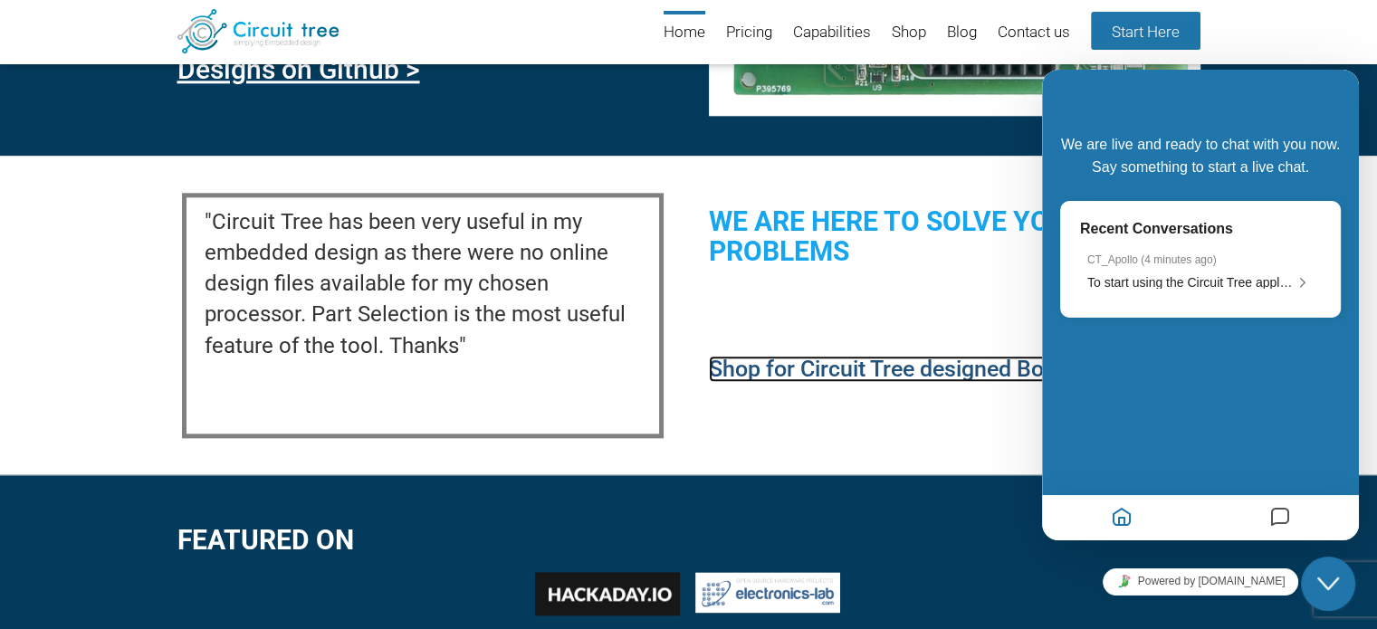
click at [873, 366] on link "Shop for Circuit Tree designed Boards >" at bounding box center [907, 369] width 397 height 26
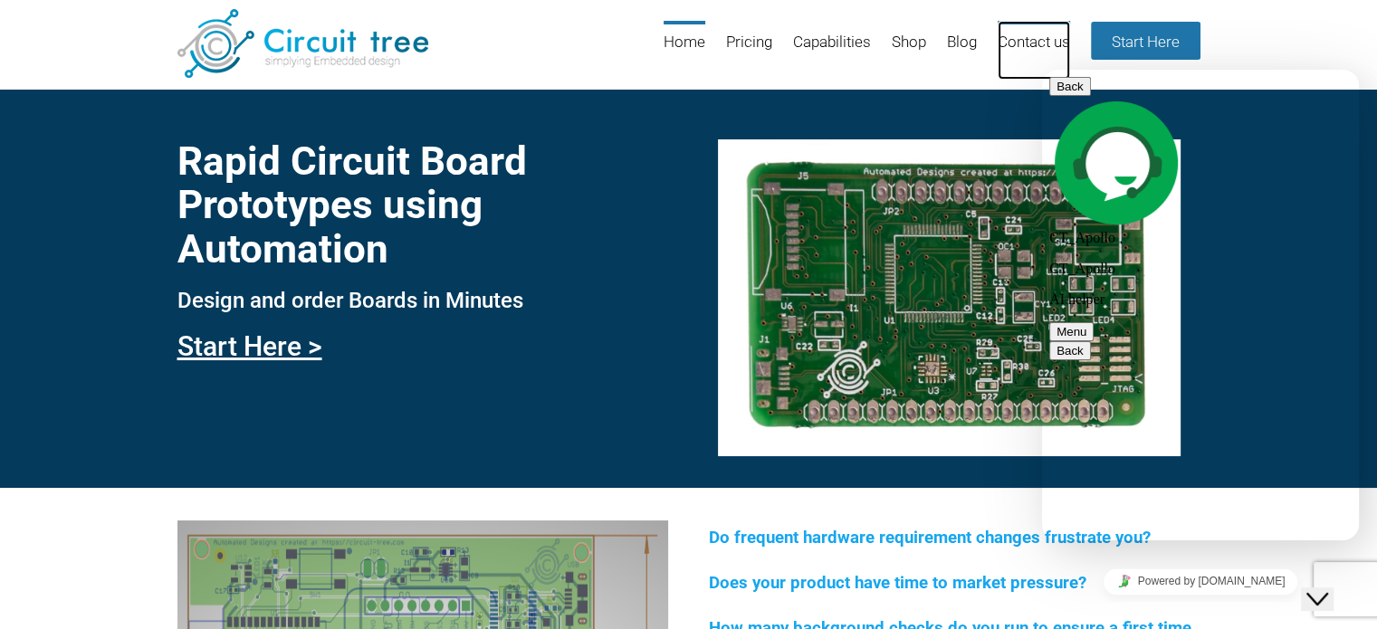
click at [1039, 39] on link "Contact us" at bounding box center [1034, 50] width 72 height 59
click at [967, 46] on link "Blog" at bounding box center [962, 50] width 30 height 59
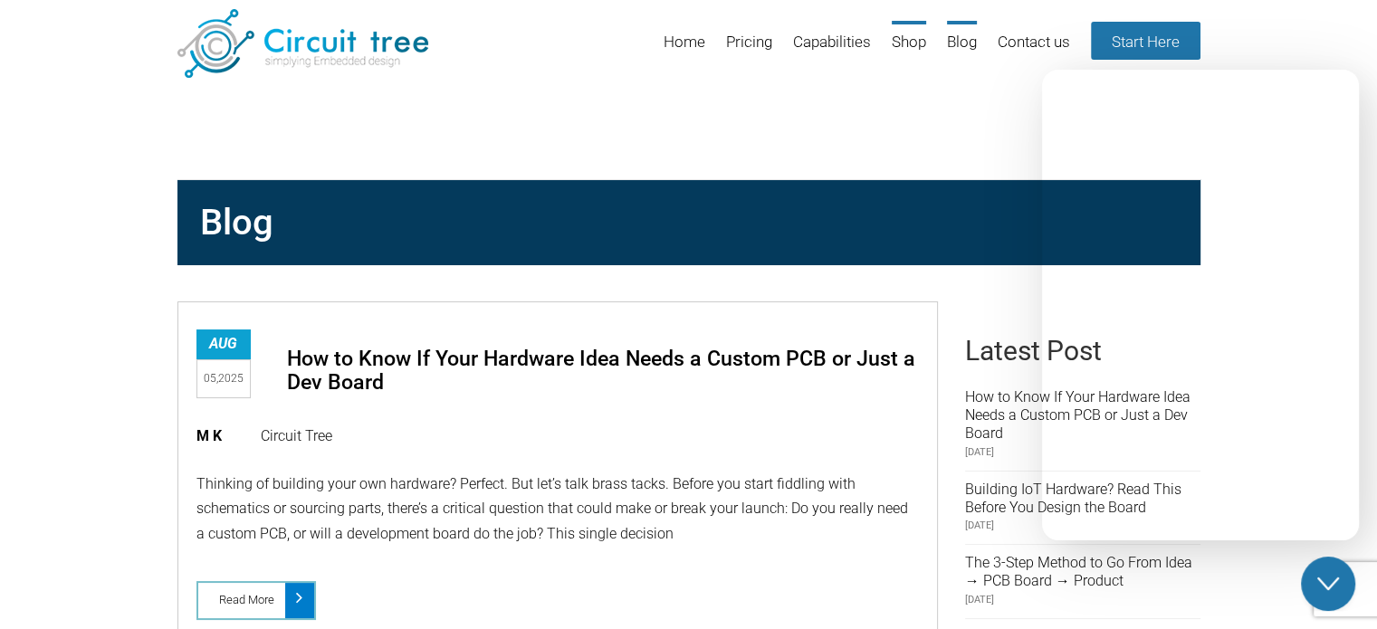
scroll to position [1706, 0]
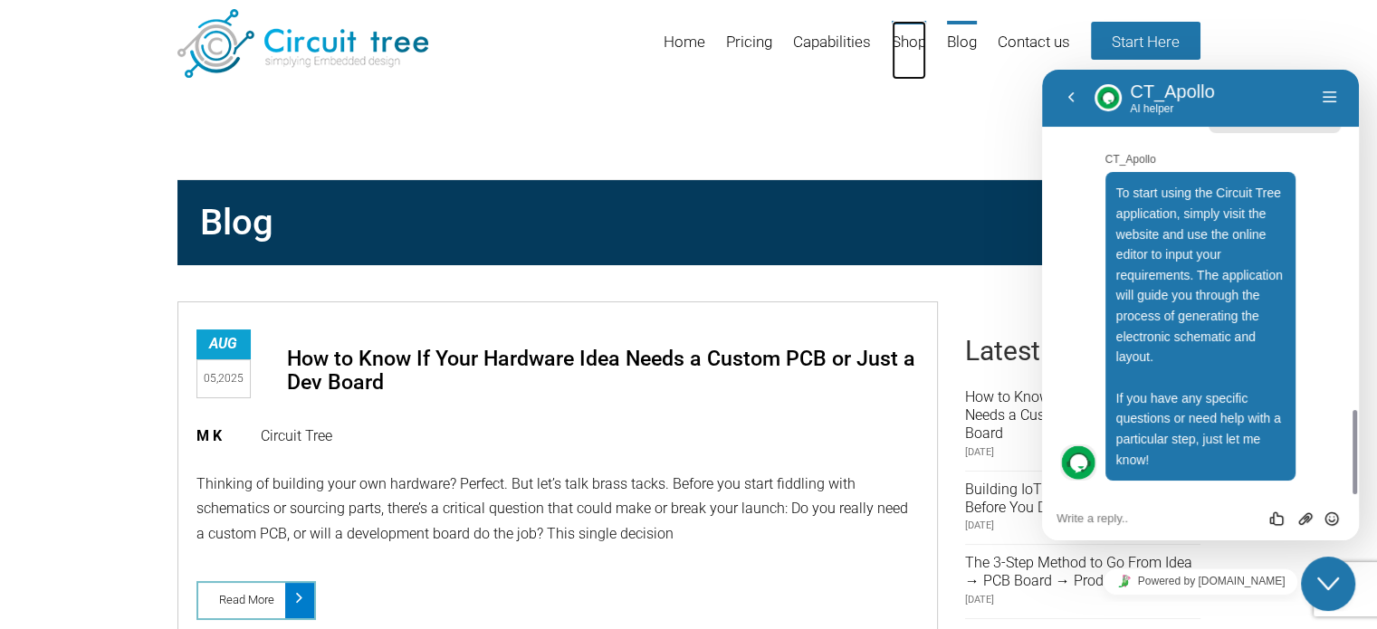
click at [917, 32] on link "Shop" at bounding box center [909, 50] width 34 height 59
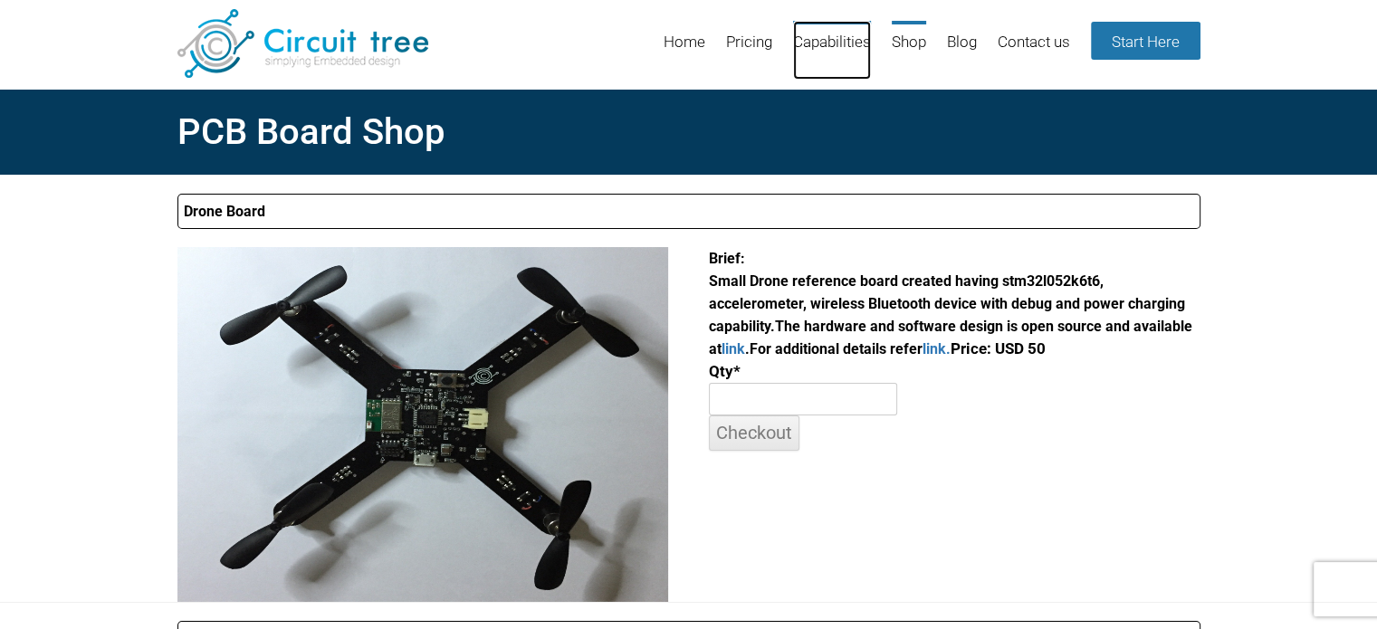
click at [848, 47] on link "Capabilities" at bounding box center [832, 50] width 78 height 59
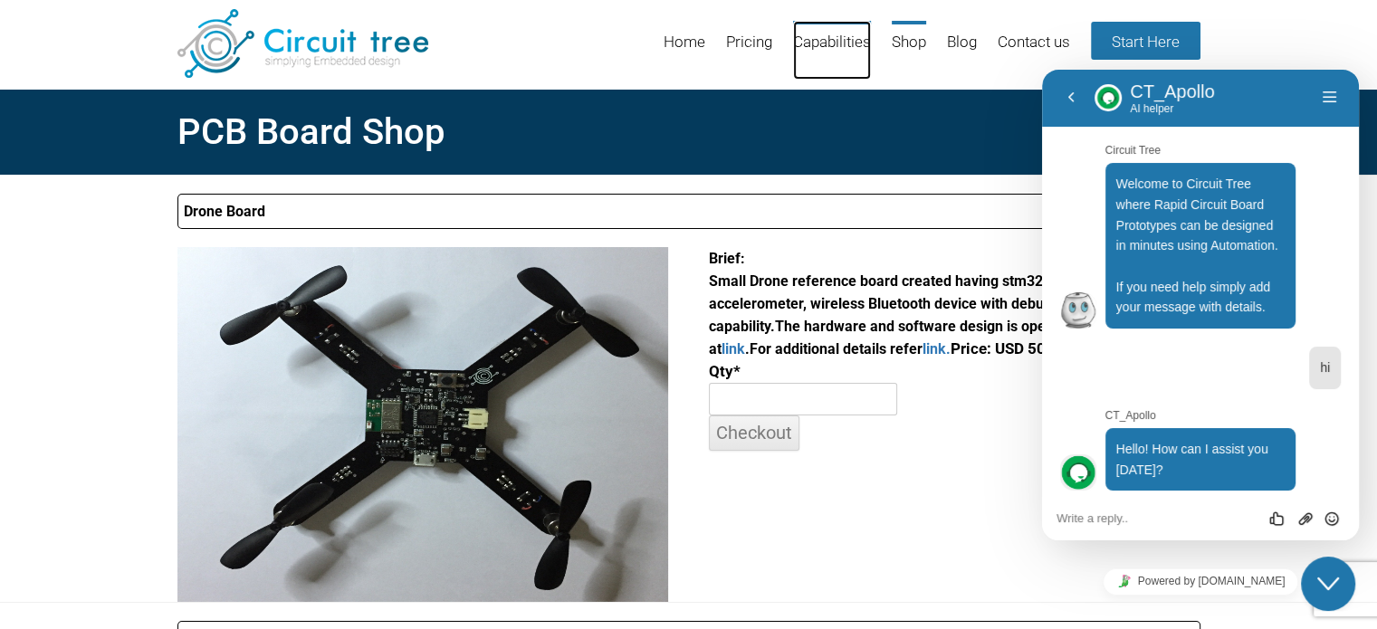
scroll to position [1706, 0]
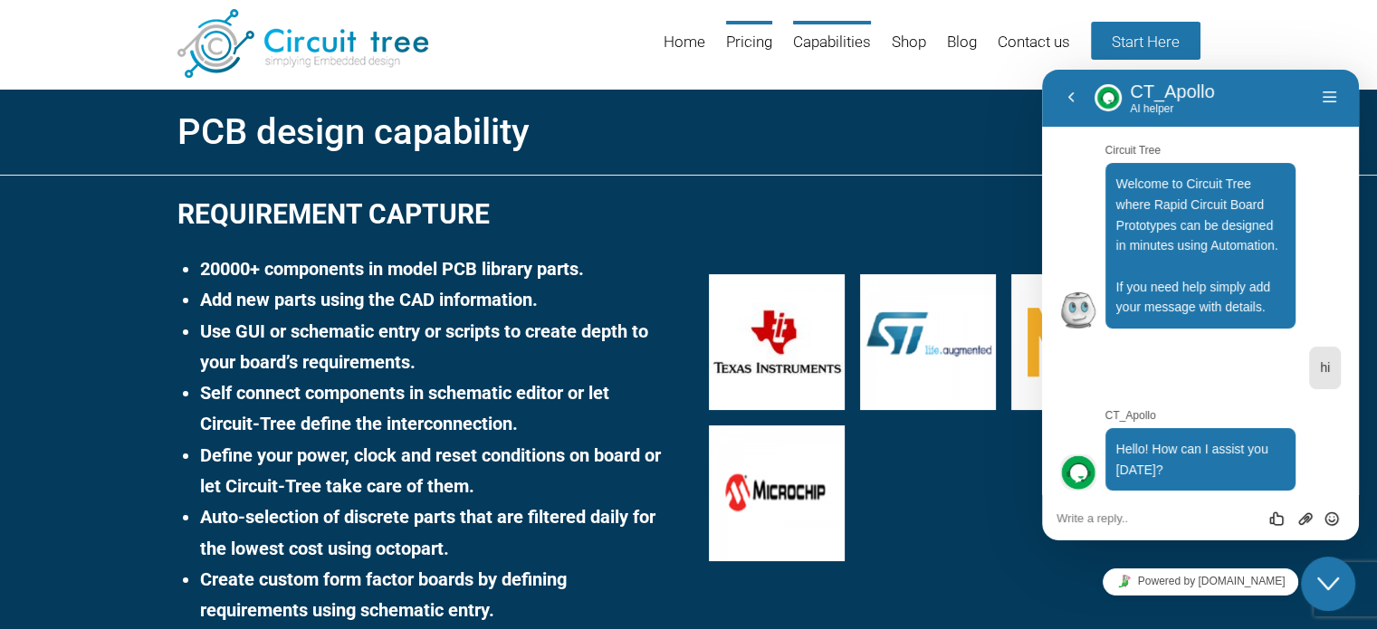
scroll to position [1706, 0]
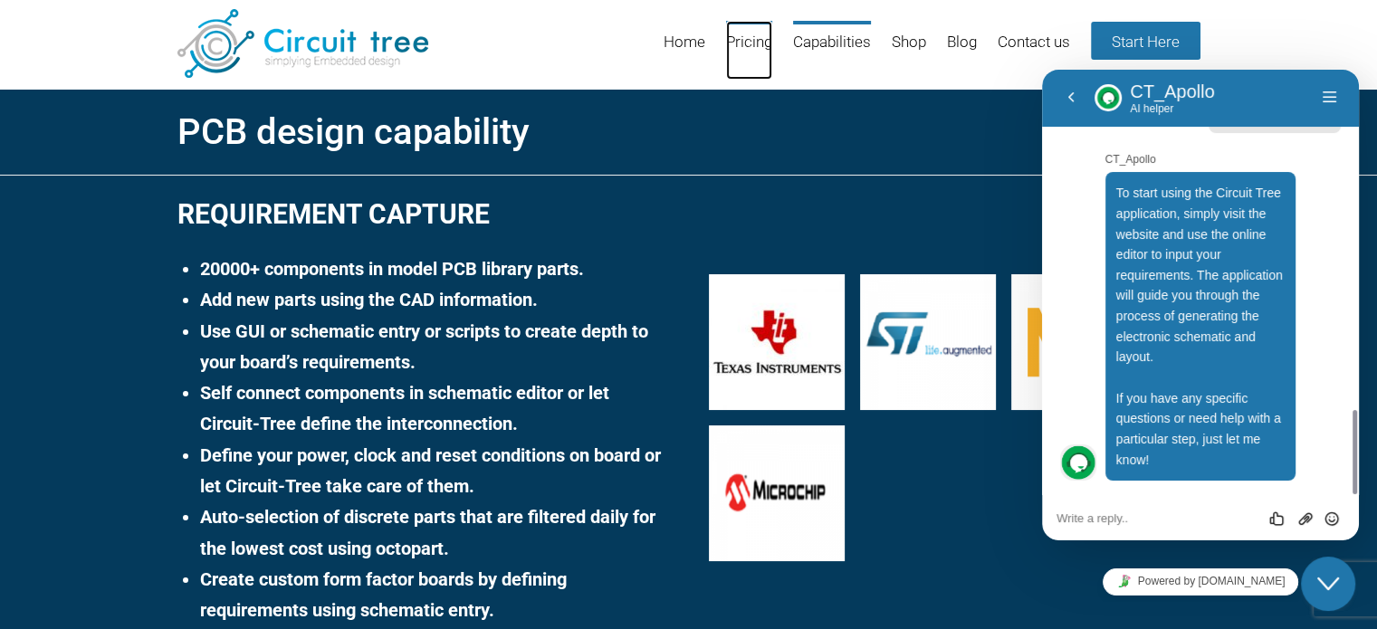
click at [742, 39] on link "Pricing" at bounding box center [749, 50] width 46 height 59
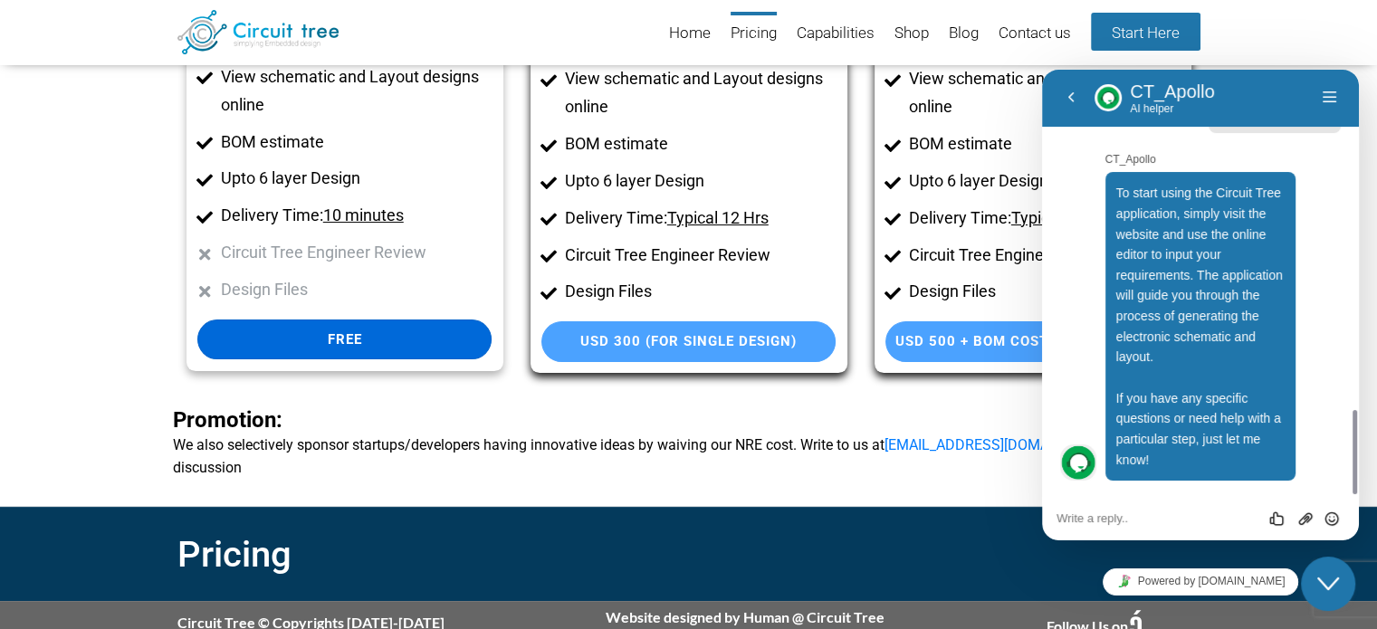
scroll to position [274, 0]
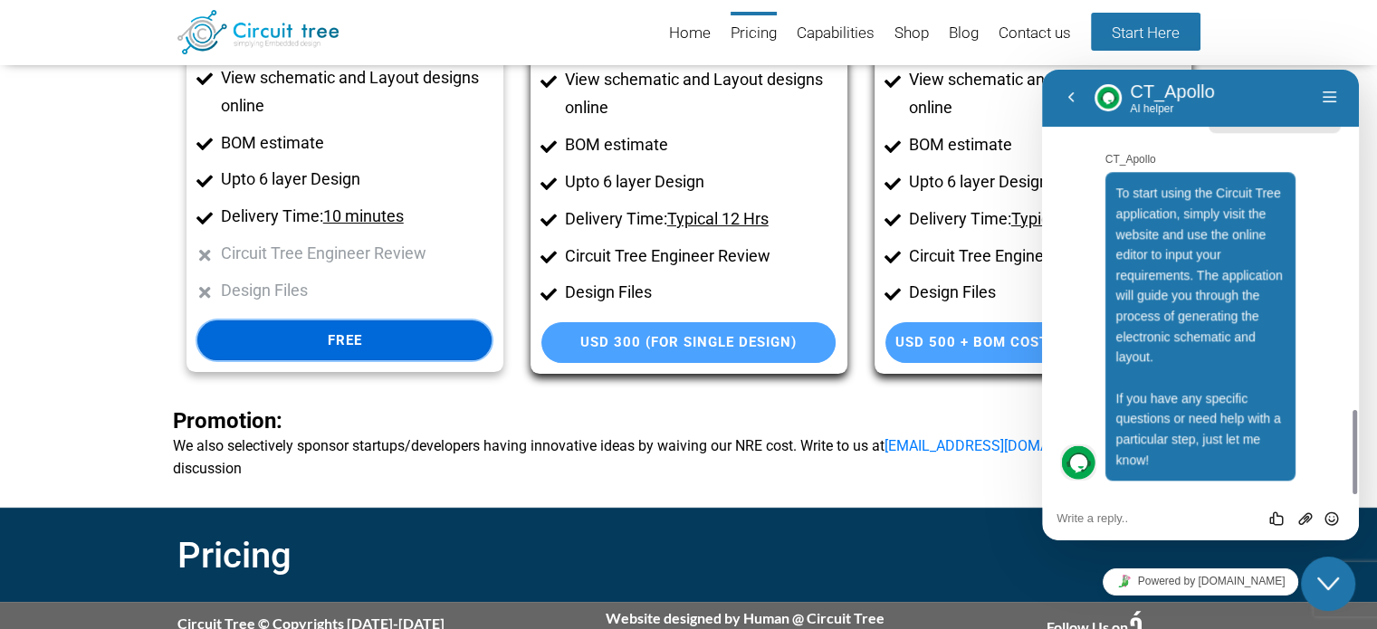
click at [389, 335] on link "Free" at bounding box center [344, 341] width 294 height 41
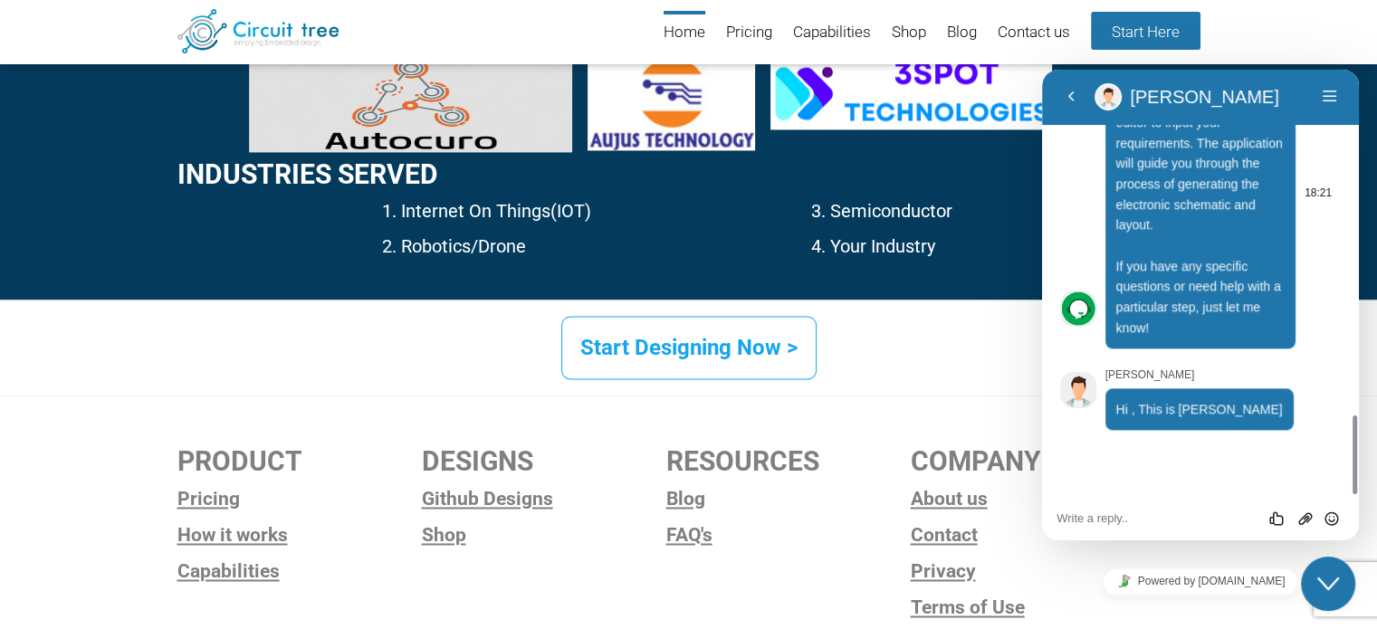
scroll to position [2860, 0]
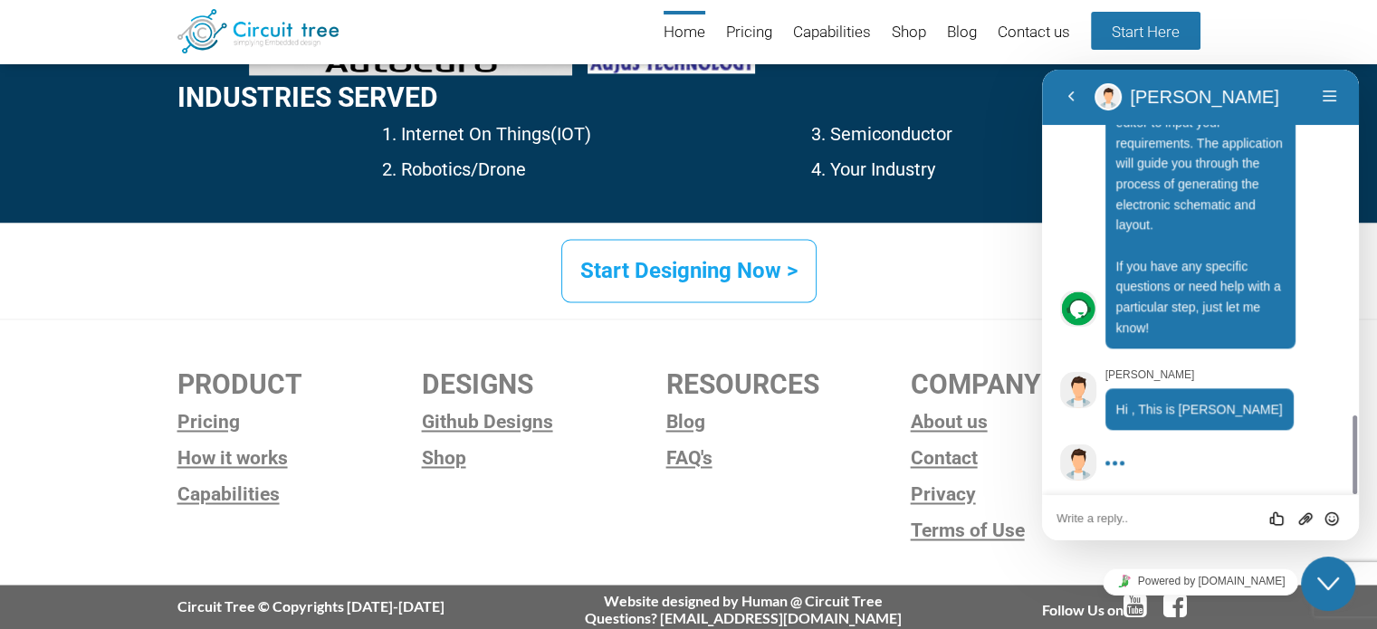
click at [1095, 520] on textarea at bounding box center [1201, 519] width 288 height 14
type textarea "Hi [PERSON_NAME]"
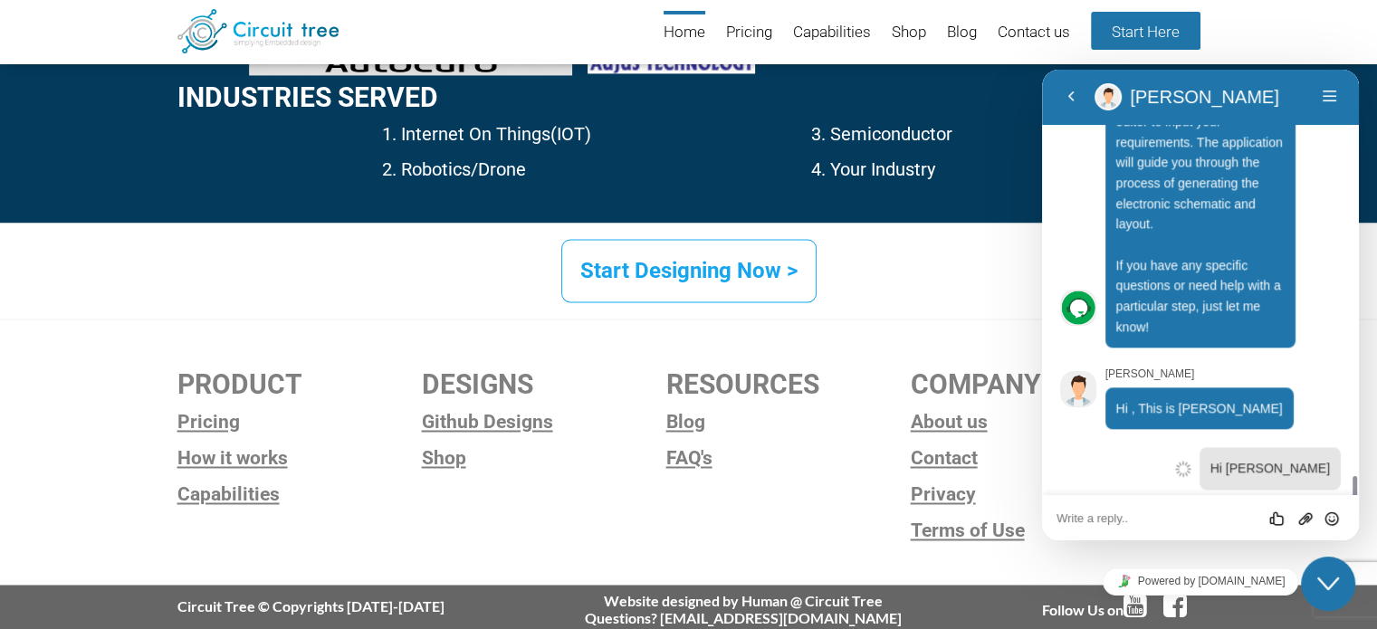
scroll to position [1898, 0]
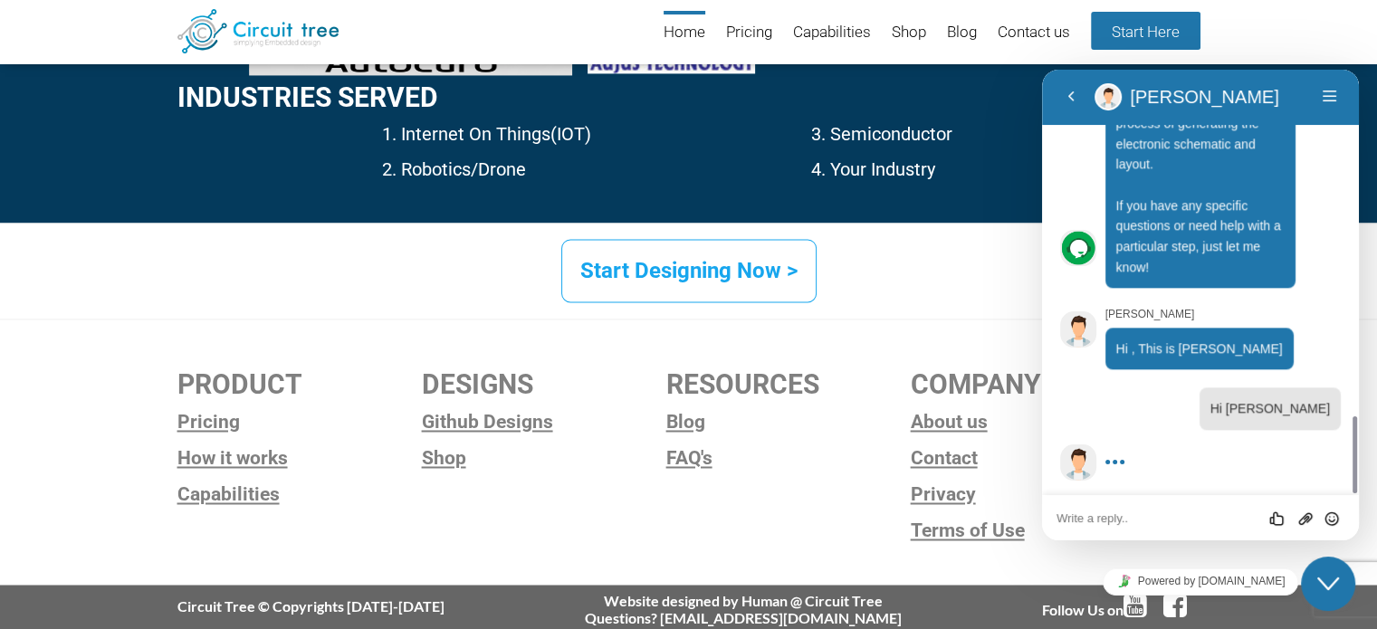
type textarea "S"
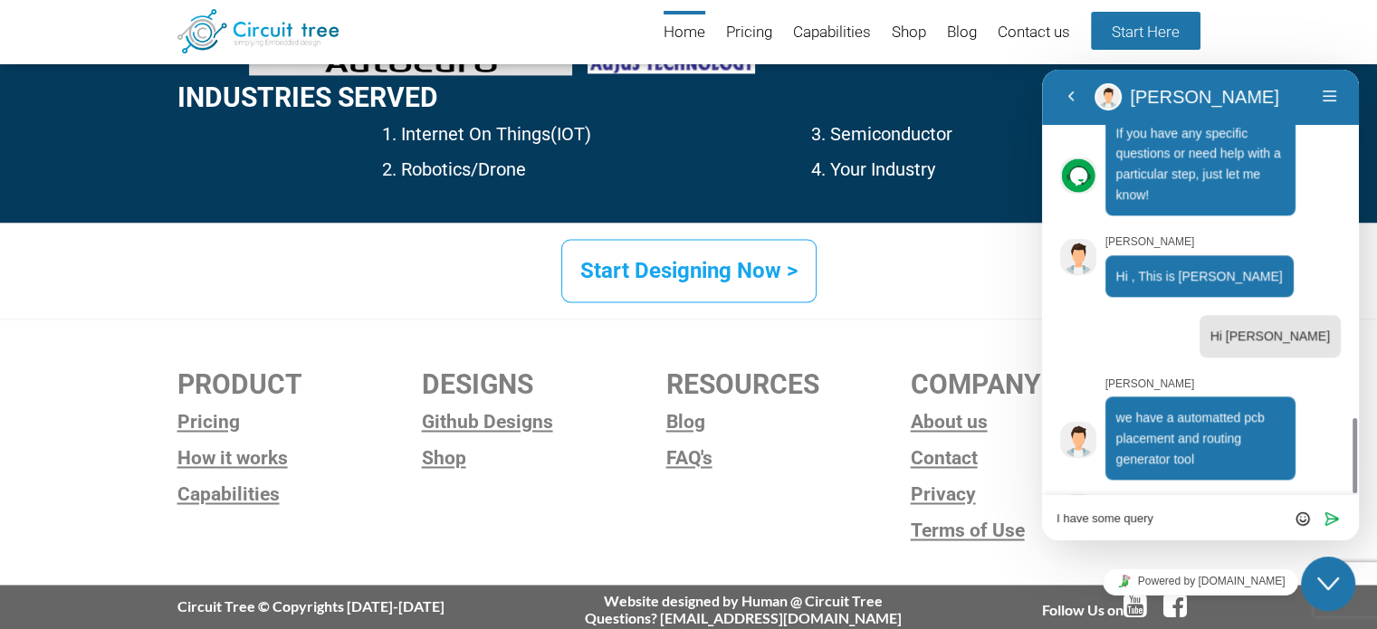
scroll to position [2021, 0]
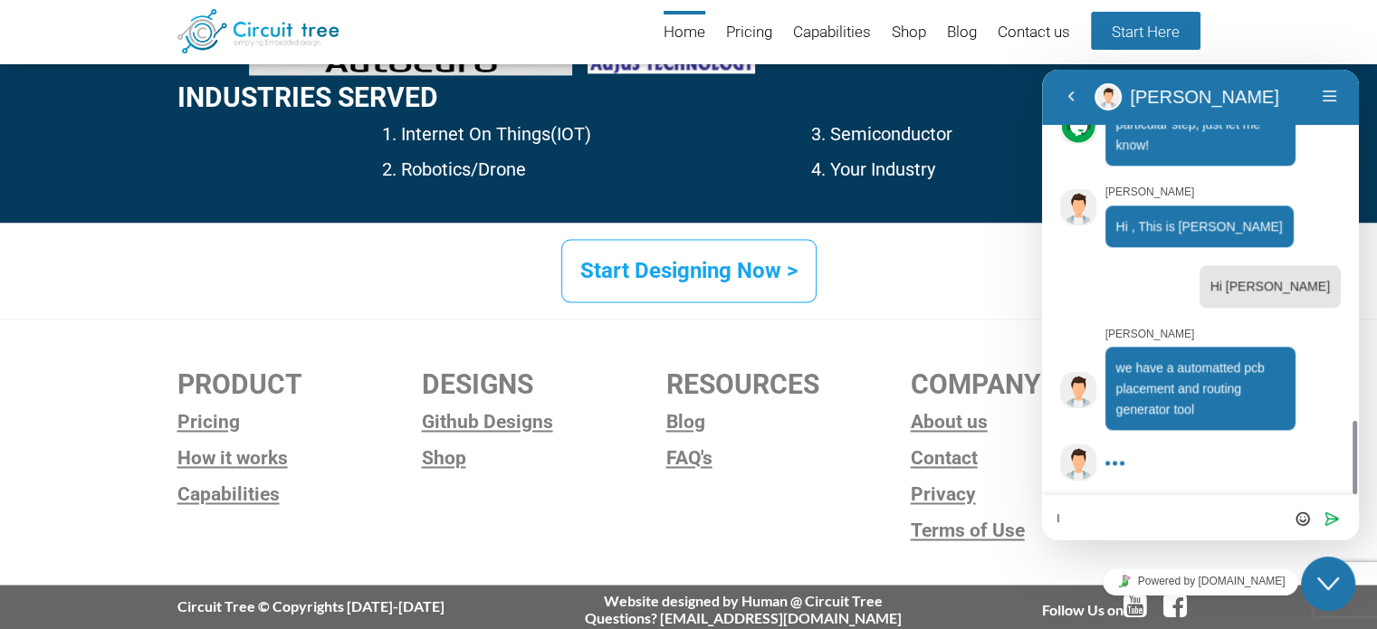
type textarea "I"
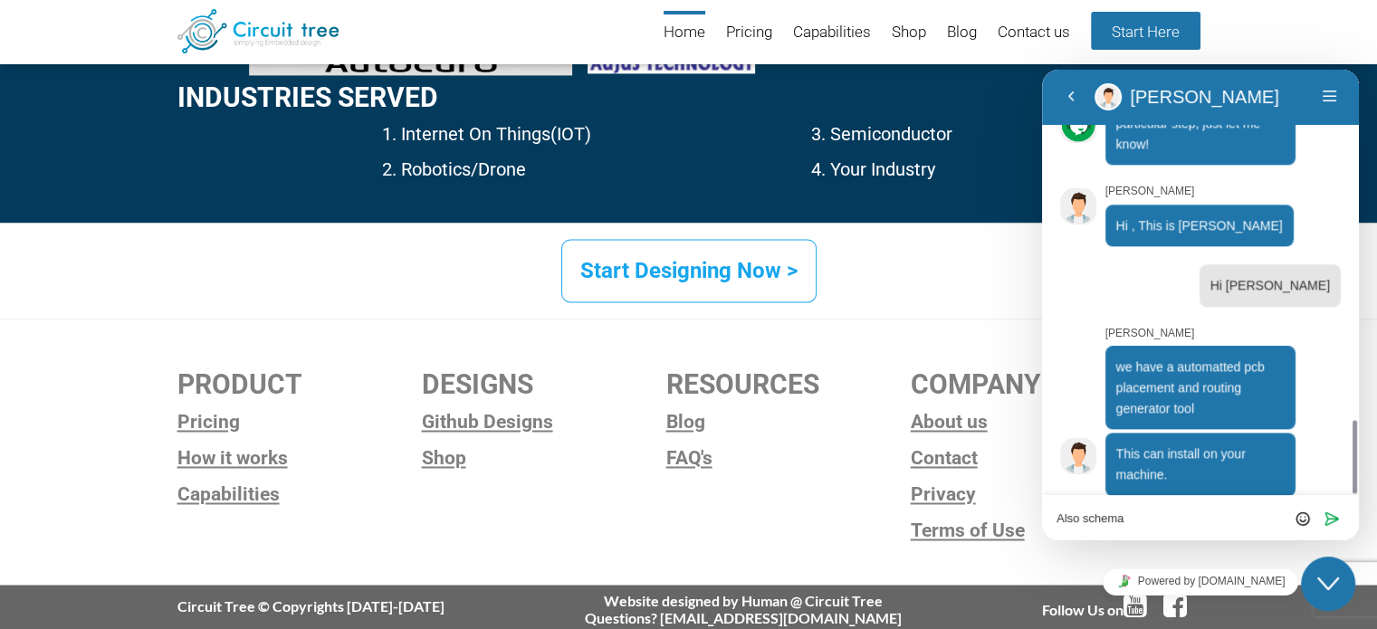
scroll to position [2087, 0]
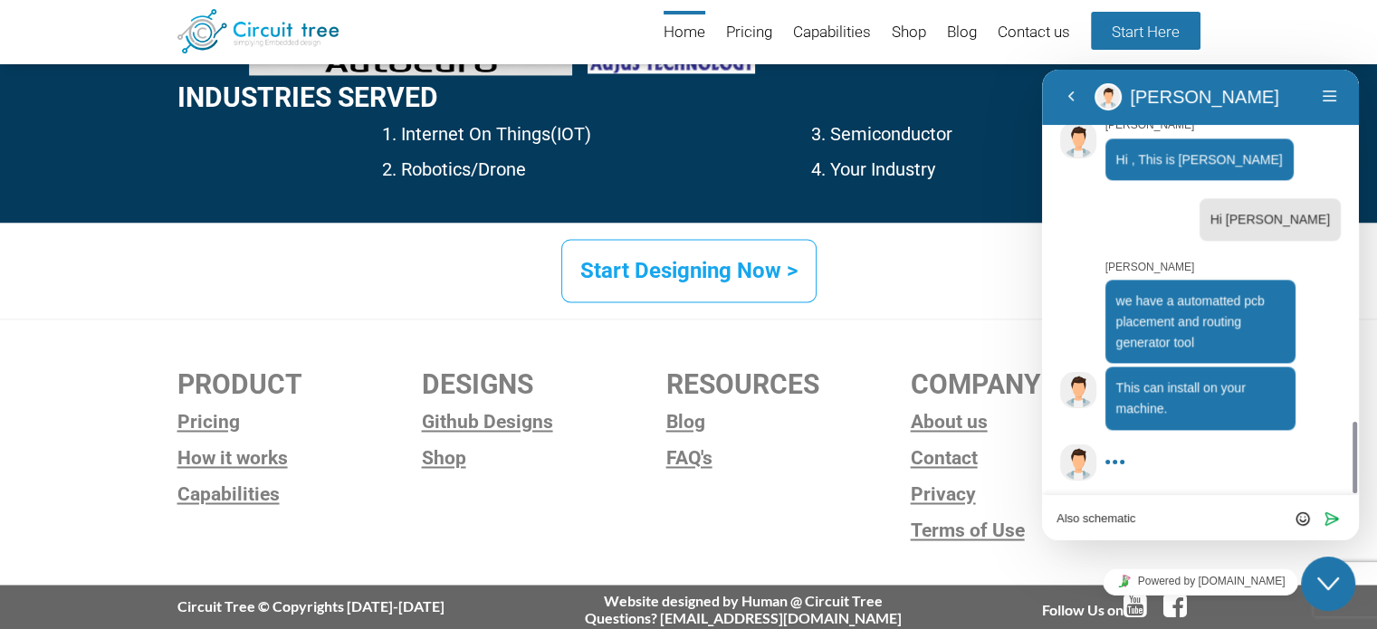
type textarea "Also schematic?"
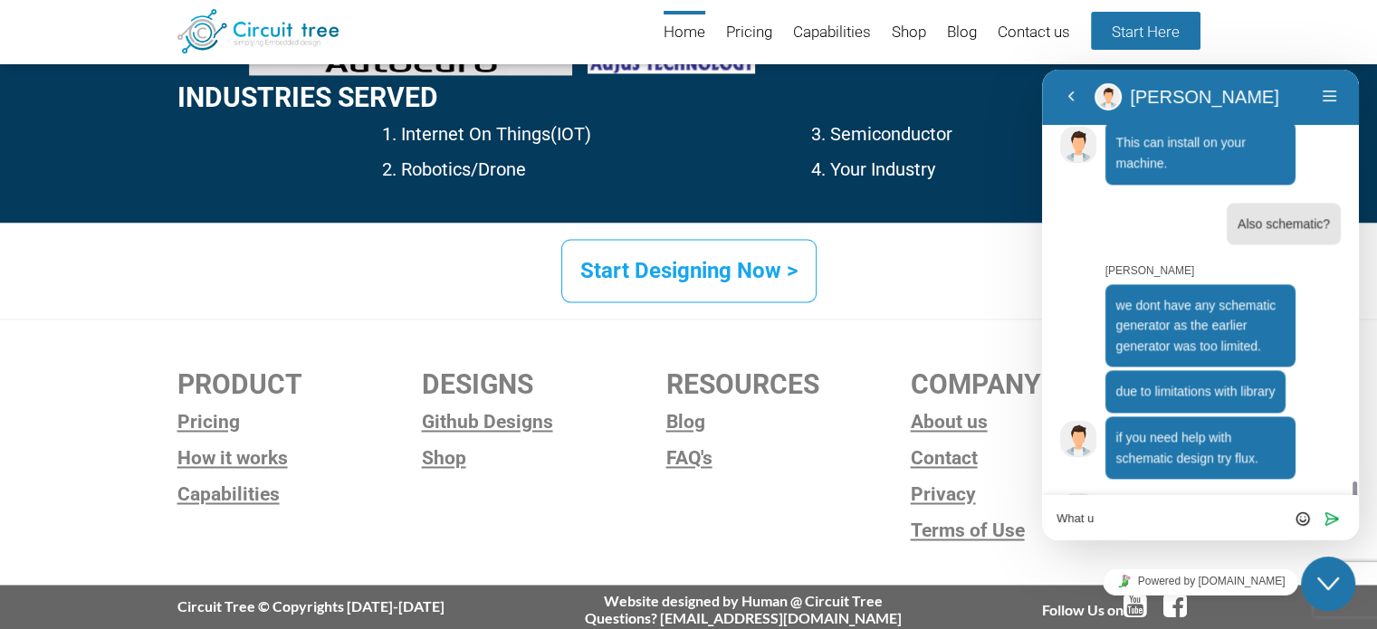
scroll to position [2383, 0]
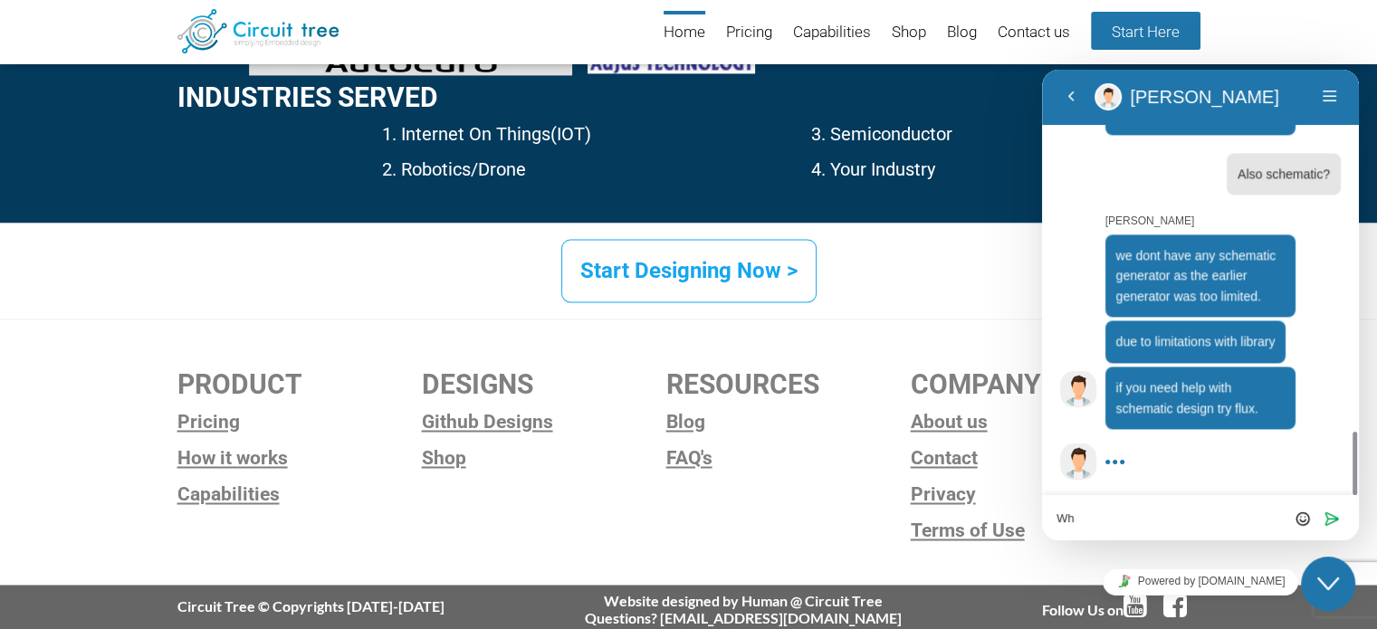
type textarea "W"
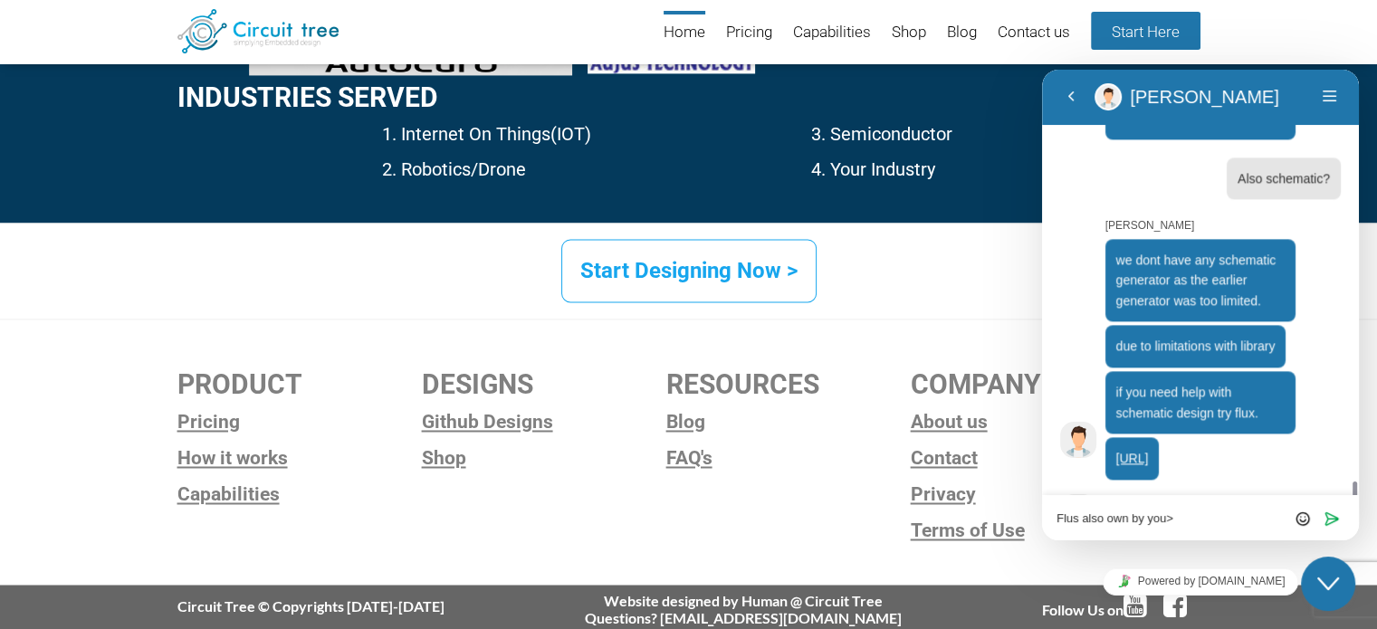
scroll to position [2428, 0]
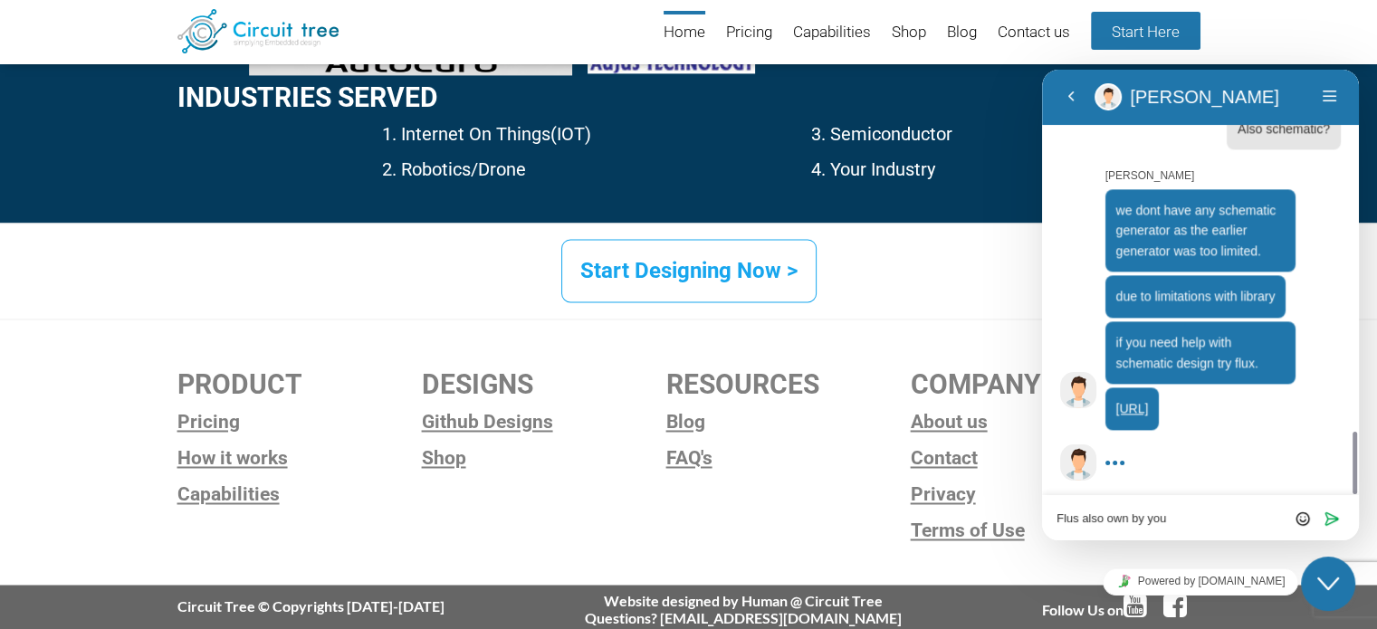
type textarea "Flus also own by you?"
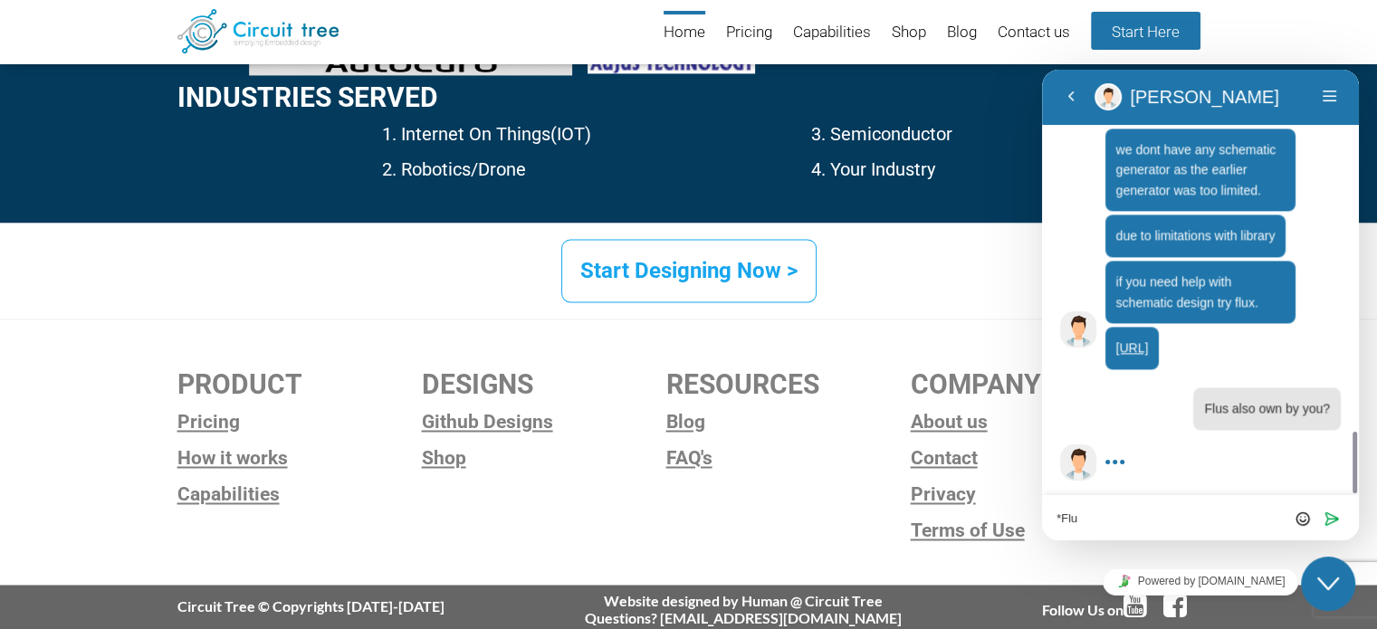
type textarea "*Flux"
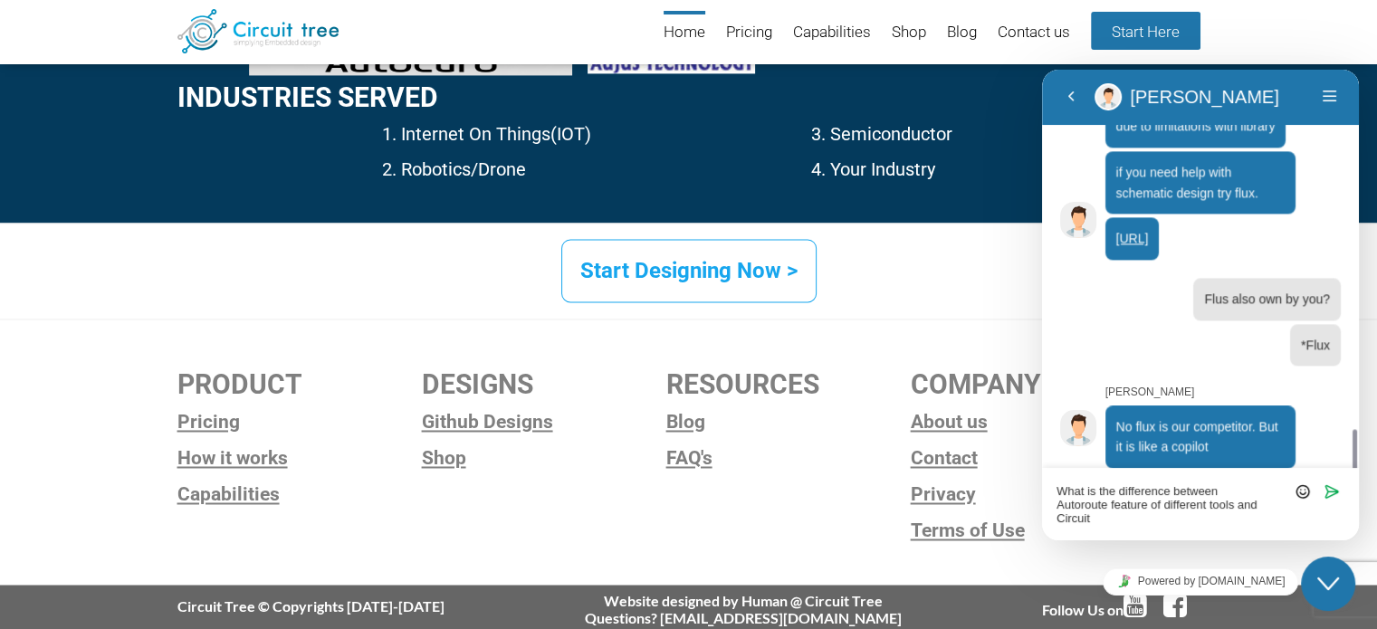
scroll to position [2612, 0]
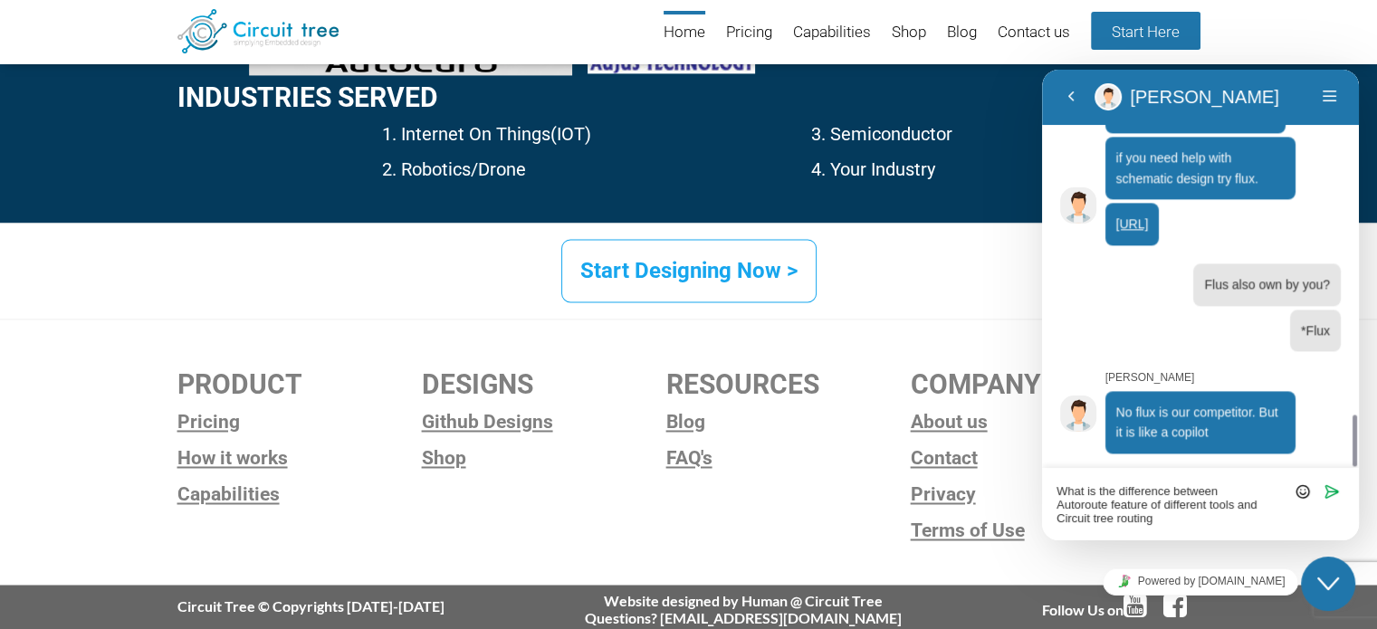
type textarea "What is the difference between Autoroute feature of different tools and Circuit…"
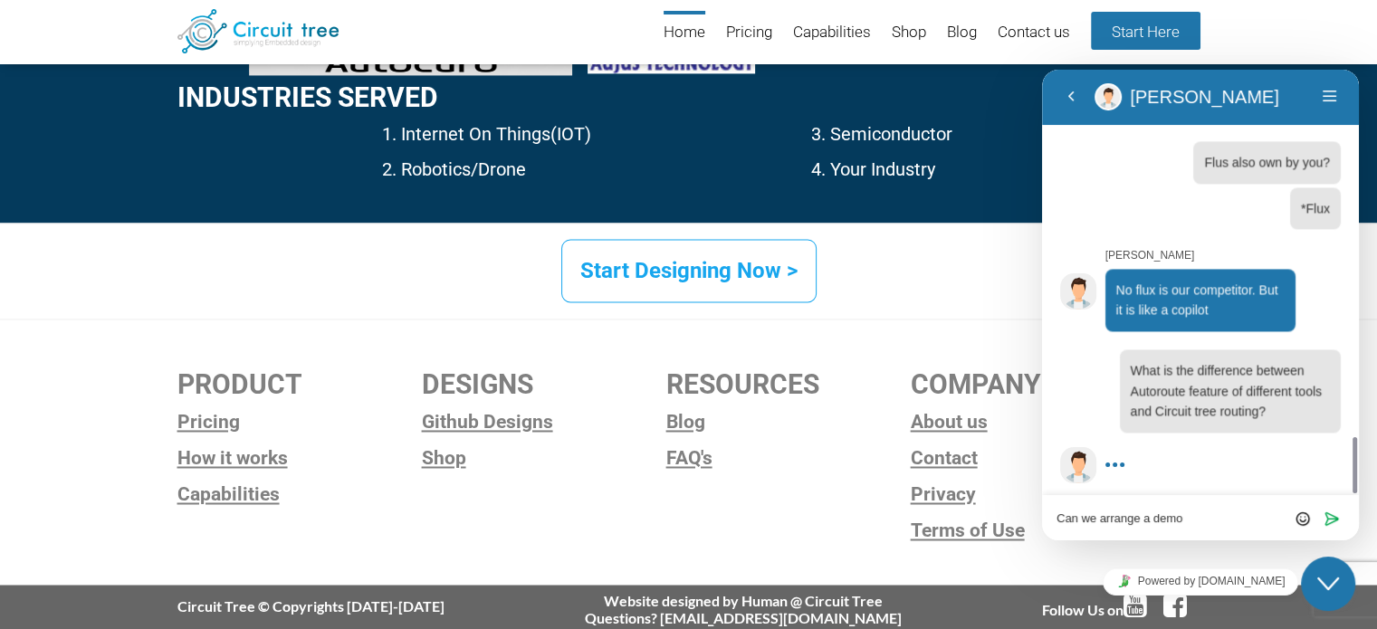
scroll to position [2738, 0]
type textarea "X"
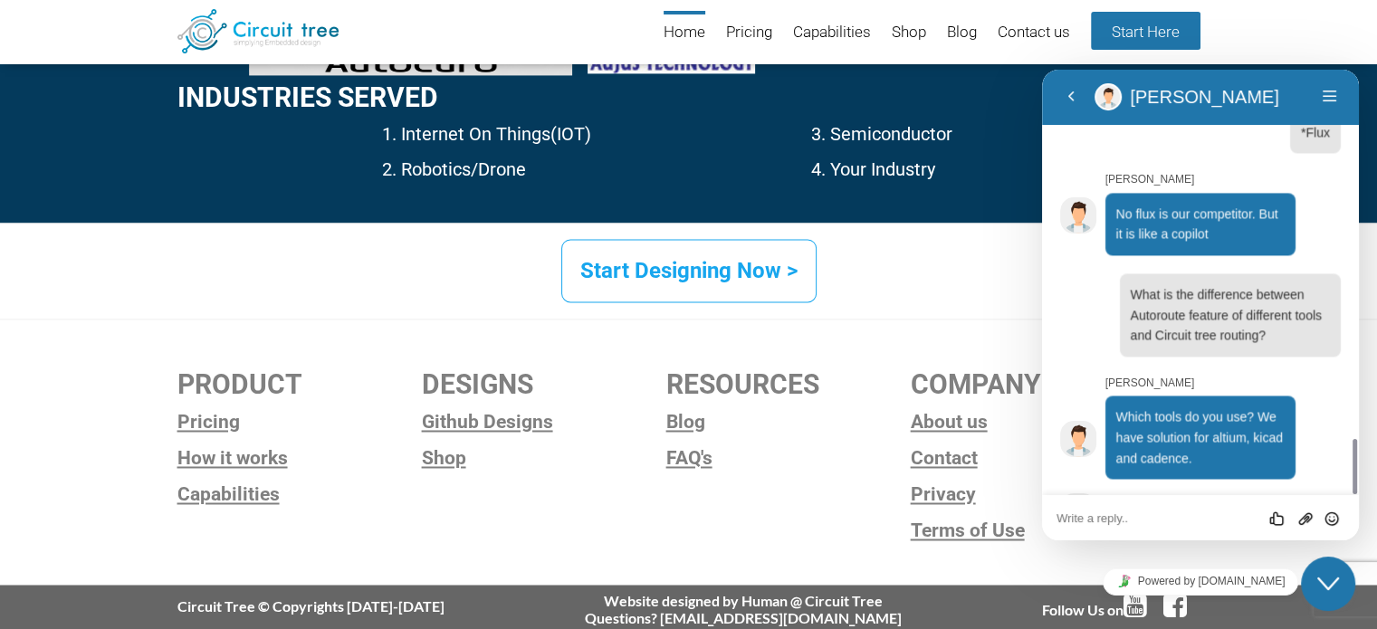
scroll to position [2861, 0]
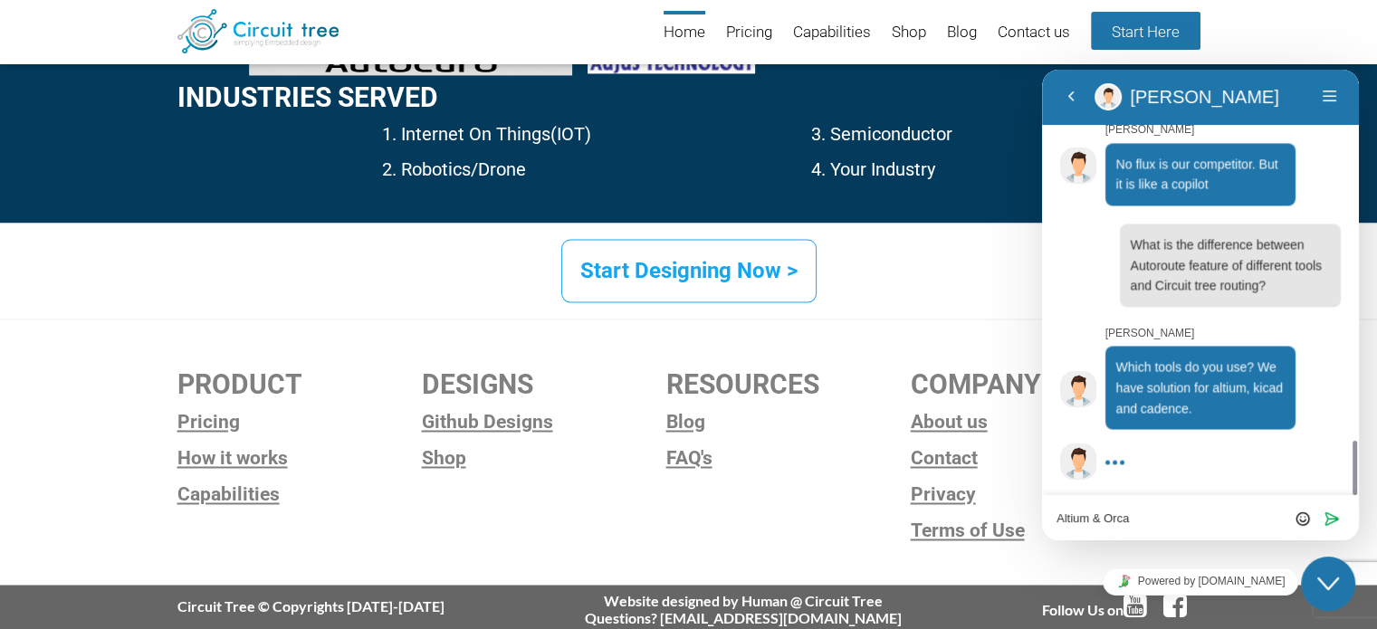
type textarea "Altium & Orcad"
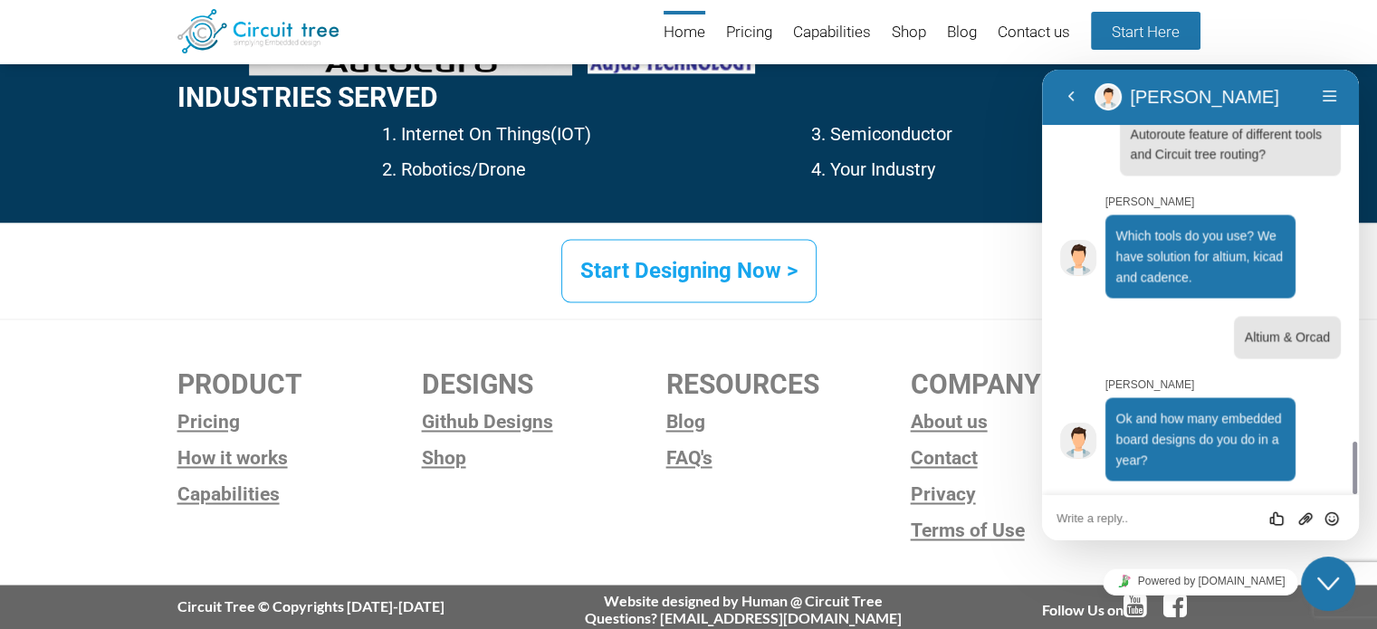
scroll to position [2993, 0]
click at [1073, 343] on div at bounding box center [1200, 337] width 281 height 43
click at [1120, 516] on textarea at bounding box center [1201, 519] width 288 height 14
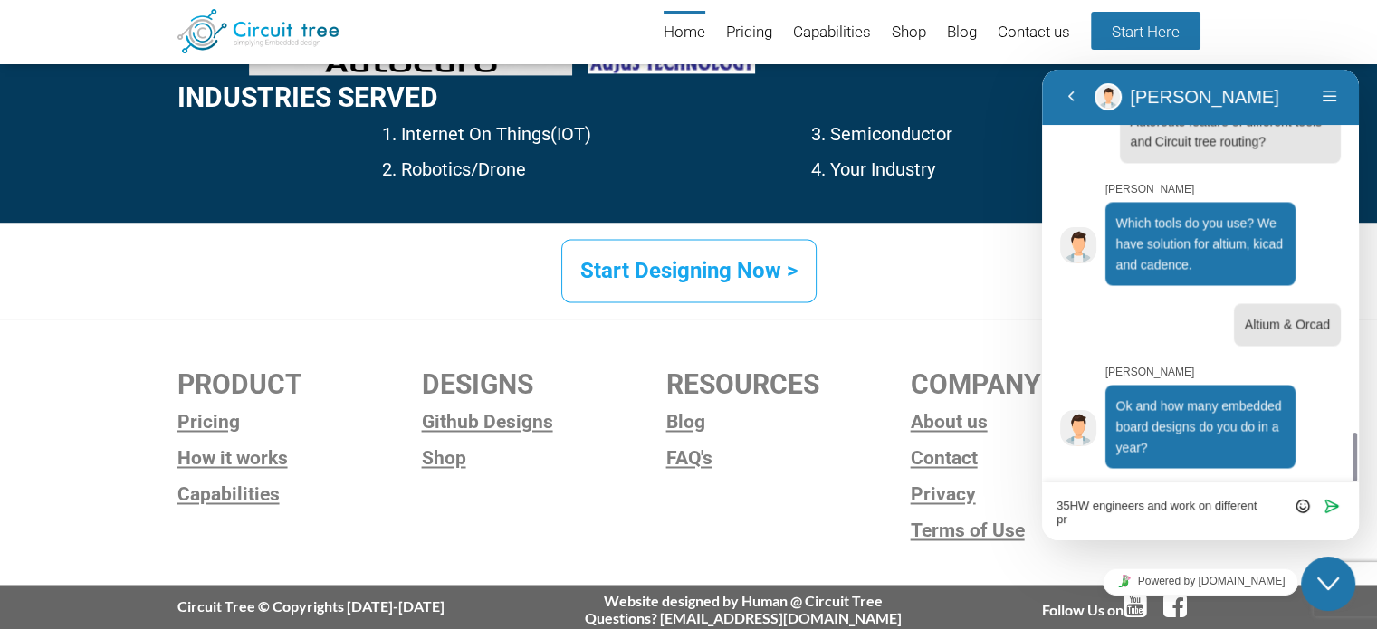
scroll to position [0, 0]
type textarea "Depend on projects, we are team of 35HW engineers and work on different projects"
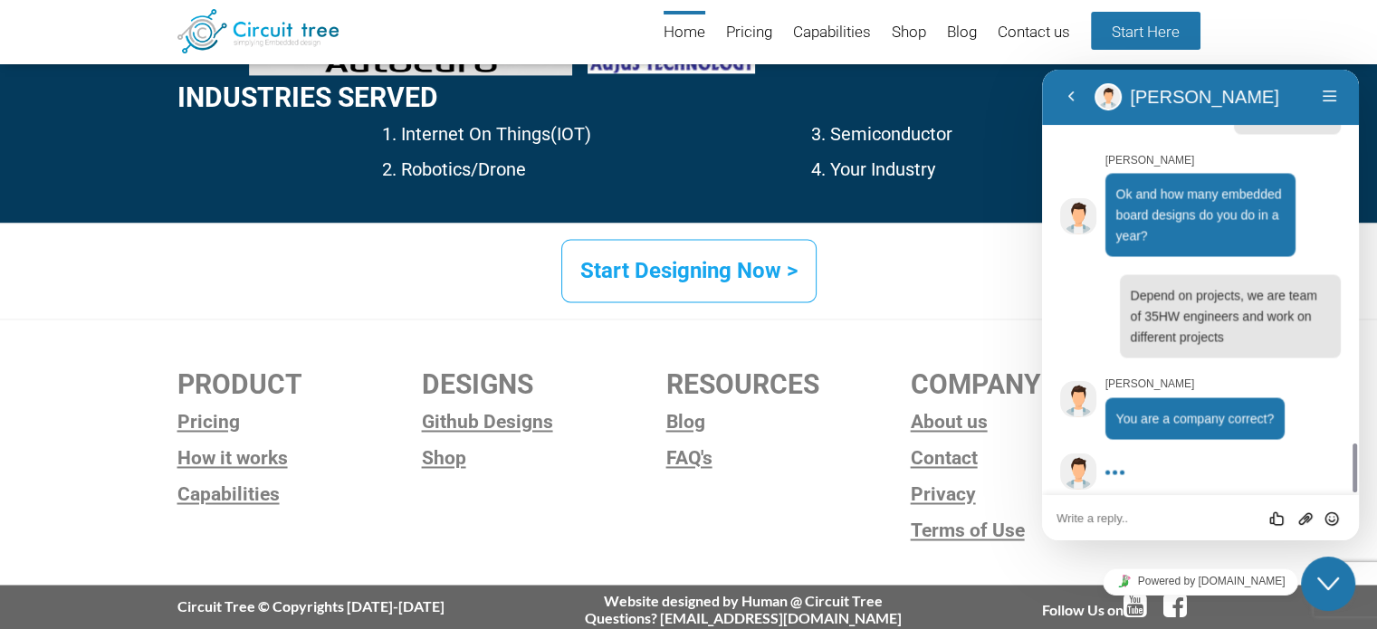
scroll to position [3227, 0]
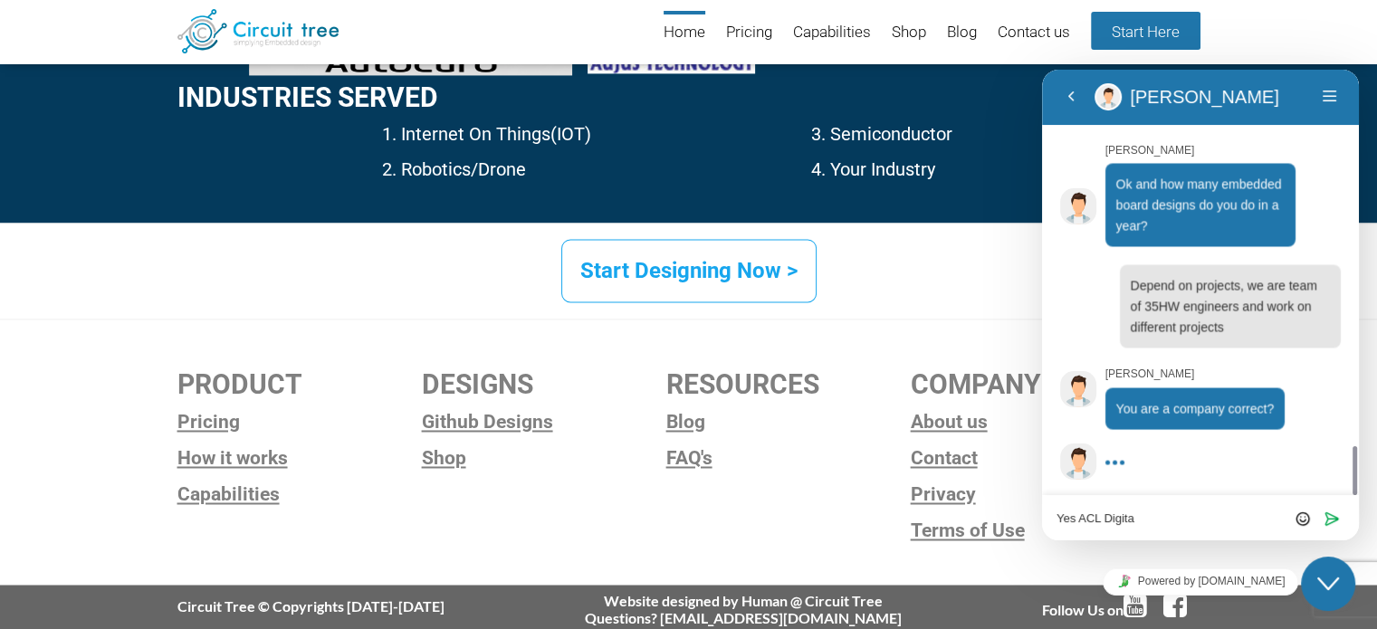
type textarea "Yes ACL Digital"
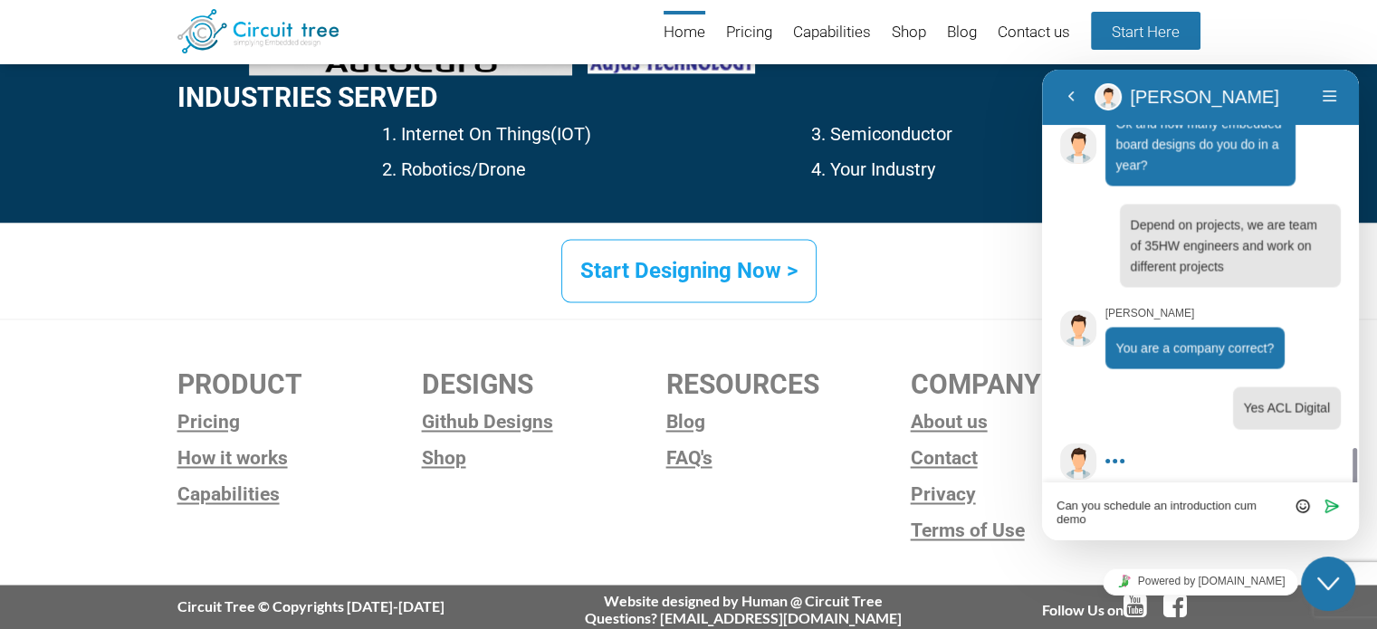
scroll to position [3300, 0]
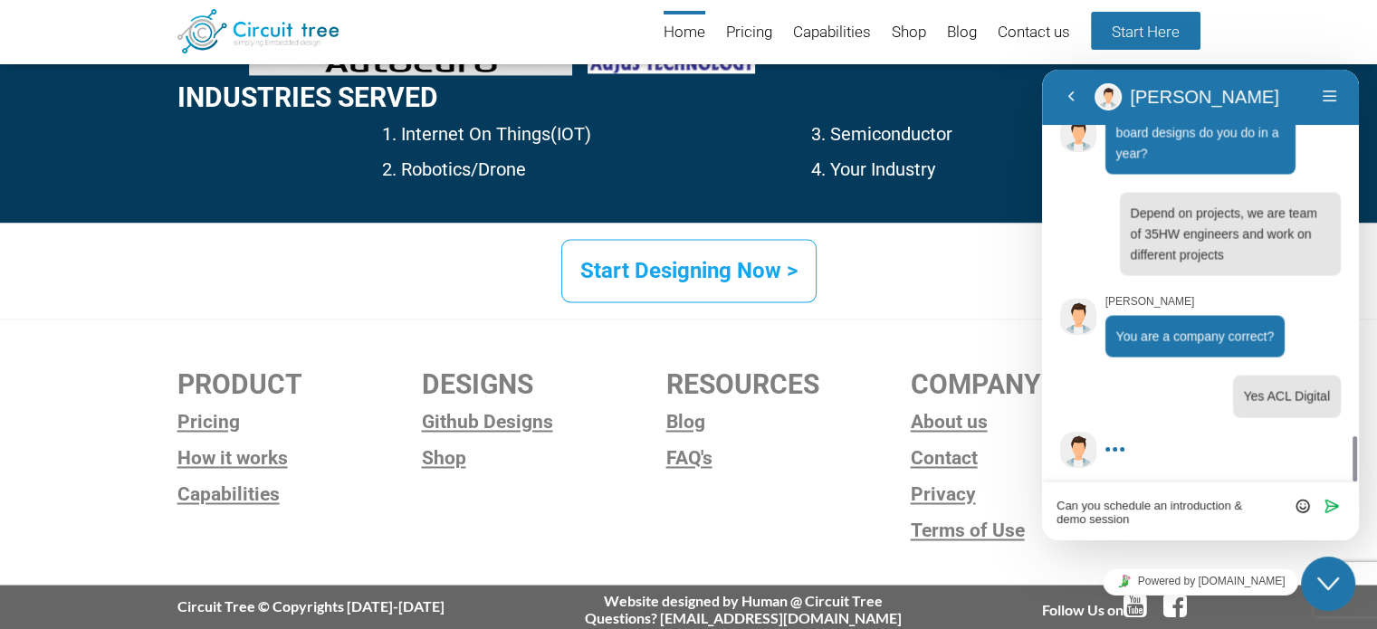
type textarea "Can you schedule an introduction & demo session?"
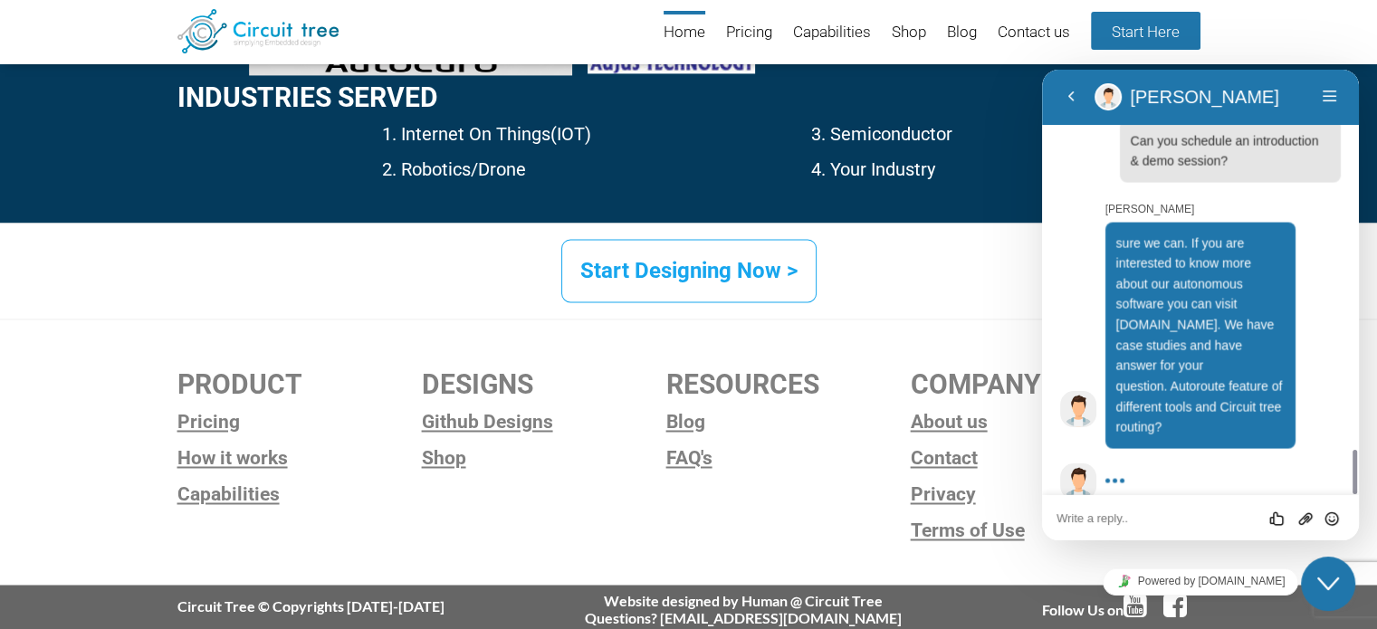
scroll to position [2769, 0]
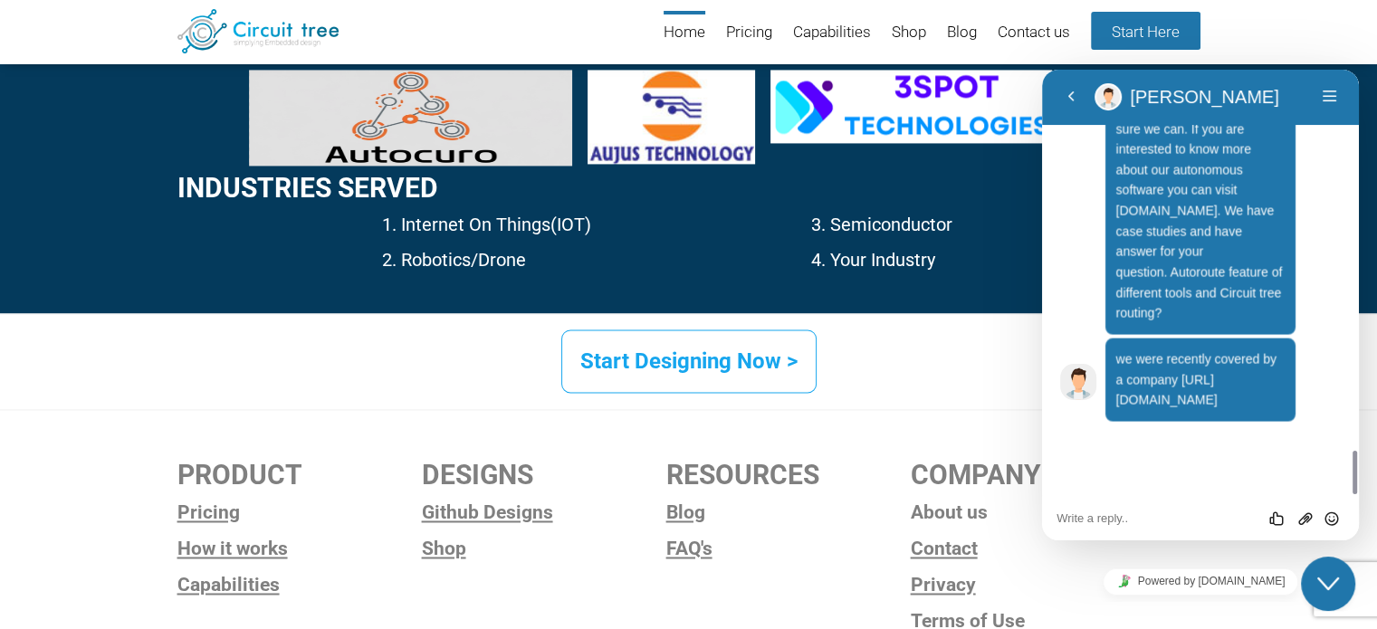
scroll to position [3676, 0]
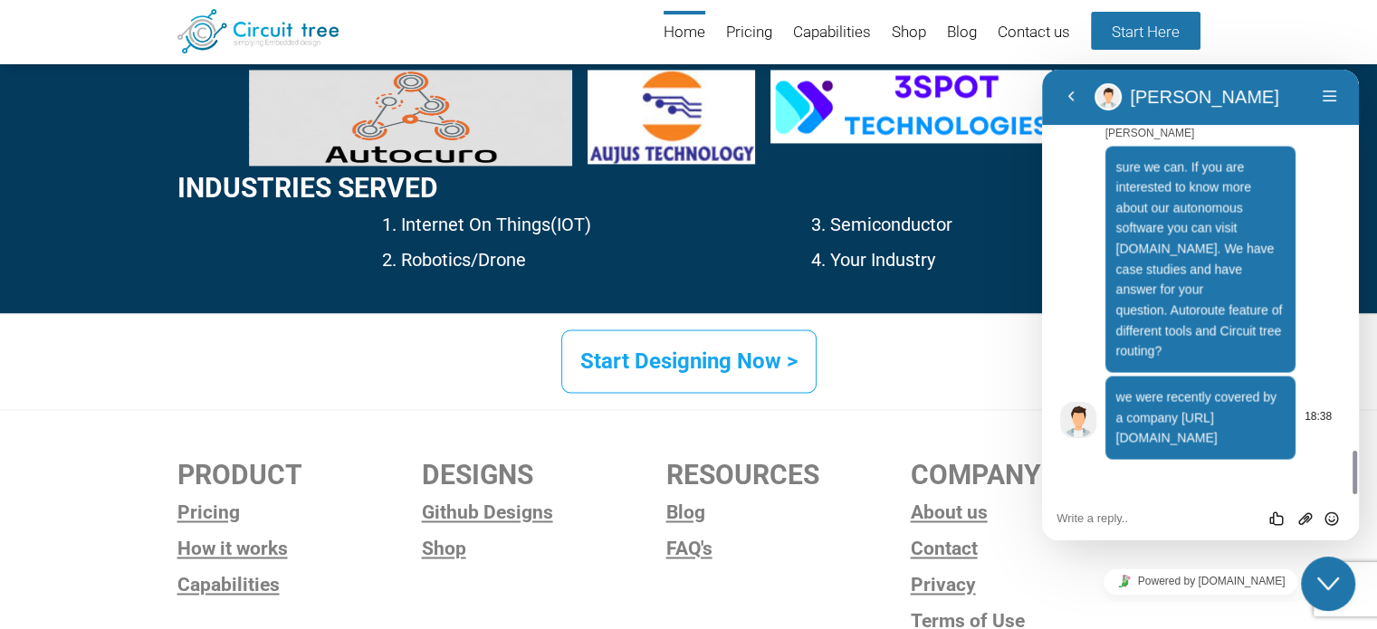
drag, startPoint x: 1201, startPoint y: 464, endPoint x: 1118, endPoint y: 424, distance: 91.5
click at [1118, 424] on p "we were recently covered by a company [URL][DOMAIN_NAME]" at bounding box center [1200, 419] width 169 height 62
copy span "company [URL][DOMAIN_NAME]"
click at [1070, 352] on div "[PERSON_NAME] sure we can. If you are interested to know more about our autonom…" at bounding box center [1200, 290] width 281 height 339
click at [1122, 516] on textarea at bounding box center [1201, 519] width 288 height 14
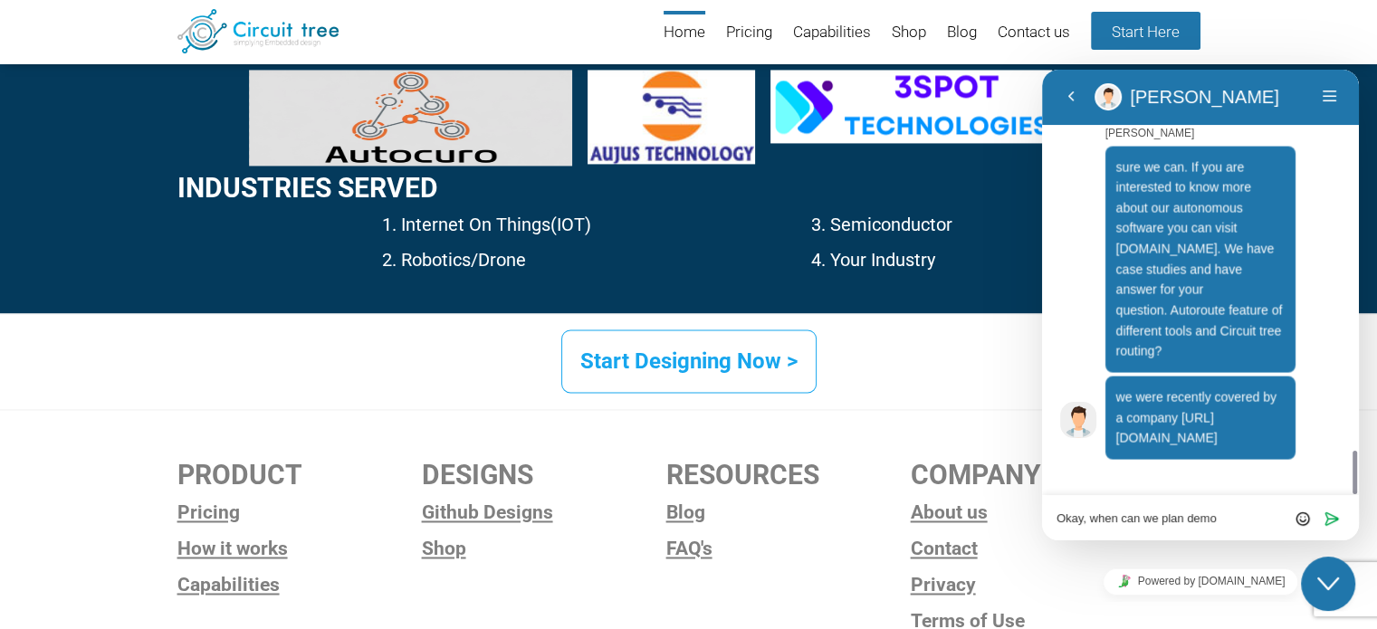
type textarea "Okay, when can we plan demo?"
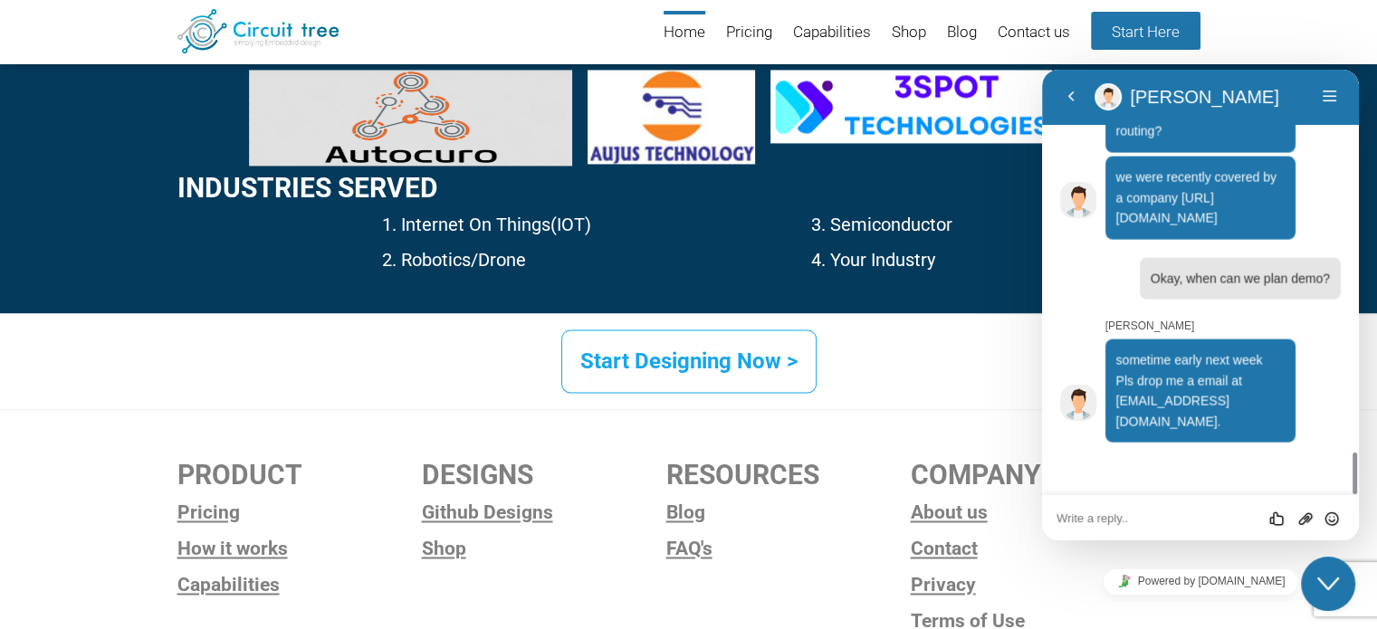
scroll to position [3859, 0]
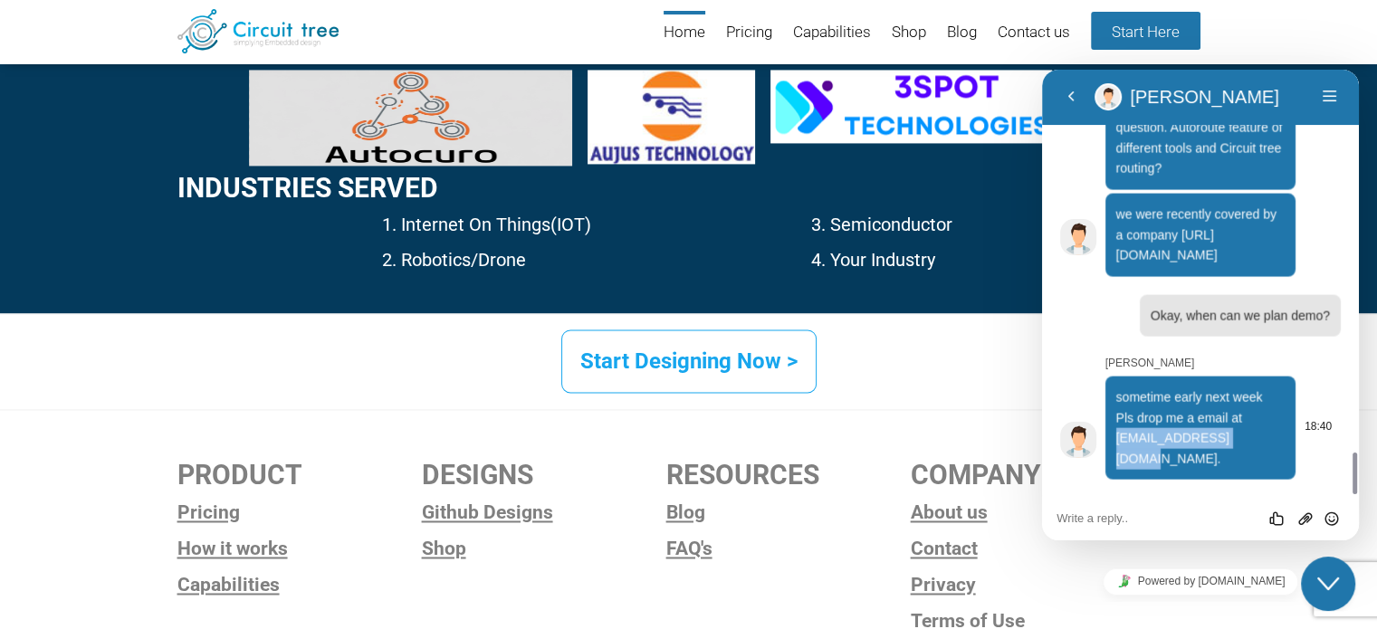
drag, startPoint x: 1233, startPoint y: 458, endPoint x: 1110, endPoint y: 455, distance: 123.2
click at [1110, 455] on div "sometime early next week Pls drop me a email at [EMAIL_ADDRESS][DOMAIN_NAME]." at bounding box center [1201, 429] width 191 height 104
copy span "[EMAIL_ADDRESS][DOMAIN_NAME]"
click at [1098, 510] on div "Rate this chat Upload File Insert emoji" at bounding box center [1201, 518] width 288 height 16
click at [1087, 512] on textarea at bounding box center [1201, 519] width 288 height 14
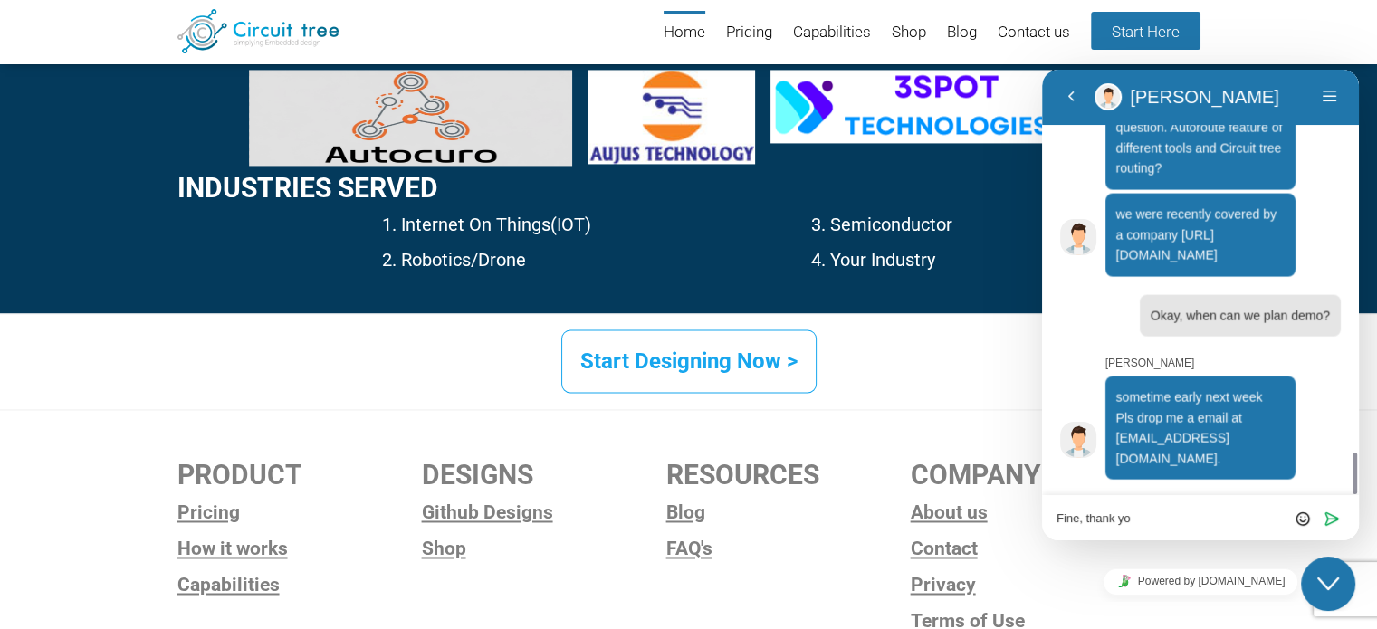
type textarea "Fine, thank you"
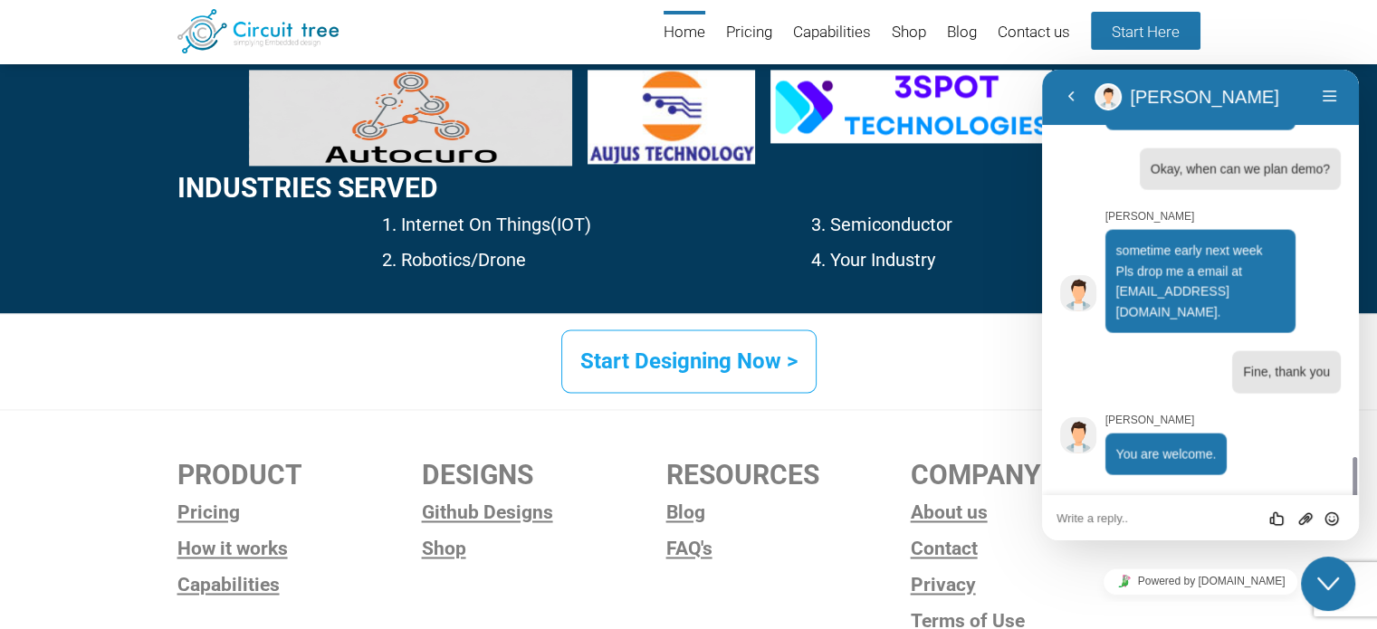
scroll to position [4001, 0]
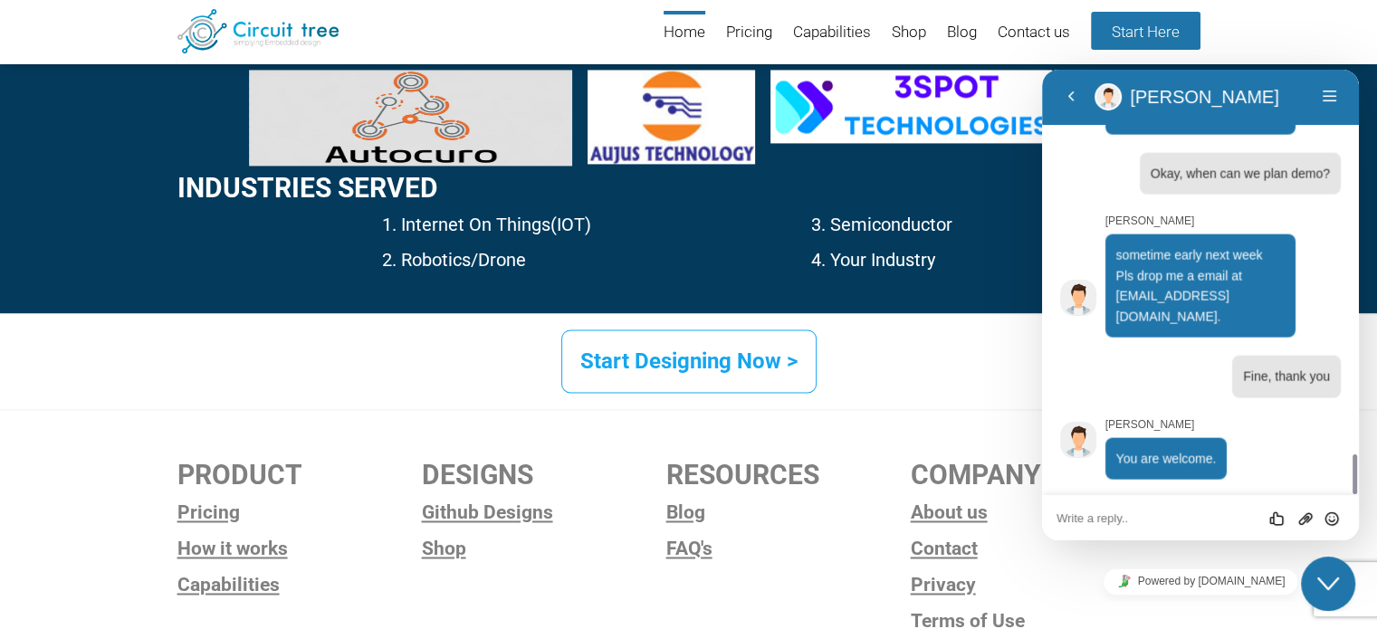
click at [1129, 522] on textarea at bounding box center [1201, 519] width 288 height 14
type textarea "Y"
type textarea "What is your role in Circuit tree?"
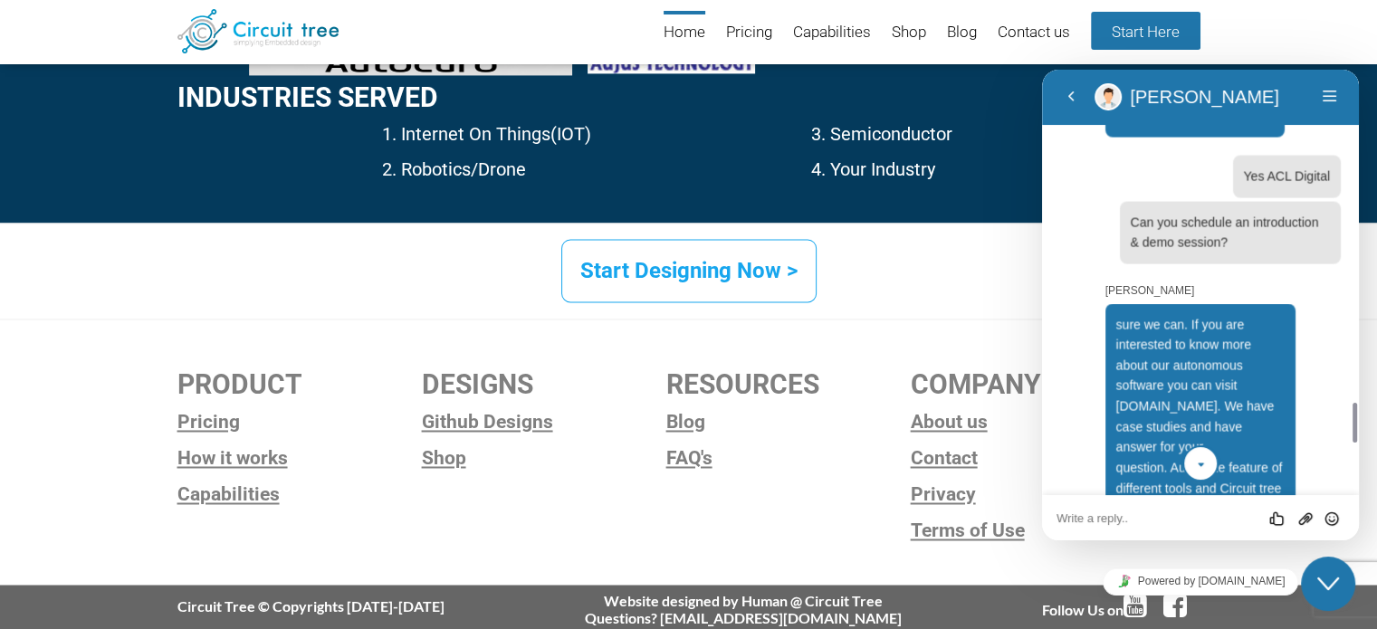
scroll to position [4061, 0]
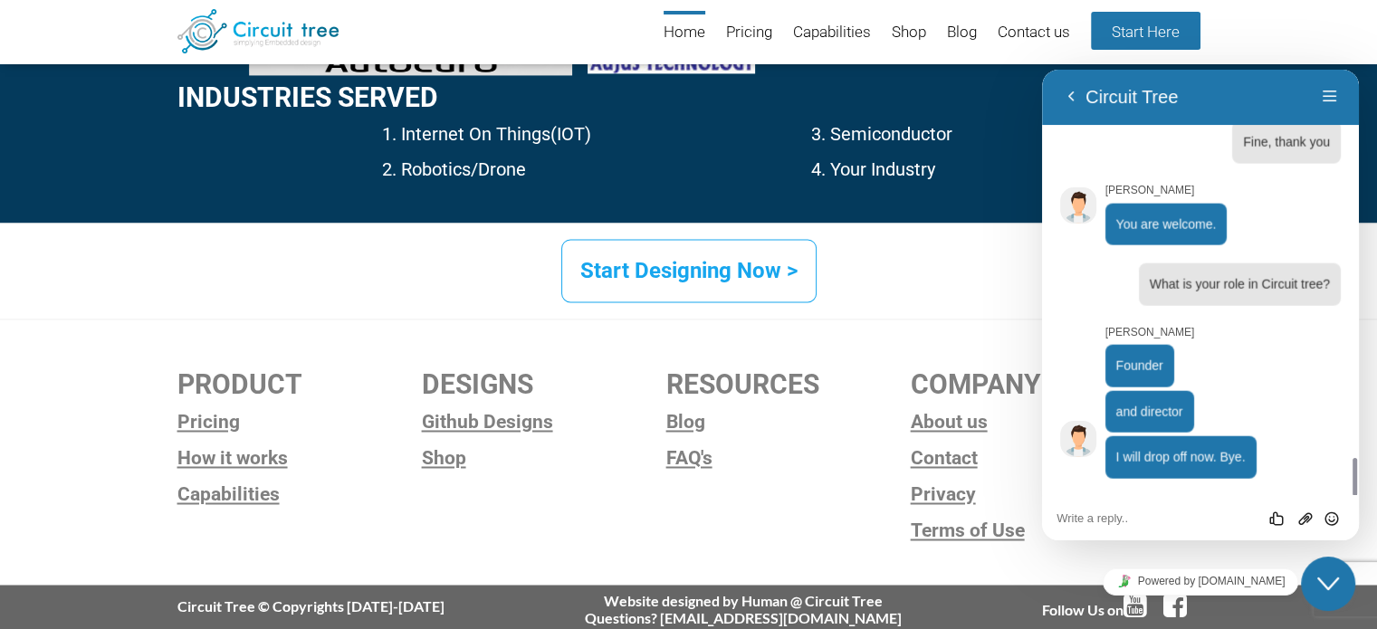
scroll to position [4234, 0]
click at [1104, 517] on textarea at bounding box center [1201, 519] width 288 height 14
type textarea "O"
type textarea "Okay, nice to know you"
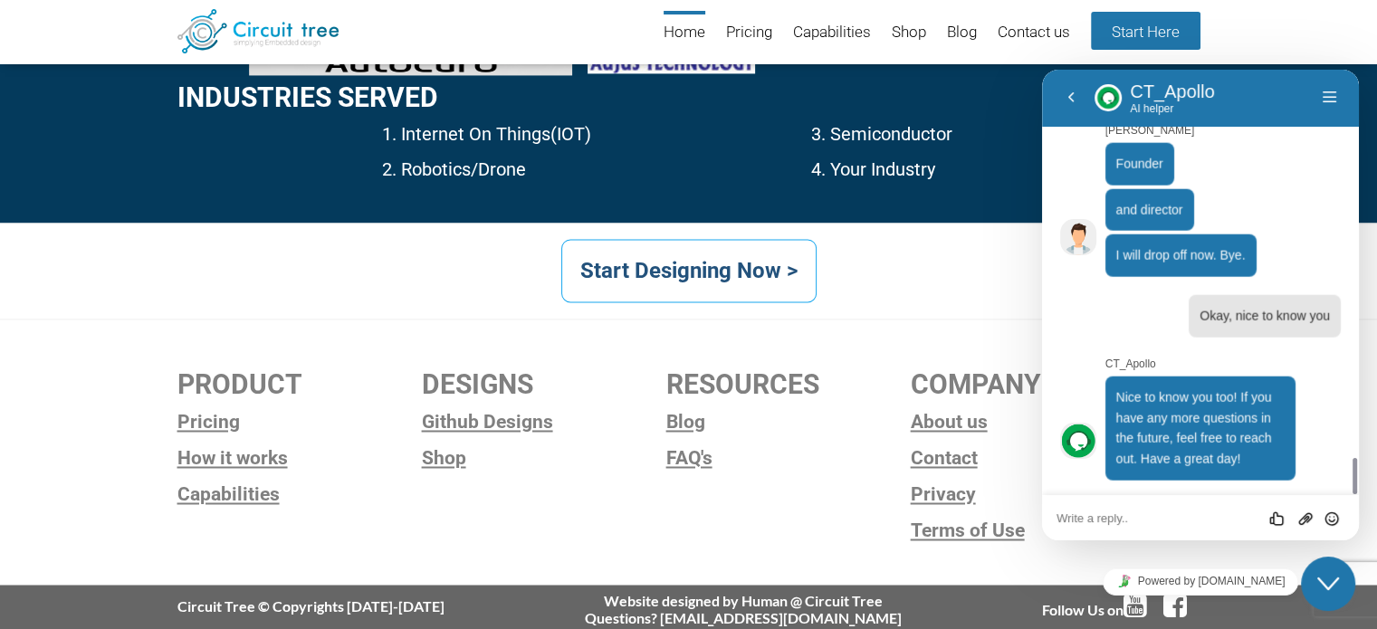
scroll to position [4438, 0]
click at [1327, 580] on icon "Close Chat This icon closes the chat window." at bounding box center [1328, 584] width 22 height 22
